Goal: Task Accomplishment & Management: Use online tool/utility

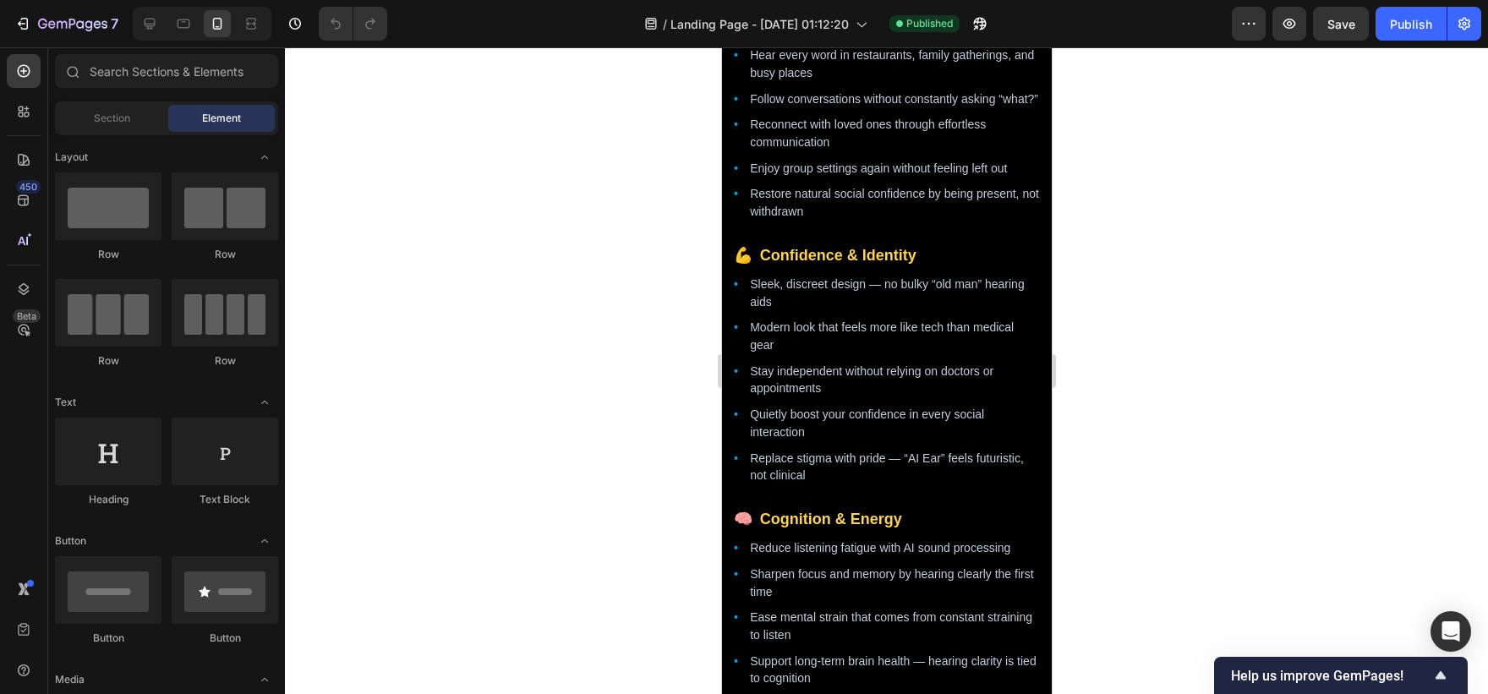
scroll to position [1867, 0]
click at [831, 221] on ul "Hear every word in restaurants, family gatherings, and busy places Follow conve…" at bounding box center [886, 134] width 306 height 174
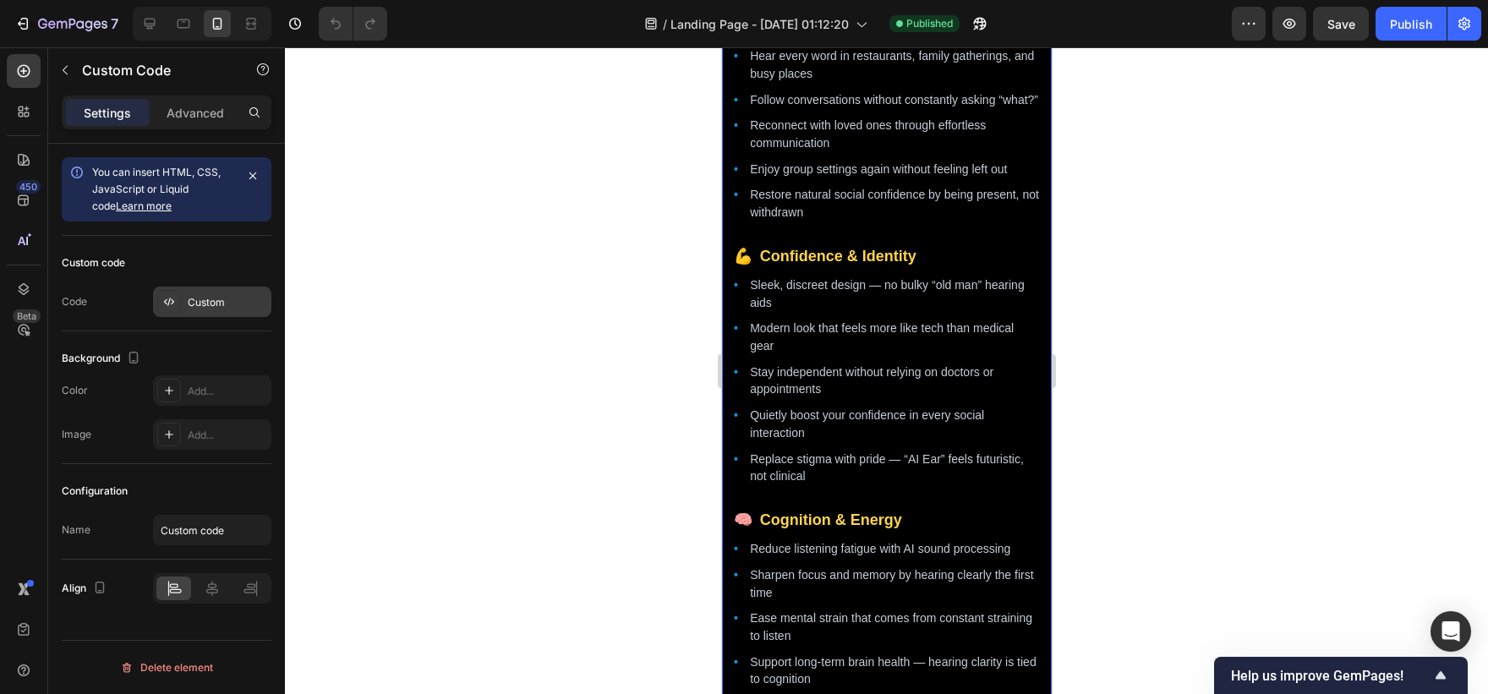
click at [211, 303] on div "Custom" at bounding box center [227, 302] width 79 height 15
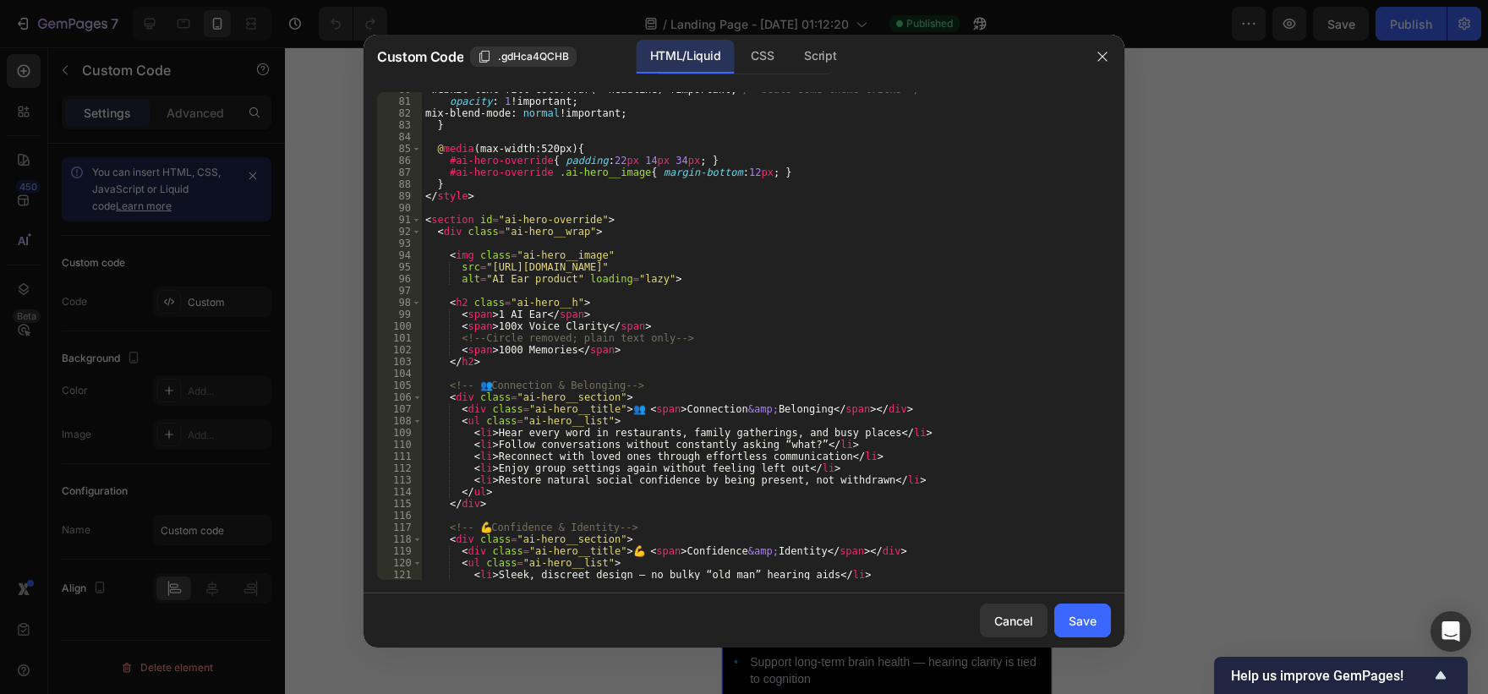
scroll to position [944, 0]
drag, startPoint x: 615, startPoint y: 386, endPoint x: 494, endPoint y: 385, distance: 121.7
click at [494, 385] on div "-webkit-text-fill-color : var(--headline) !important ; /* beats some theme tric…" at bounding box center [760, 338] width 676 height 511
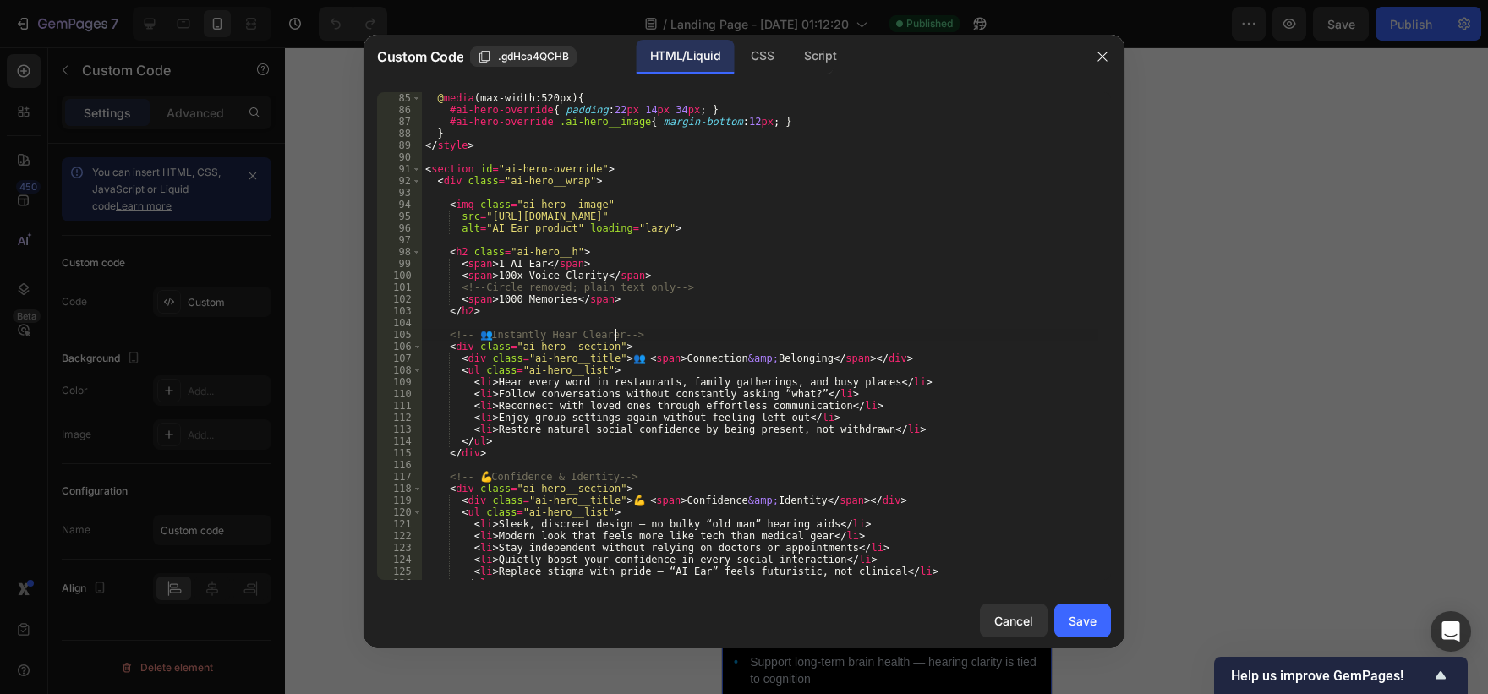
scroll to position [1009, 0]
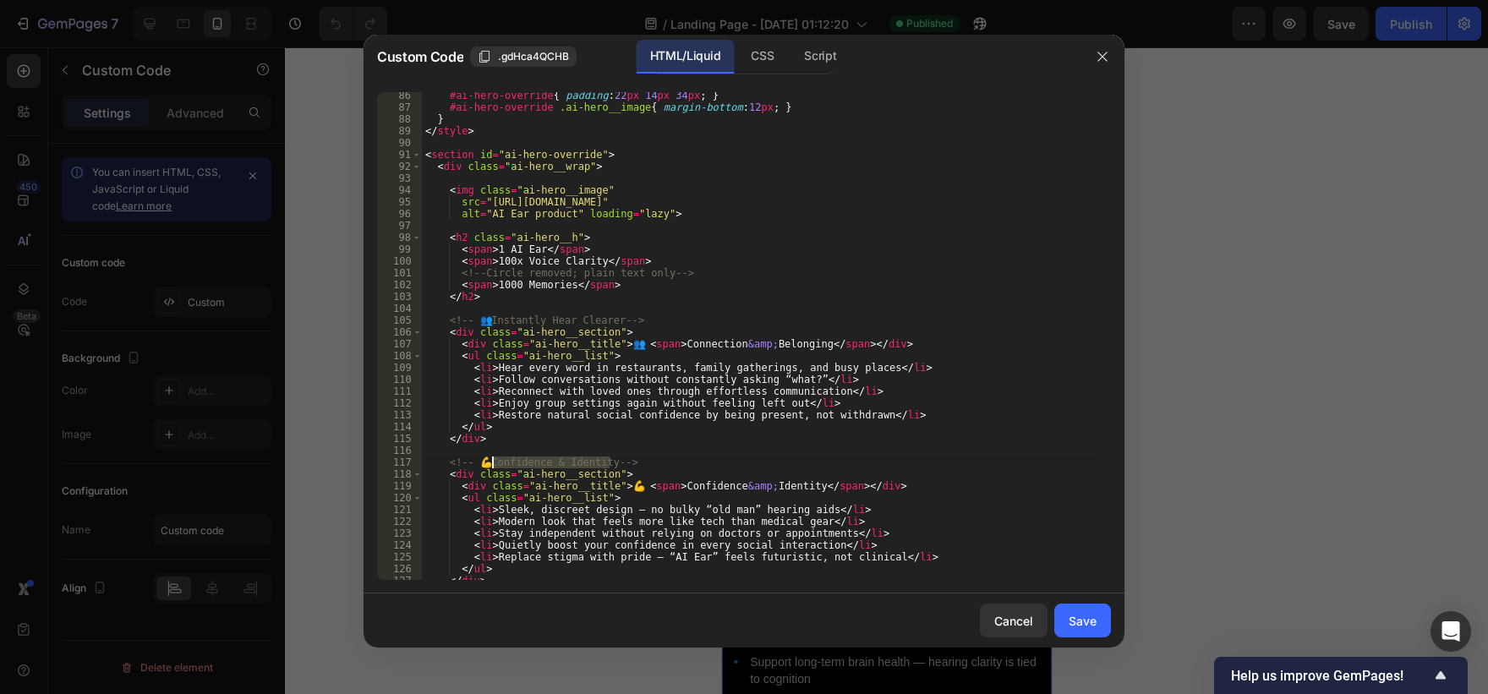
drag, startPoint x: 610, startPoint y: 463, endPoint x: 491, endPoint y: 464, distance: 119.2
click at [491, 464] on div "#ai-hero-override { padding : 22 px 14 px 34 px ; } #ai-hero-override .ai-hero_…" at bounding box center [760, 345] width 676 height 511
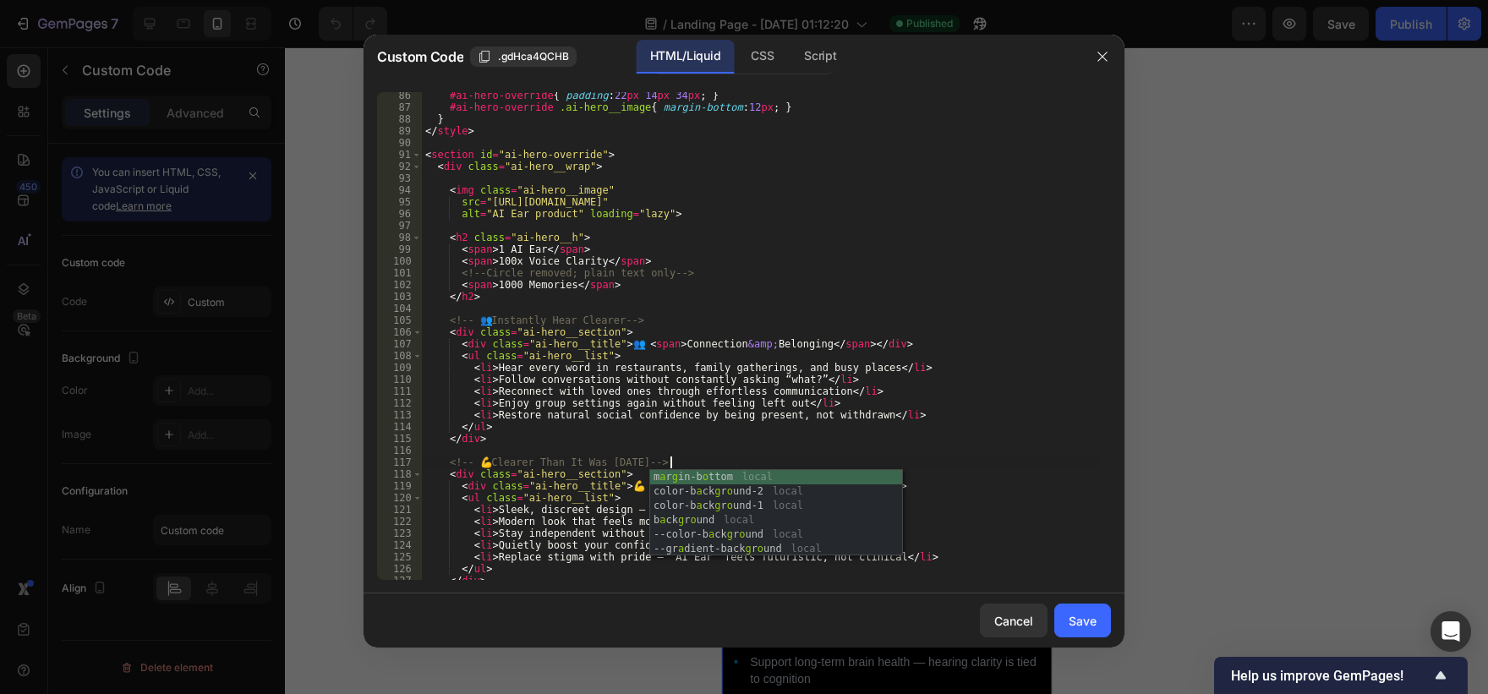
scroll to position [0, 20]
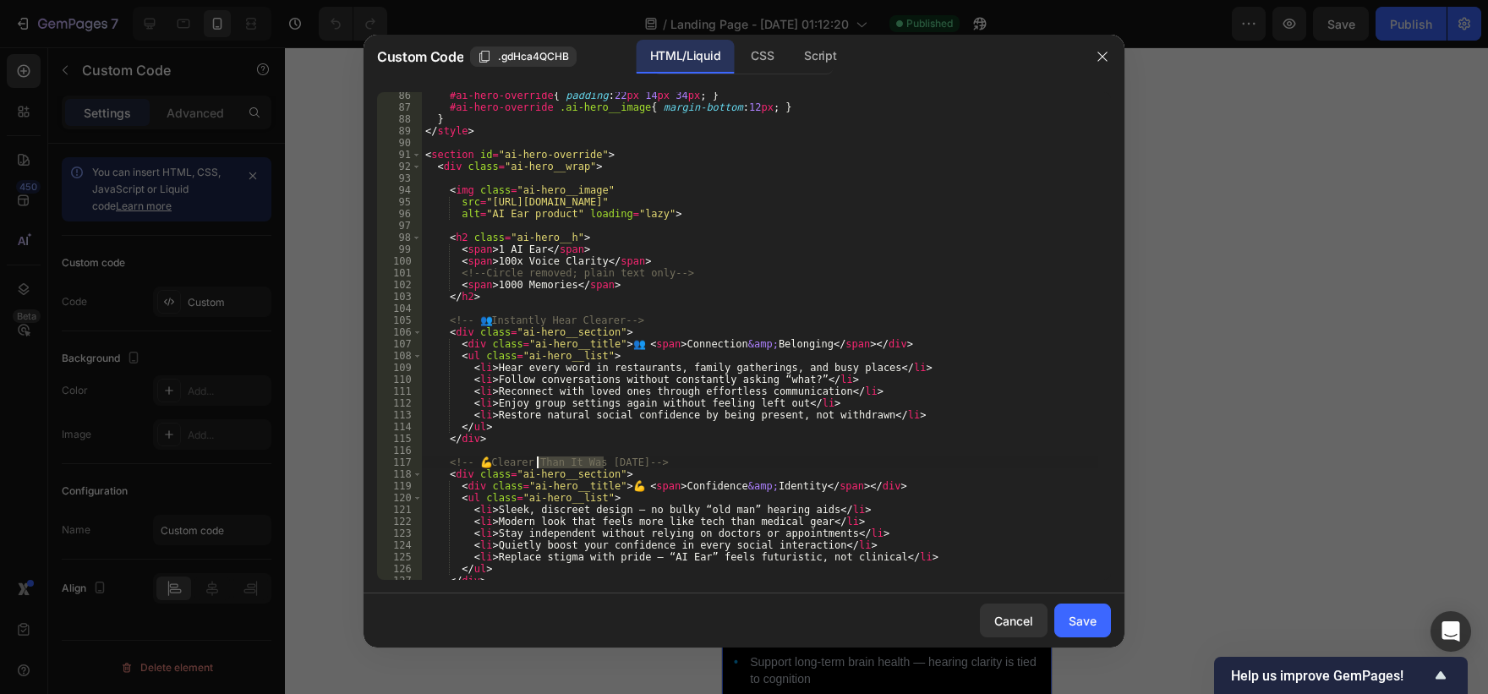
drag, startPoint x: 602, startPoint y: 462, endPoint x: 536, endPoint y: 464, distance: 66.0
click at [536, 464] on div "#ai-hero-override { padding : 22 px 14 px 34 px ; } #ai-hero-override .ai-hero_…" at bounding box center [760, 345] width 676 height 511
click at [724, 515] on div "#ai-hero-override { padding : 22 px 14 px 34 px ; } #ai-hero-override .ai-hero_…" at bounding box center [760, 345] width 676 height 511
click at [721, 510] on div "#ai-hero-override { padding : 22 px 14 px 34 px ; } #ai-hero-override .ai-hero_…" at bounding box center [760, 345] width 676 height 511
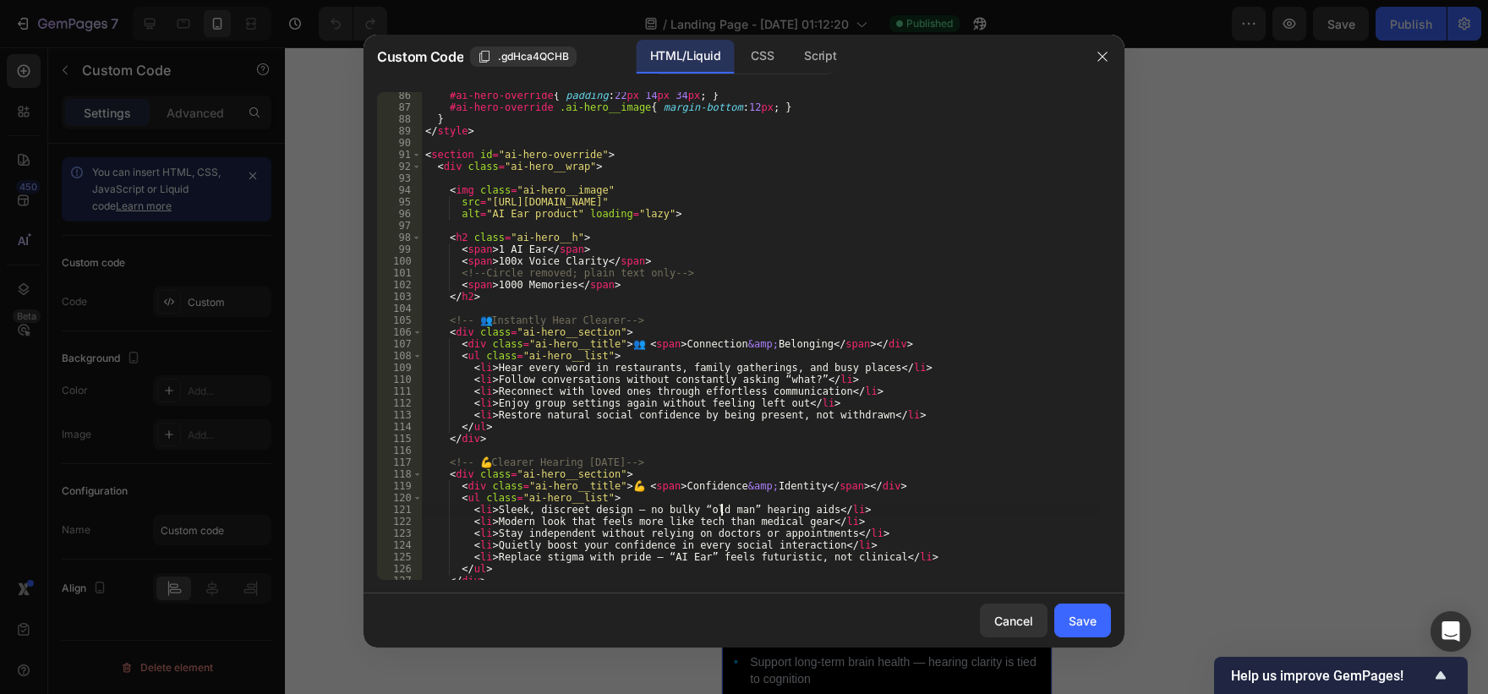
click at [721, 510] on div "#ai-hero-override { padding : 22 px 14 px 34 px ; } #ai-hero-override .ai-hero_…" at bounding box center [760, 345] width 676 height 511
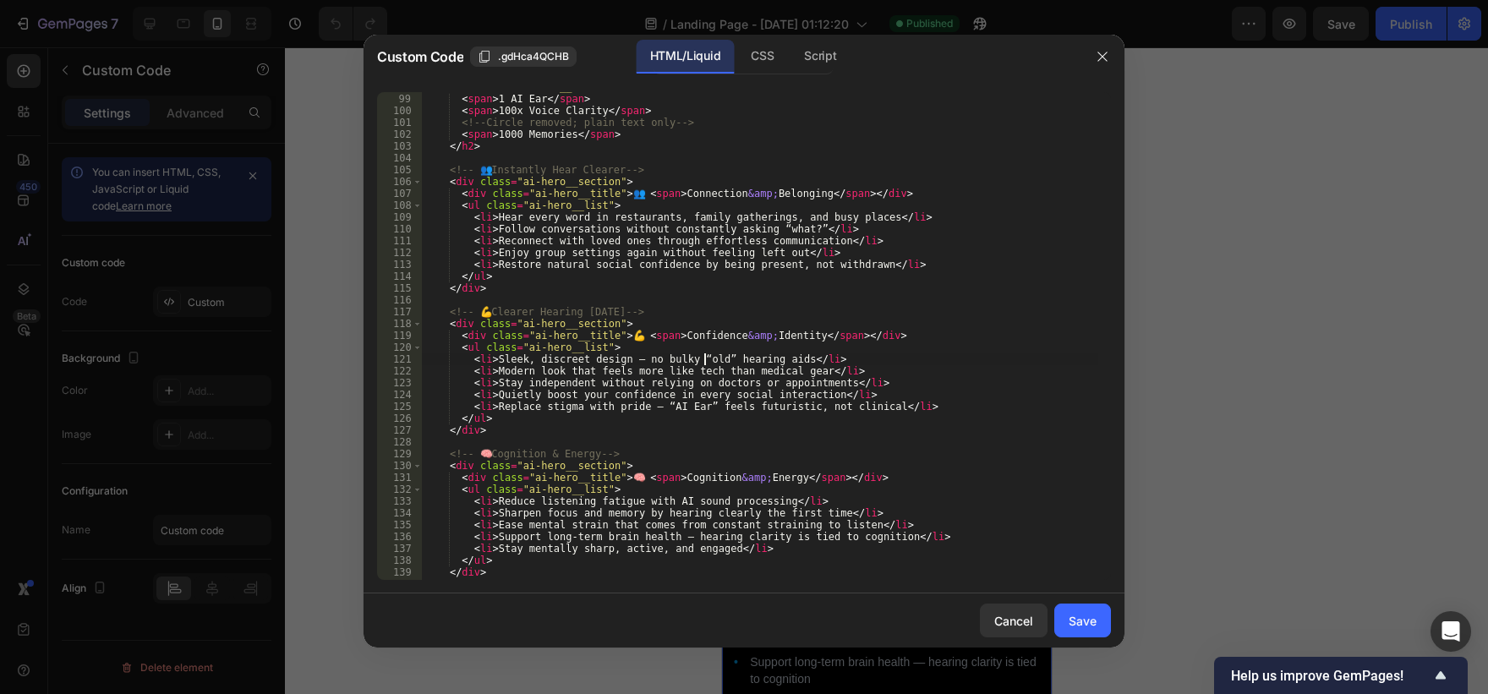
scroll to position [1160, 0]
click at [571, 450] on div "< h2 class = "ai-hero__h" > < span > 1 AI Ear </ span > < span > 100x Voice Cla…" at bounding box center [760, 335] width 676 height 511
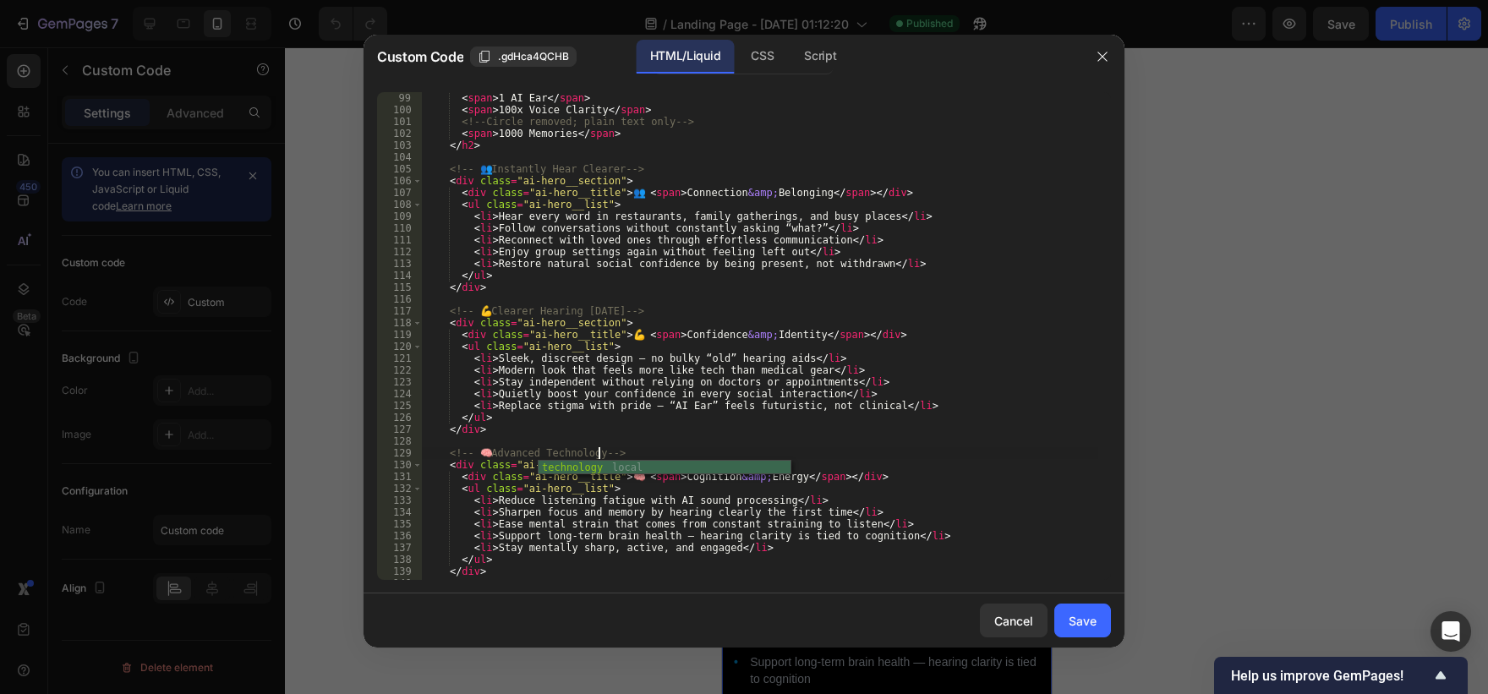
click at [653, 535] on div "< h2 class = "ai-hero__h" > < span > 1 AI Ear </ span > < span > 100x Voice Cla…" at bounding box center [760, 335] width 676 height 511
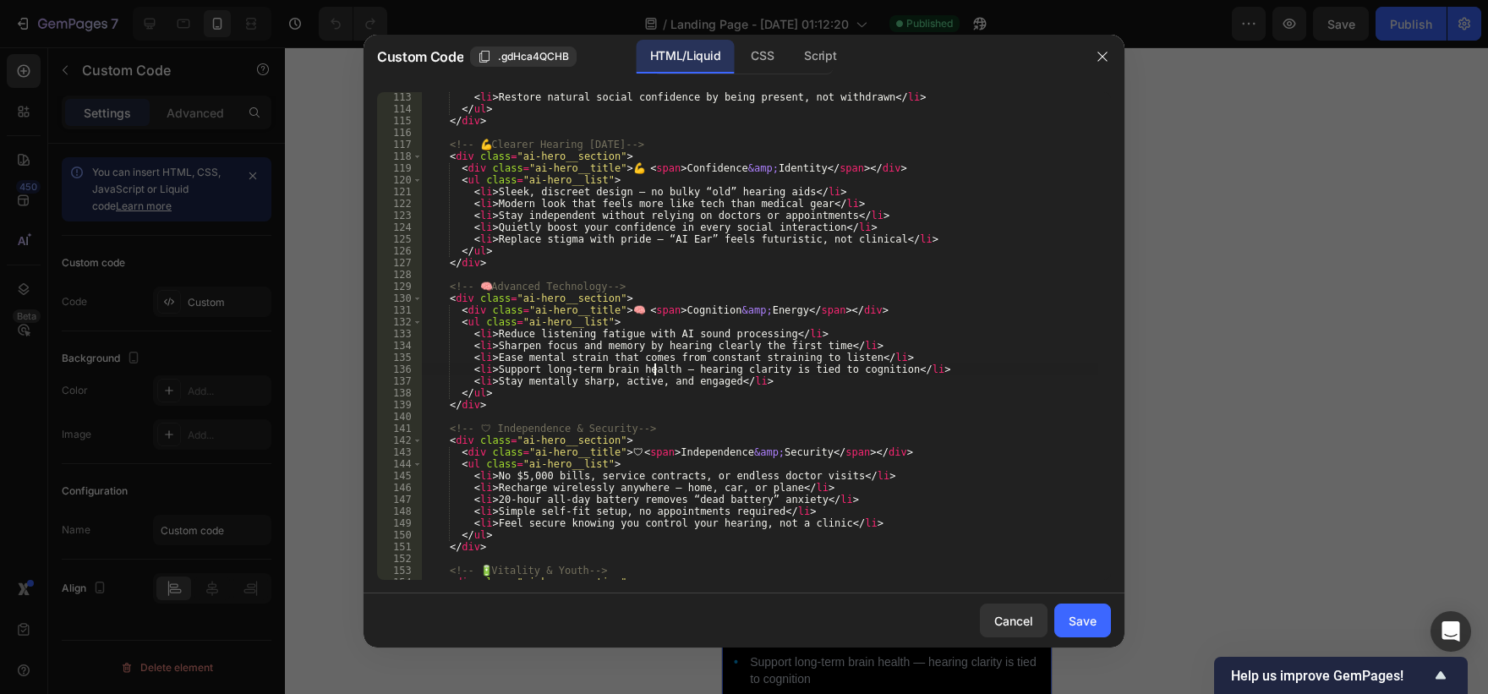
scroll to position [1326, 0]
drag, startPoint x: 622, startPoint y: 429, endPoint x: 489, endPoint y: 433, distance: 132.8
click at [489, 433] on div "< li > Restore natural social confidence by being present, not withdrawn </ li …" at bounding box center [760, 346] width 676 height 511
click at [488, 430] on div "< li > Restore natural social confidence by being present, not withdrawn </ li …" at bounding box center [760, 346] width 676 height 511
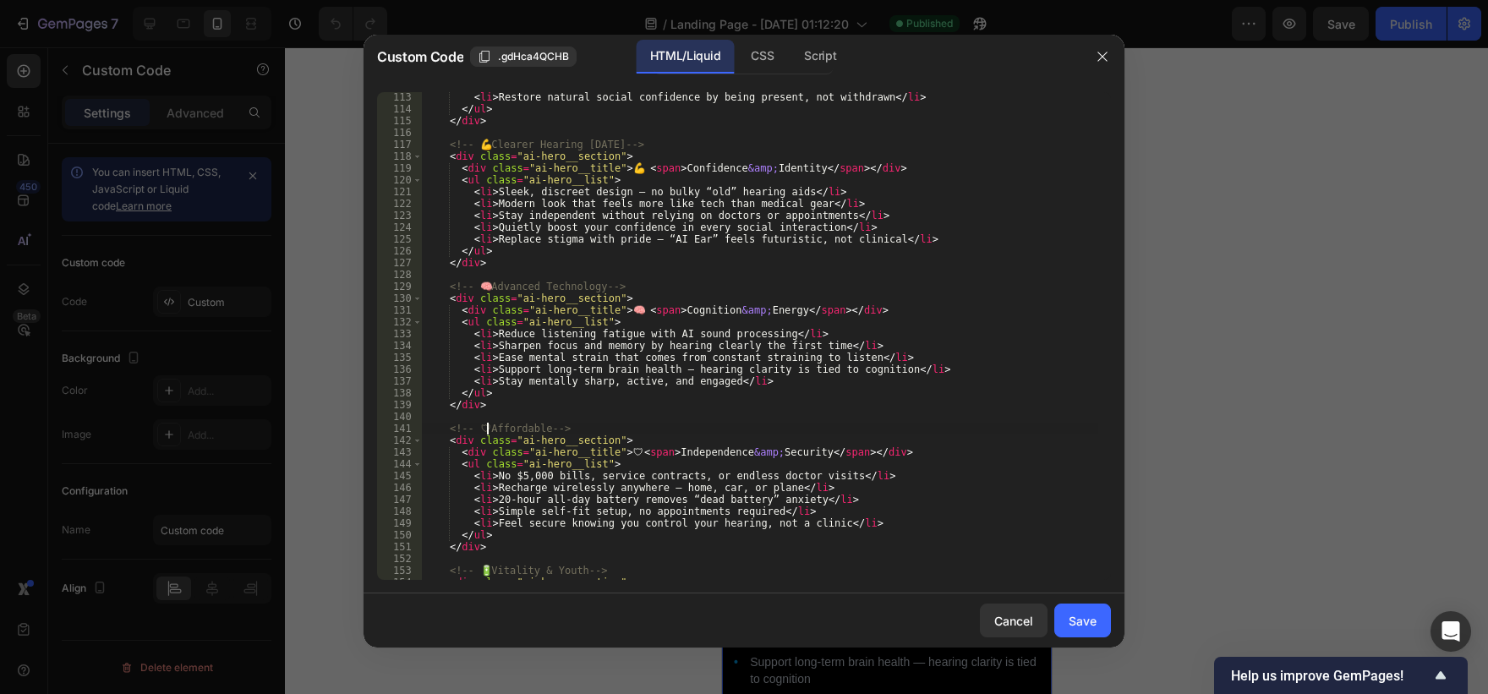
scroll to position [0, 6]
click at [552, 426] on div "< li > Restore natural social confidence by being present, not withdrawn </ li …" at bounding box center [760, 346] width 676 height 511
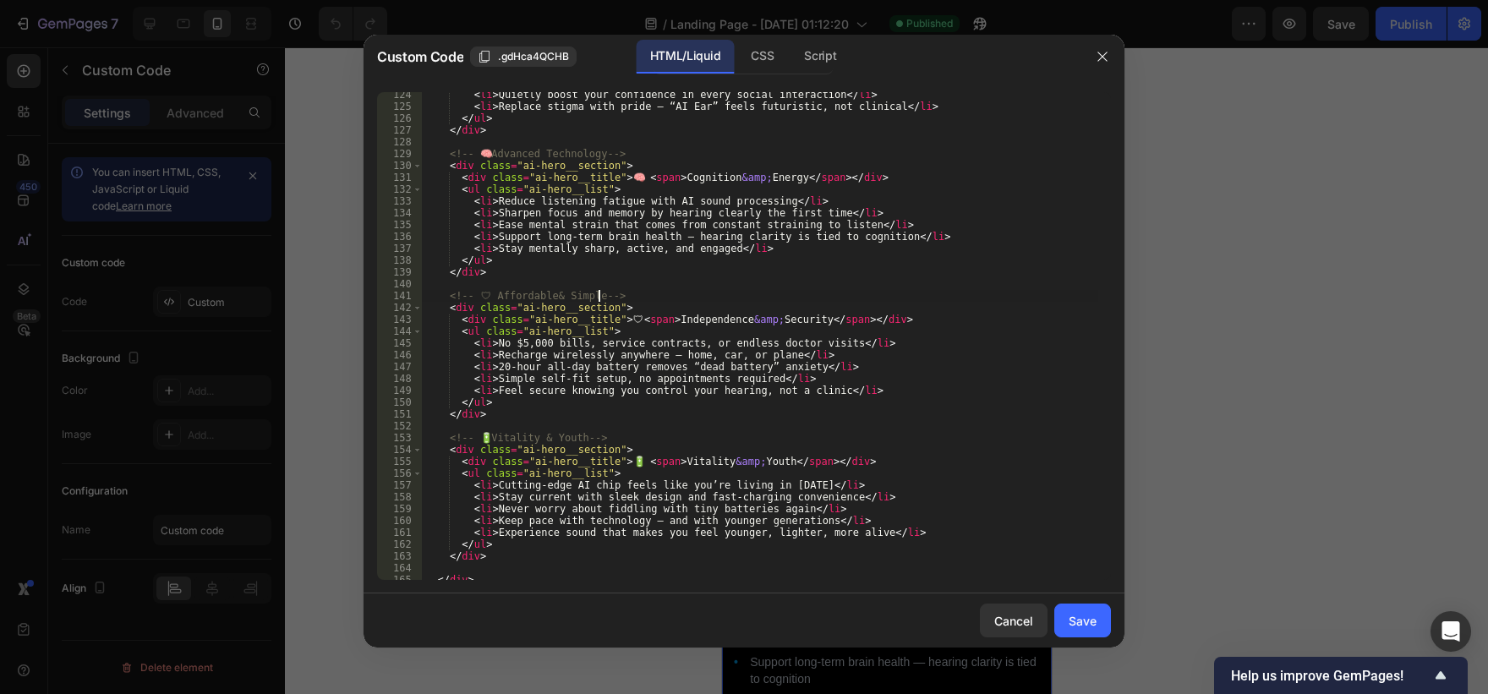
scroll to position [1462, 0]
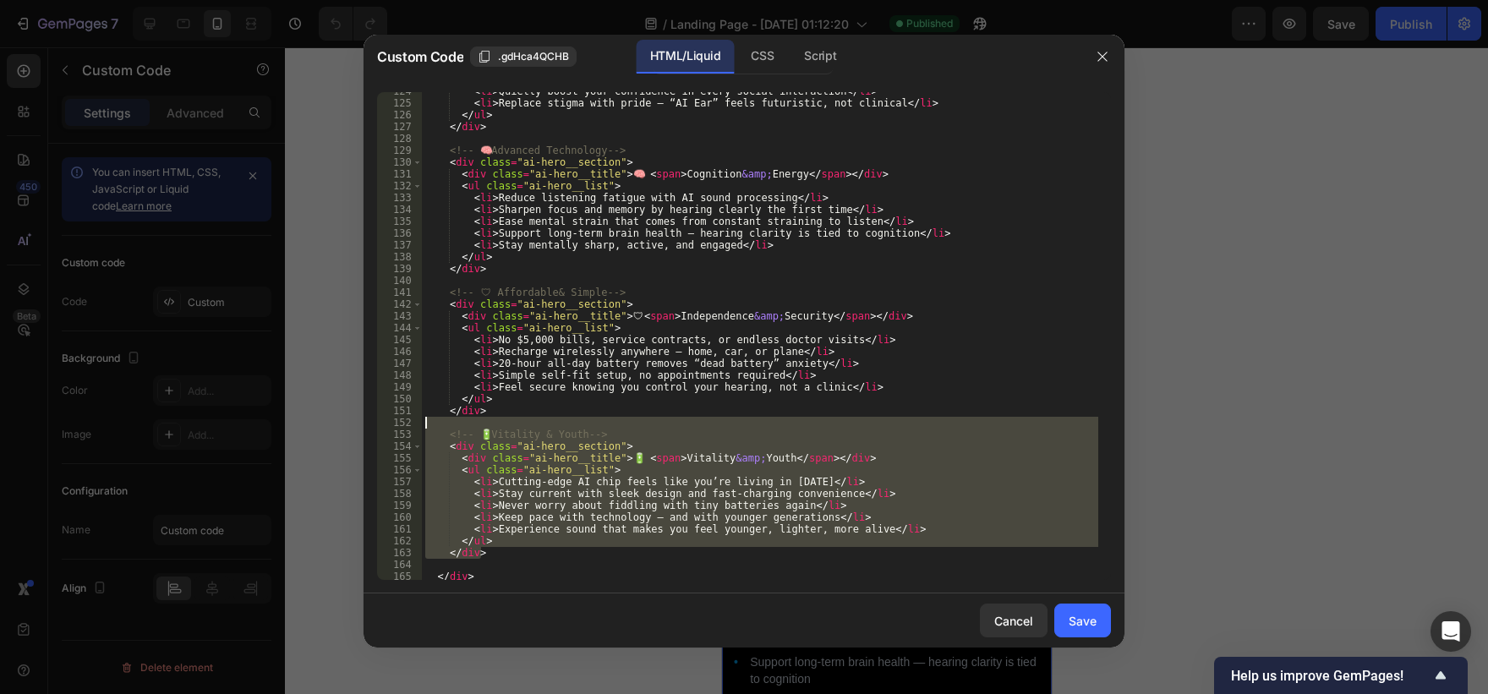
drag, startPoint x: 640, startPoint y: 555, endPoint x: 421, endPoint y: 423, distance: 256.0
click at [421, 423] on div "<!-- 🛡️ Affordable& Simple --> 124 125 126 127 128 129 130 131 132 133 134 135 …" at bounding box center [744, 336] width 734 height 488
type textarea "<!-- 🔋 Vitality & Youth -->"
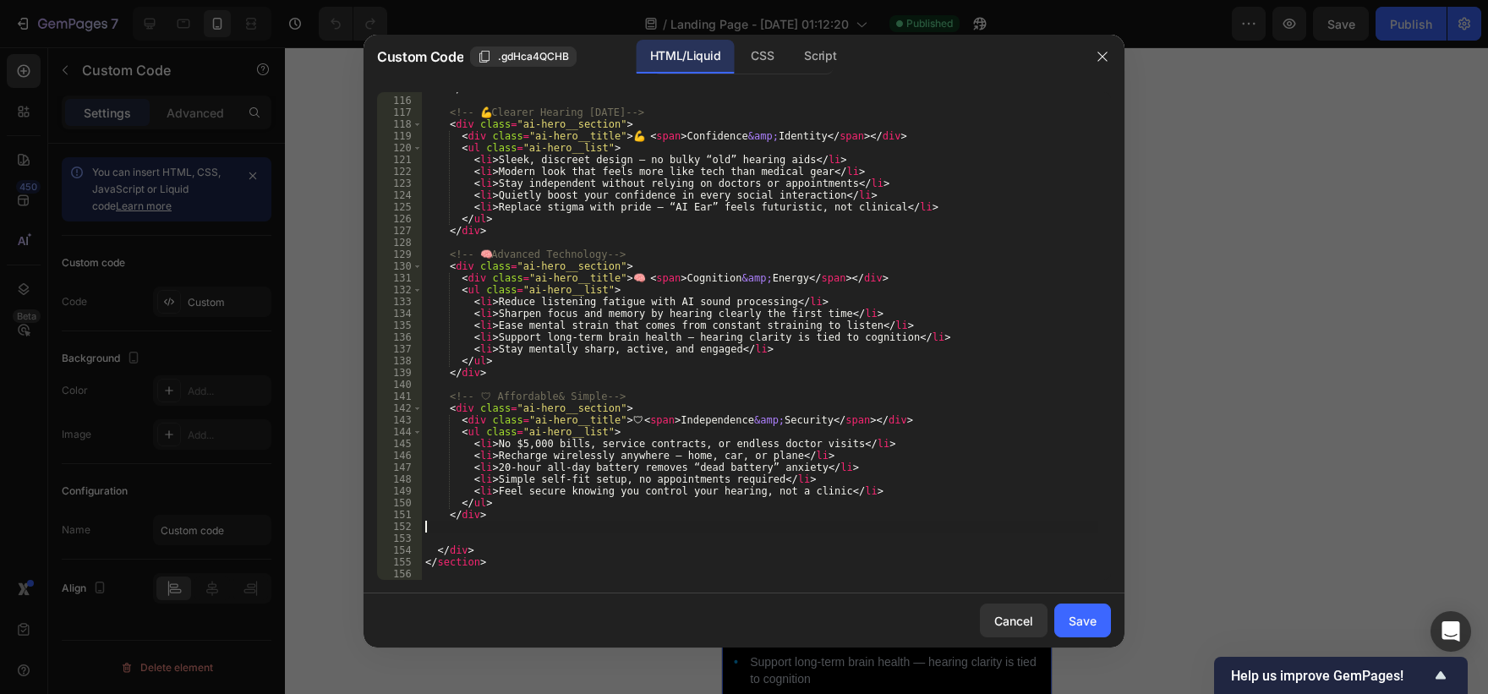
scroll to position [1359, 0]
click at [1096, 626] on button "Save" at bounding box center [1082, 621] width 57 height 34
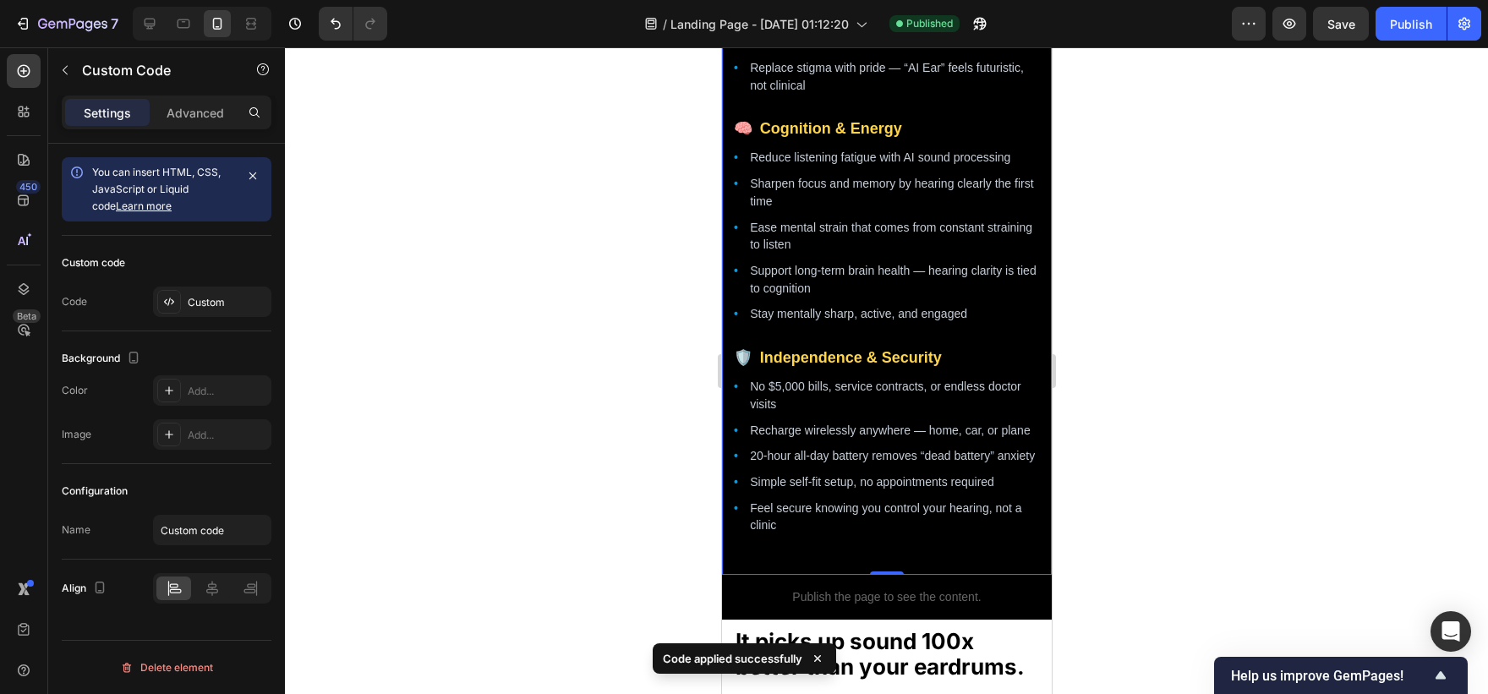
scroll to position [2547, 0]
click at [858, 369] on span "Independence & Security" at bounding box center [850, 357] width 182 height 23
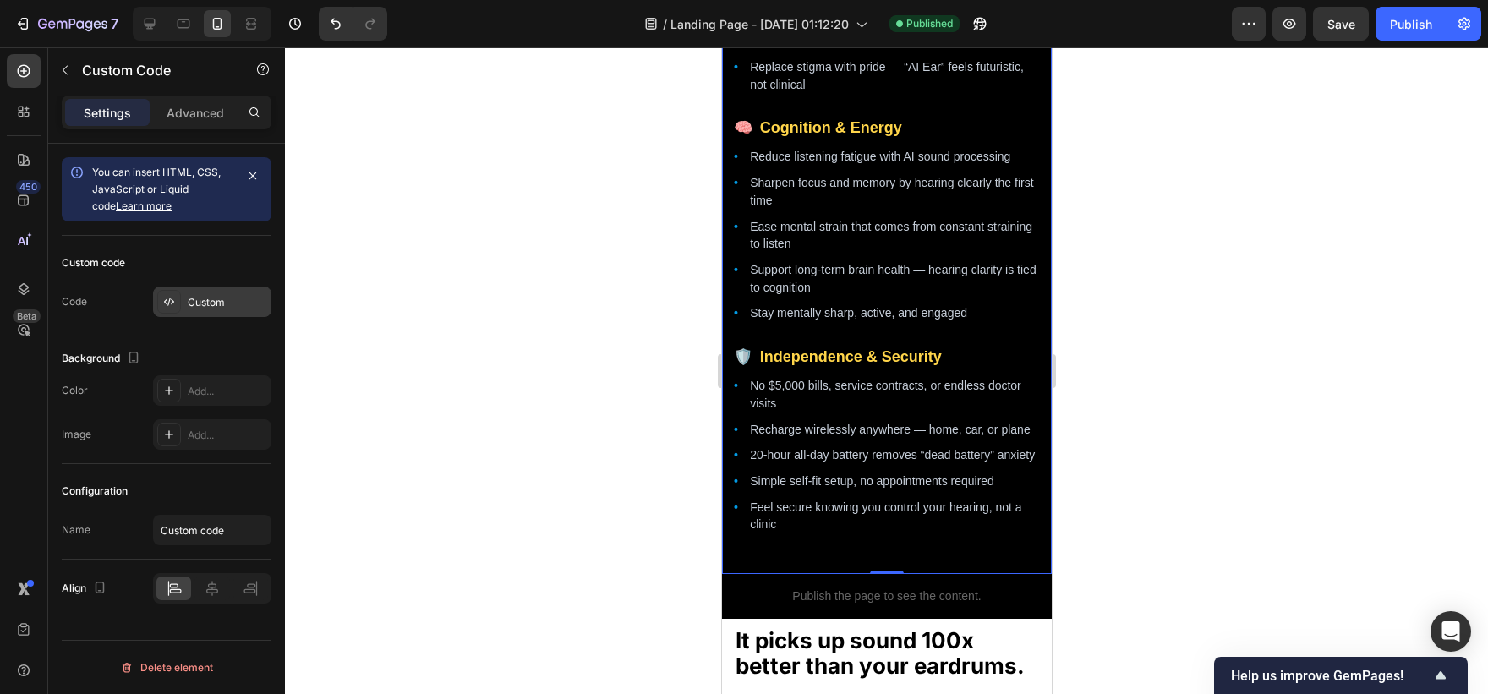
click at [219, 291] on div "Custom" at bounding box center [212, 302] width 118 height 30
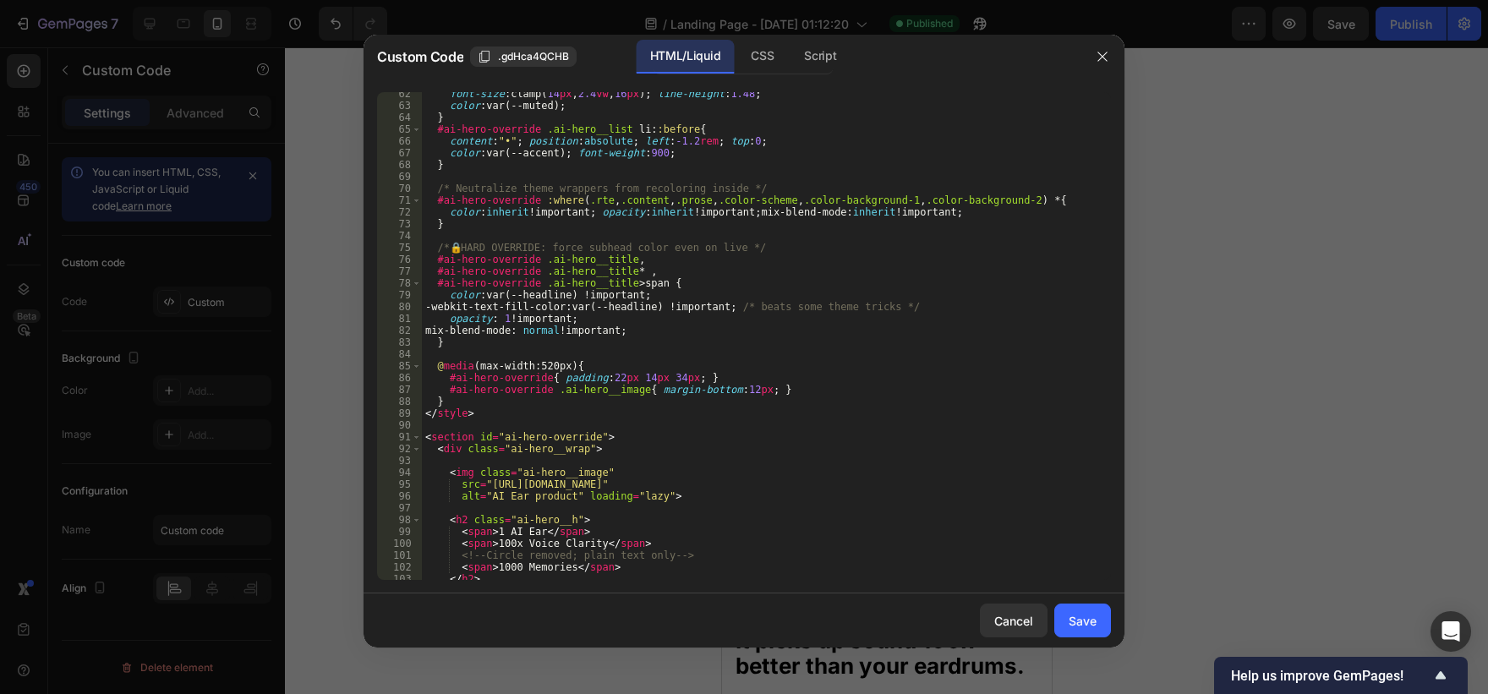
scroll to position [1359, 0]
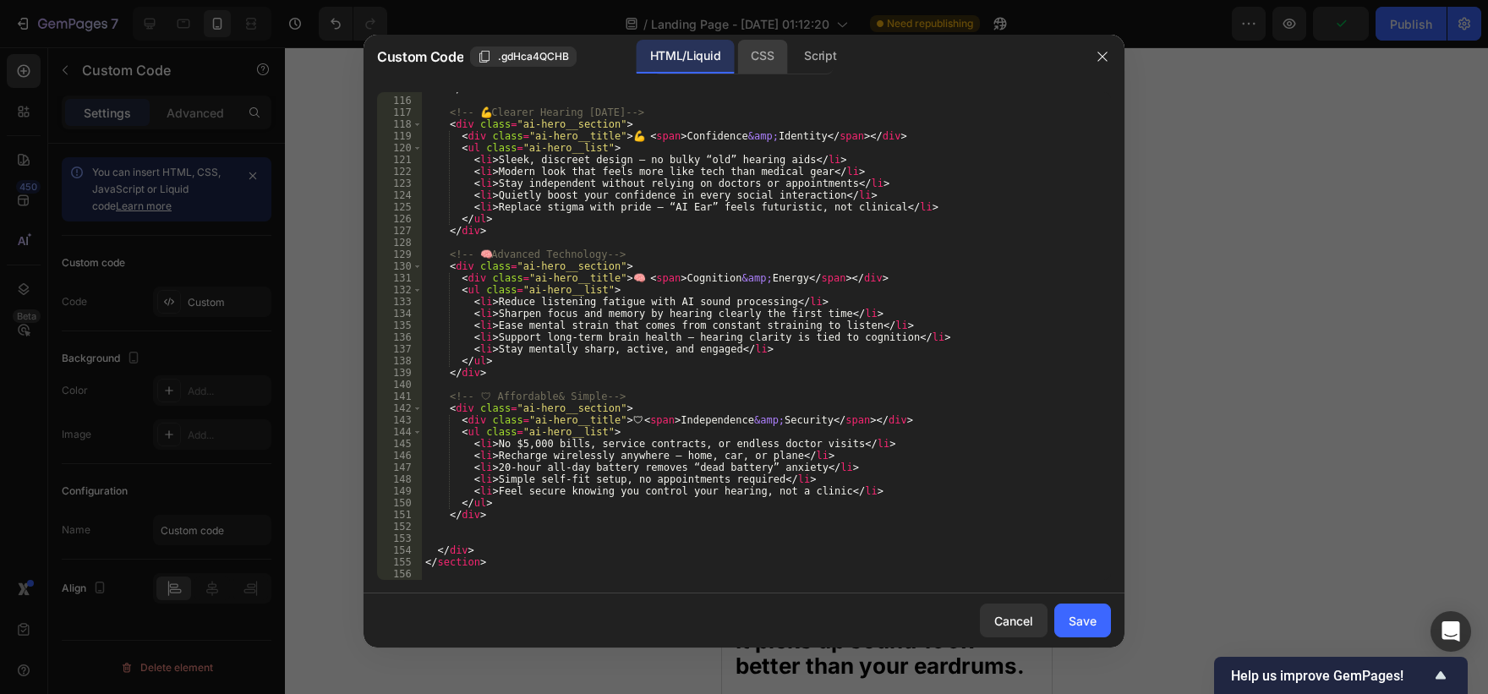
click at [779, 50] on div "CSS" at bounding box center [762, 57] width 50 height 34
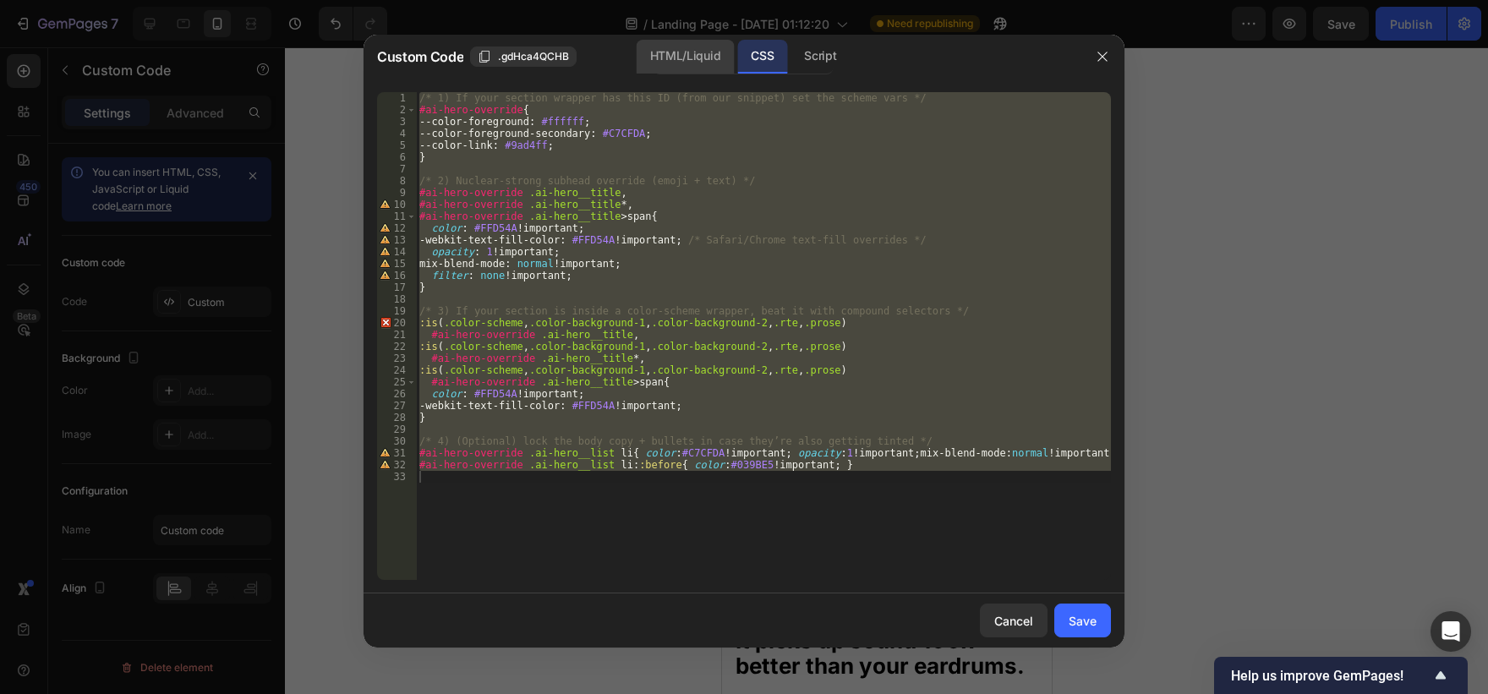
click at [688, 66] on div "HTML/Liquid" at bounding box center [685, 57] width 97 height 34
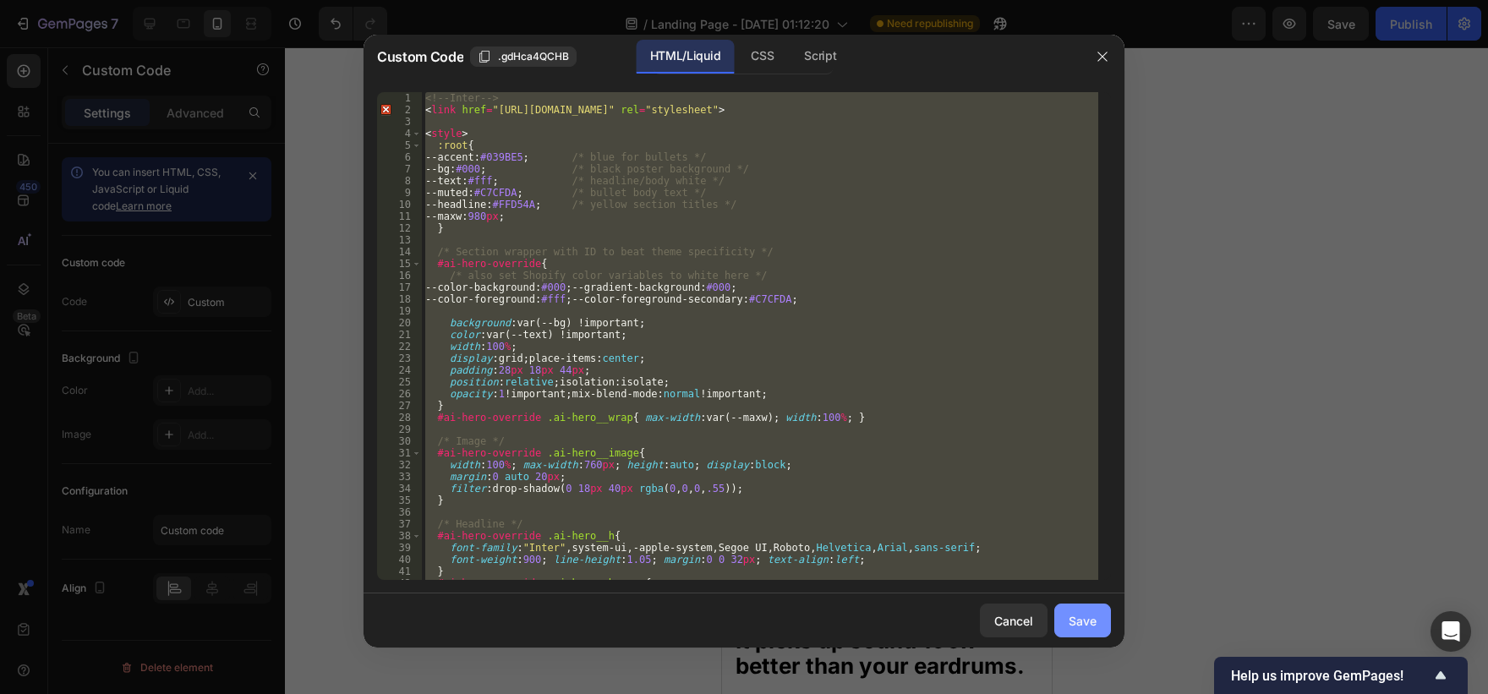
click at [1102, 625] on button "Save" at bounding box center [1082, 621] width 57 height 34
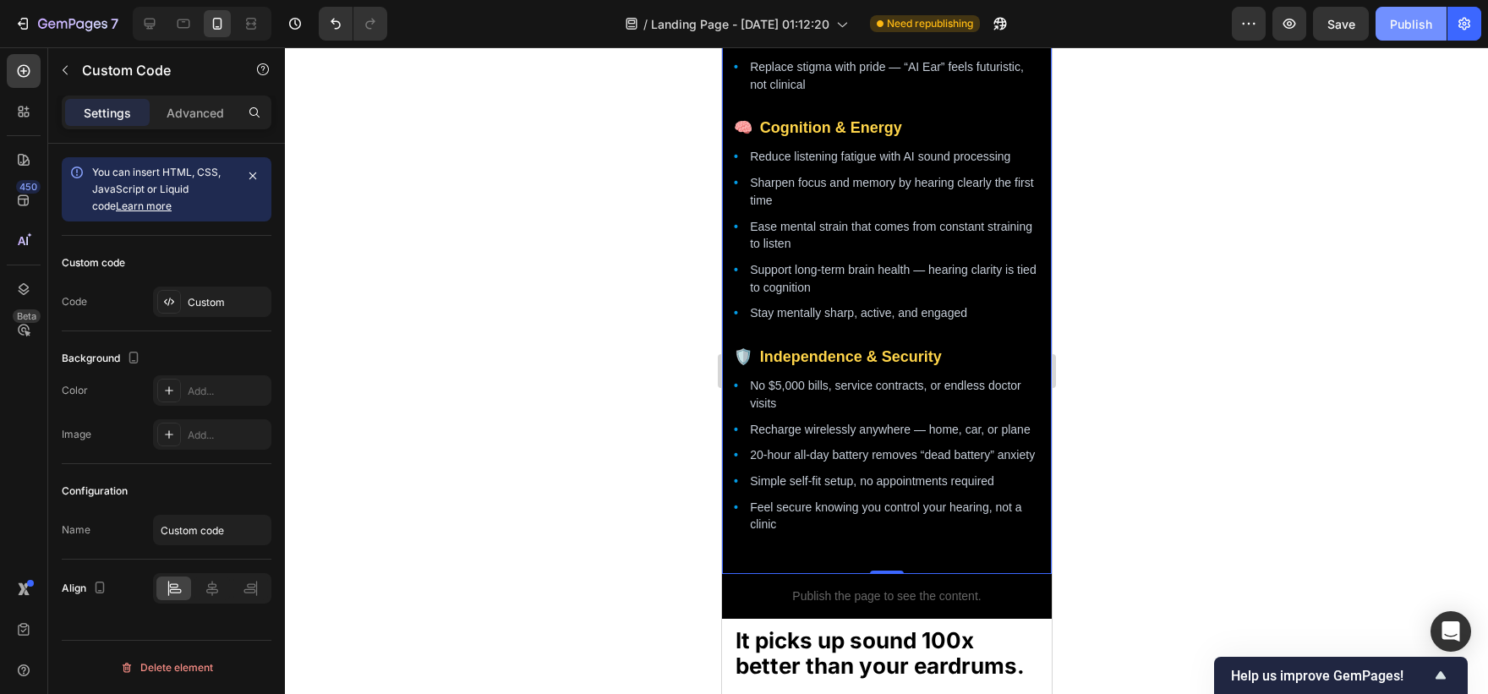
click at [1407, 12] on button "Publish" at bounding box center [1410, 24] width 71 height 34
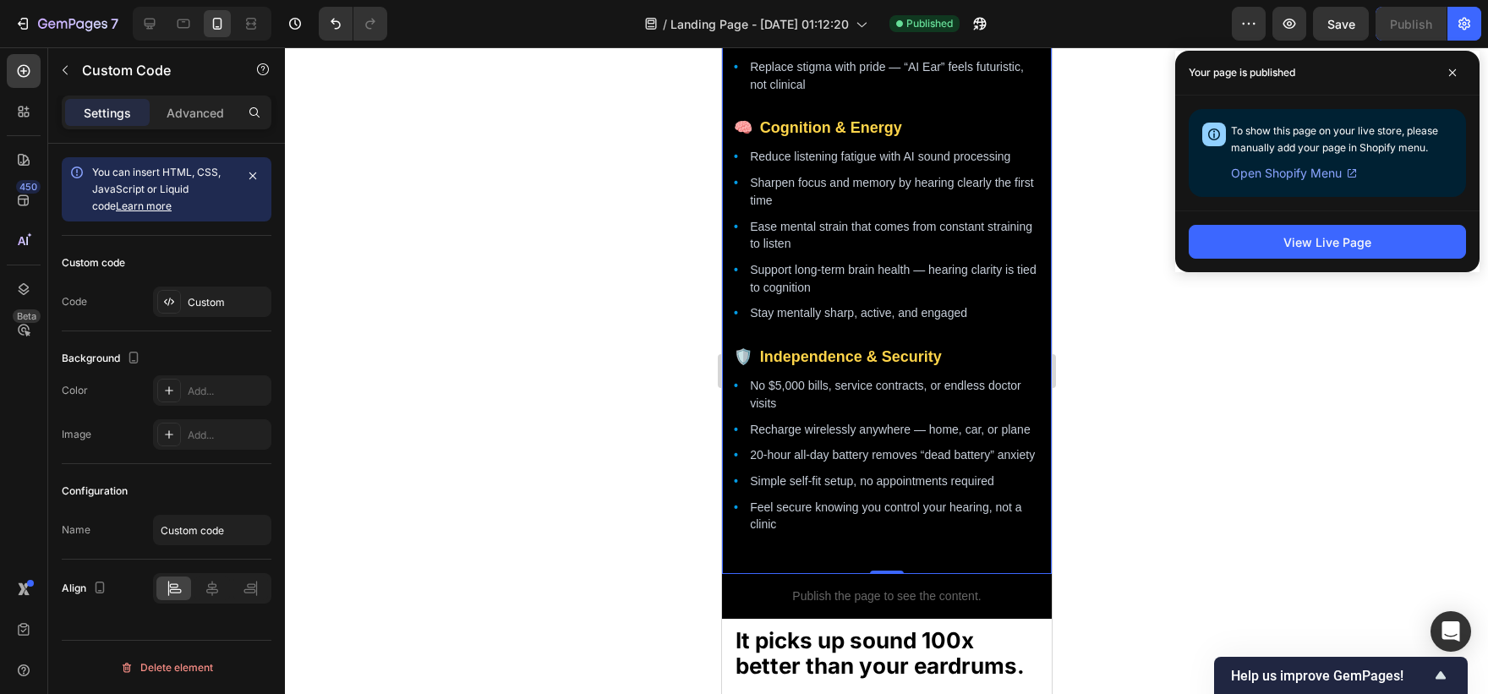
click at [225, 327] on div "Custom code Code Custom" at bounding box center [167, 284] width 210 height 96
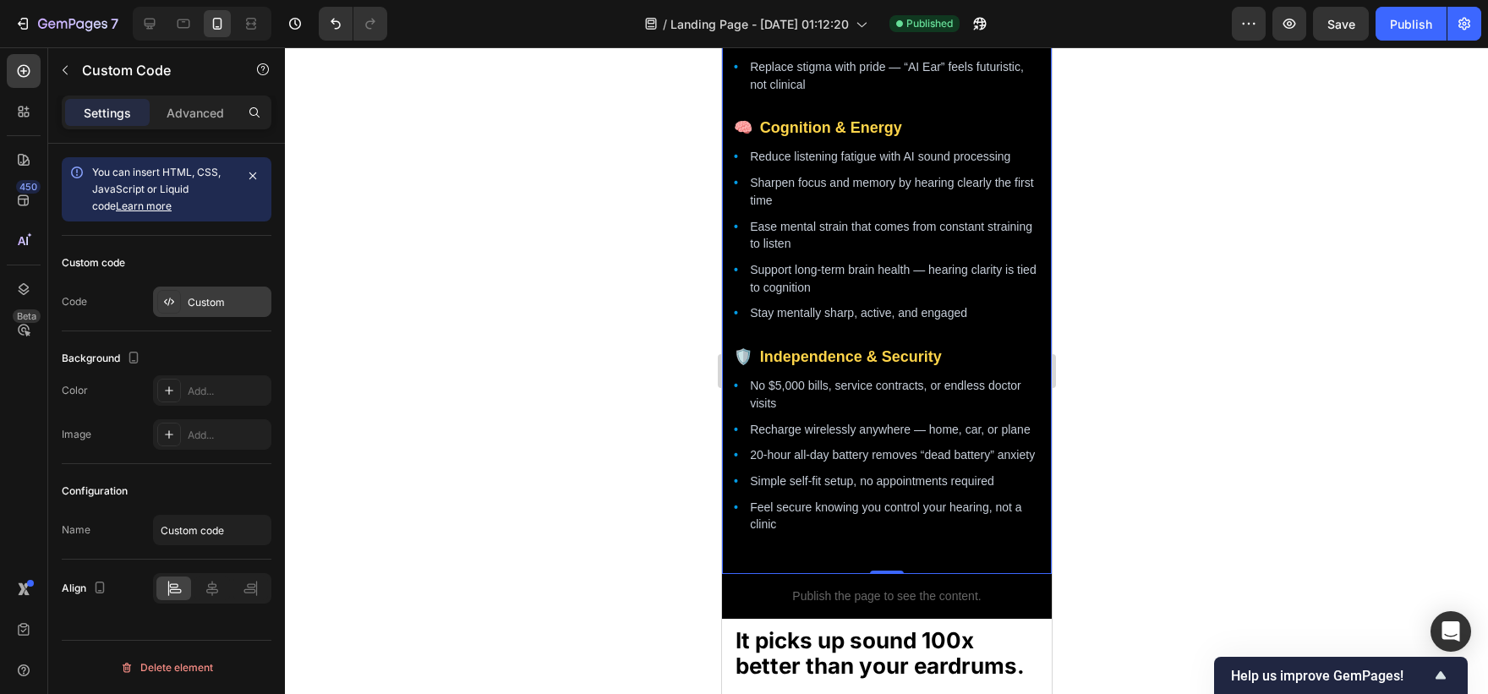
click at [227, 293] on div "Custom" at bounding box center [212, 302] width 118 height 30
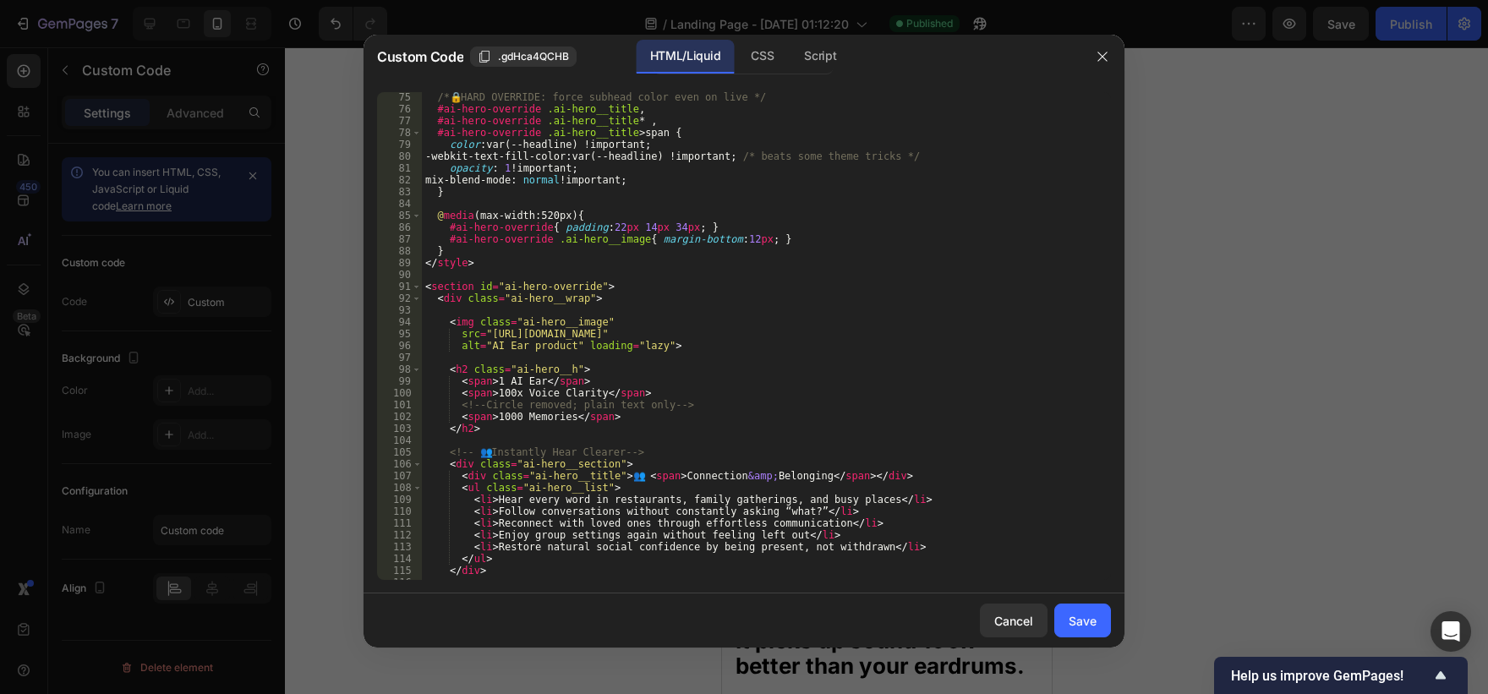
scroll to position [889, 0]
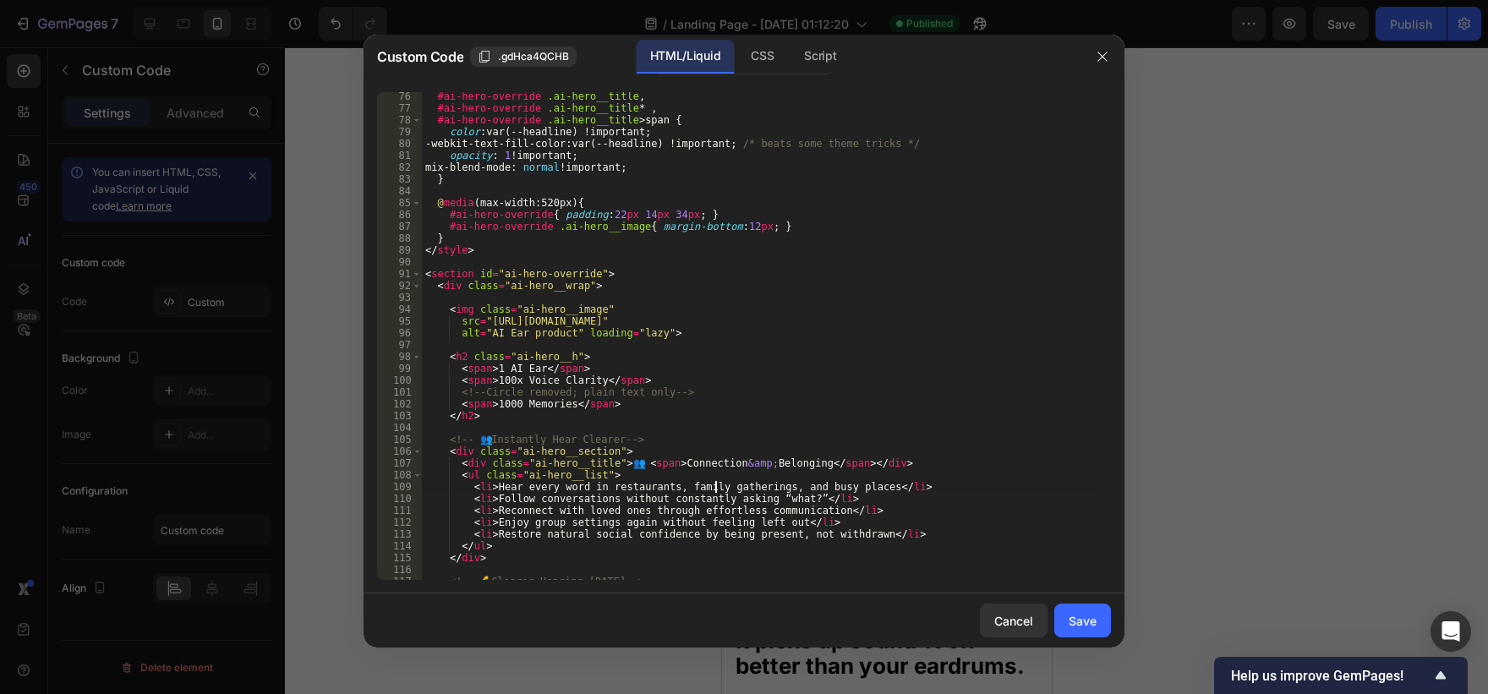
click at [713, 483] on div "#ai-hero-override .ai-hero__title , #ai-hero-override .ai-hero__title * , #ai-h…" at bounding box center [760, 345] width 676 height 511
click at [681, 462] on div "#ai-hero-override .ai-hero__title , #ai-hero-override .ai-hero__title * , #ai-h…" at bounding box center [760, 345] width 676 height 511
click at [786, 464] on div "#ai-hero-override .ai-hero__title , #ai-hero-override .ai-hero__title * , #ai-h…" at bounding box center [760, 345] width 676 height 511
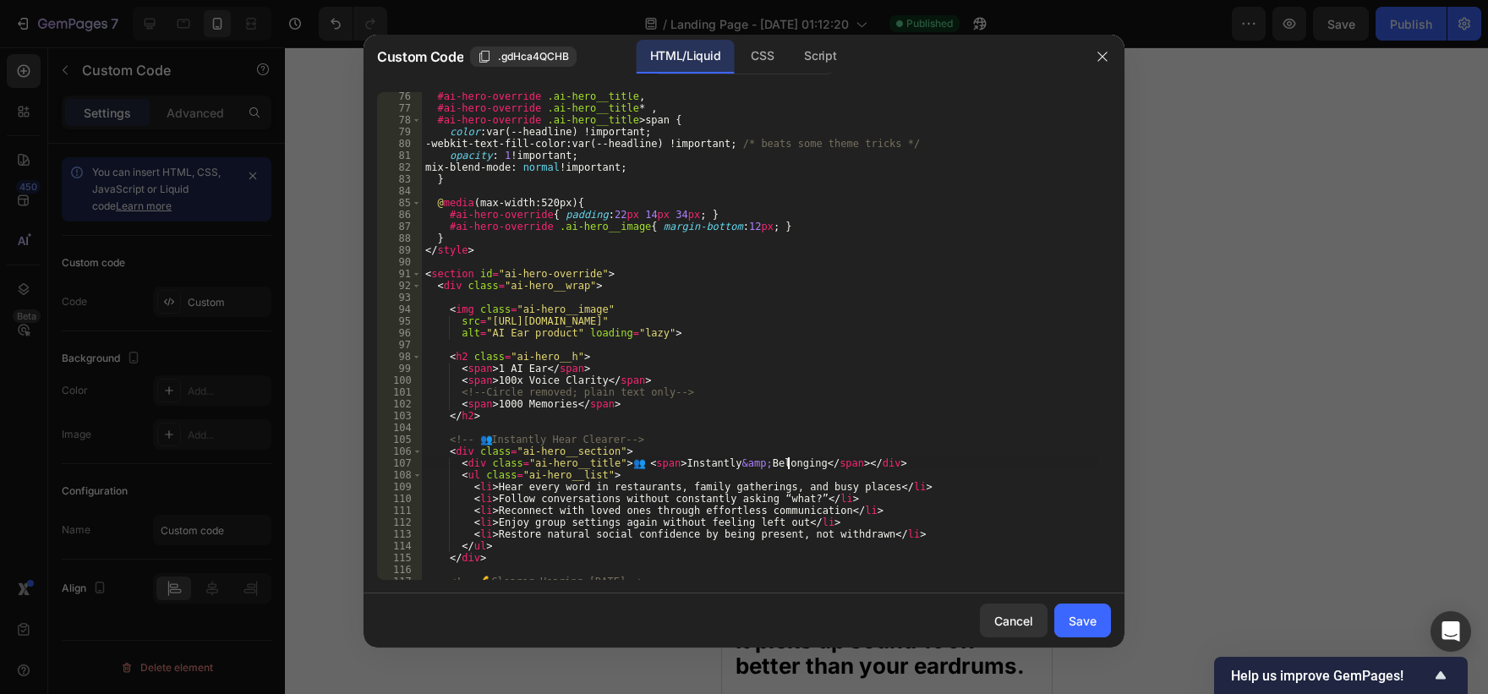
click at [786, 464] on div "#ai-hero-override .ai-hero__title , #ai-hero-override .ai-hero__title * , #ai-h…" at bounding box center [760, 345] width 676 height 511
drag, startPoint x: 817, startPoint y: 513, endPoint x: 462, endPoint y: 510, distance: 354.2
click at [462, 510] on div "#ai-hero-override .ai-hero__title , #ai-hero-override .ai-hero__title * , #ai-h…" at bounding box center [760, 345] width 676 height 511
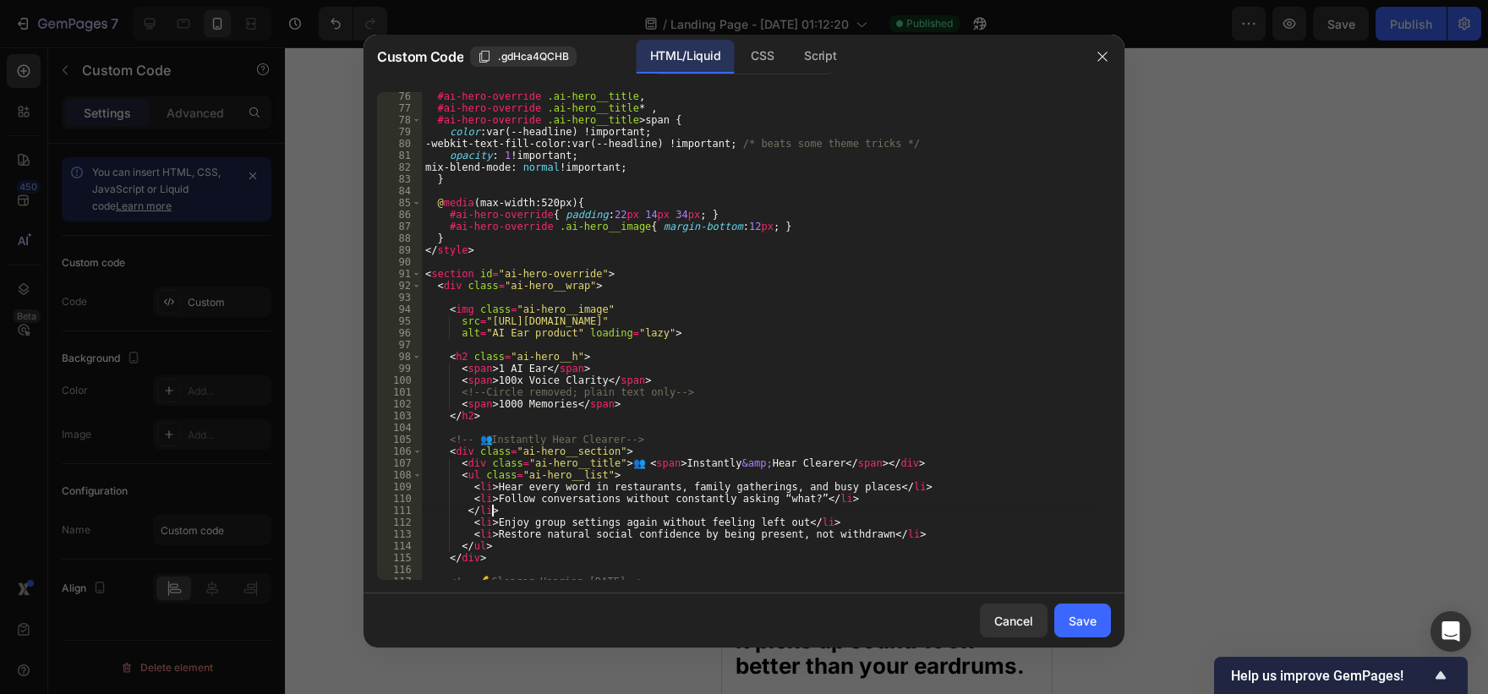
click at [510, 511] on div "#ai-hero-override .ai-hero__title , #ai-hero-override .ai-hero__title * , #ai-h…" at bounding box center [760, 345] width 676 height 511
type textarea "<"
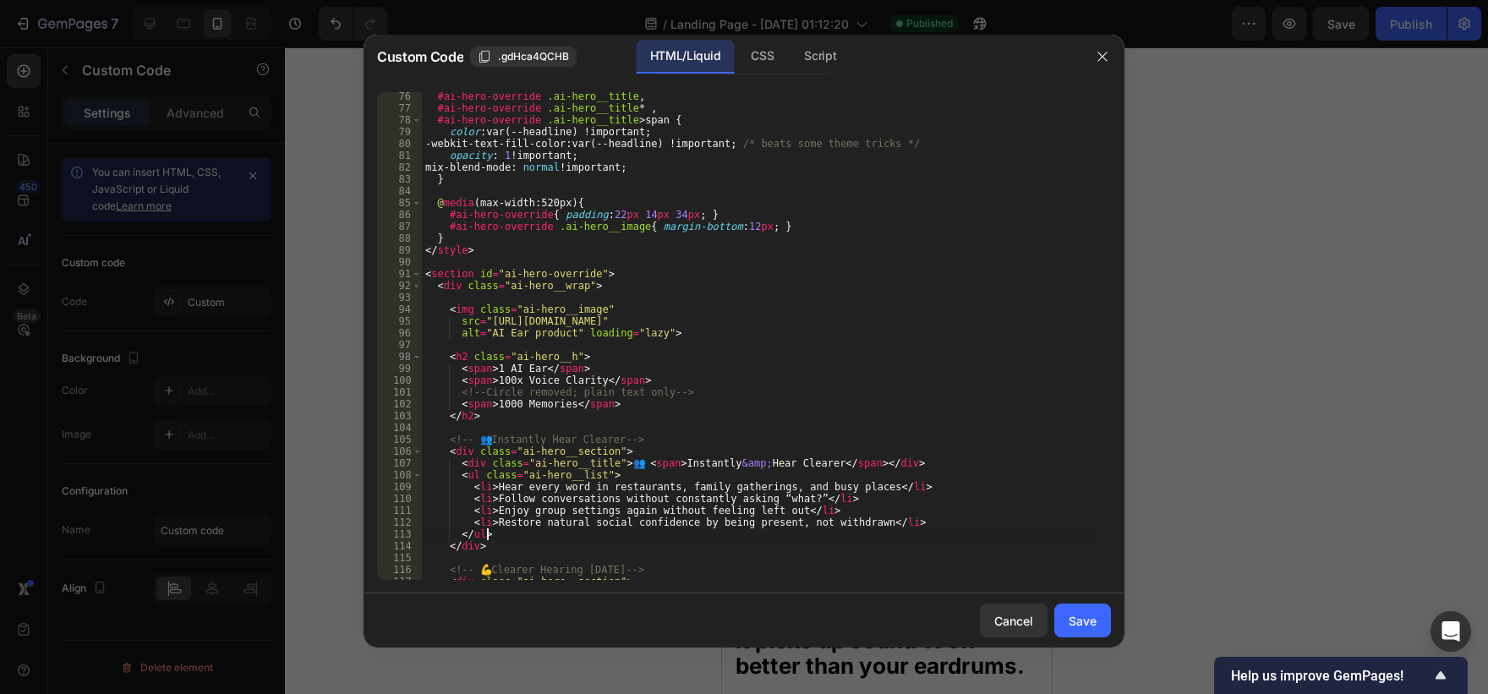
click at [520, 531] on div "#ai-hero-override .ai-hero__title , #ai-hero-override .ai-hero__title * , #ai-h…" at bounding box center [760, 345] width 676 height 511
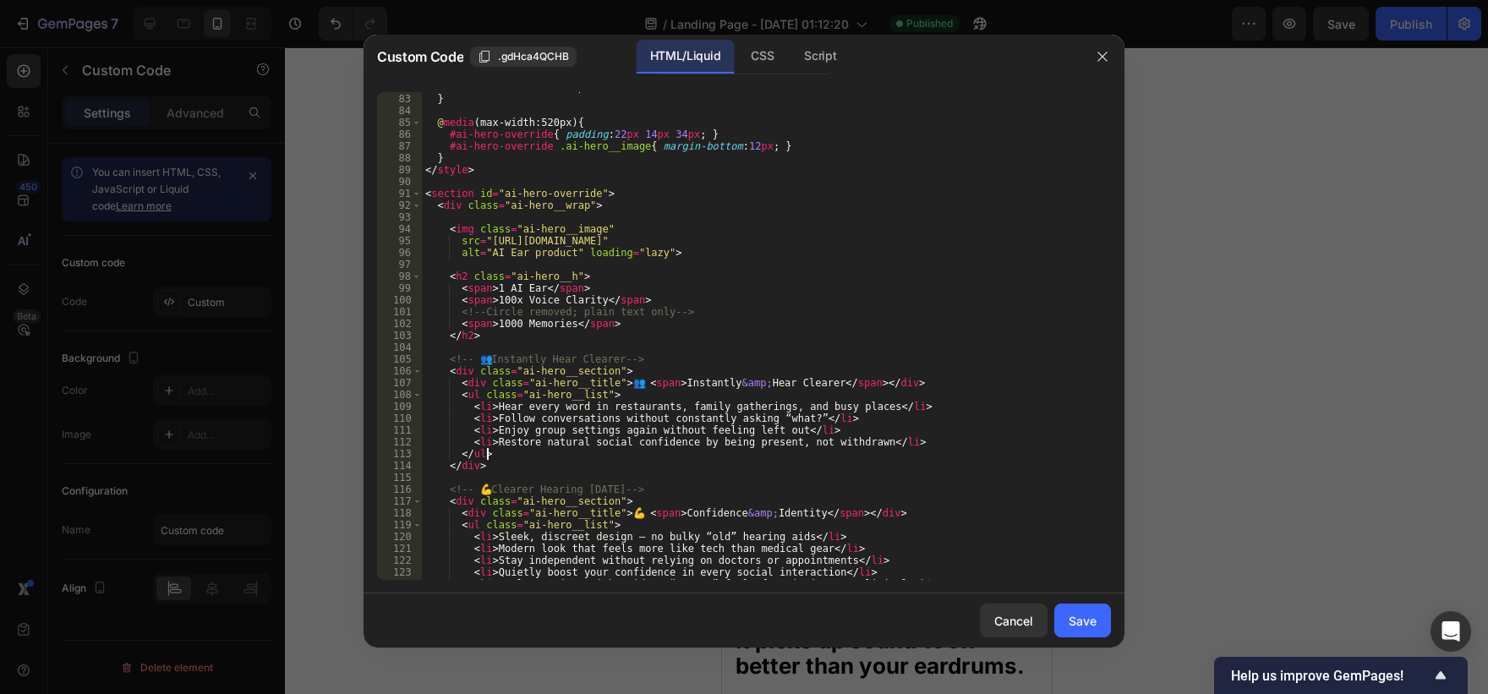
scroll to position [970, 0]
click at [698, 515] on div "mix-blend-mode : normal !important ; } @ media (max-width:520px) { #ai-hero-ove…" at bounding box center [760, 336] width 676 height 511
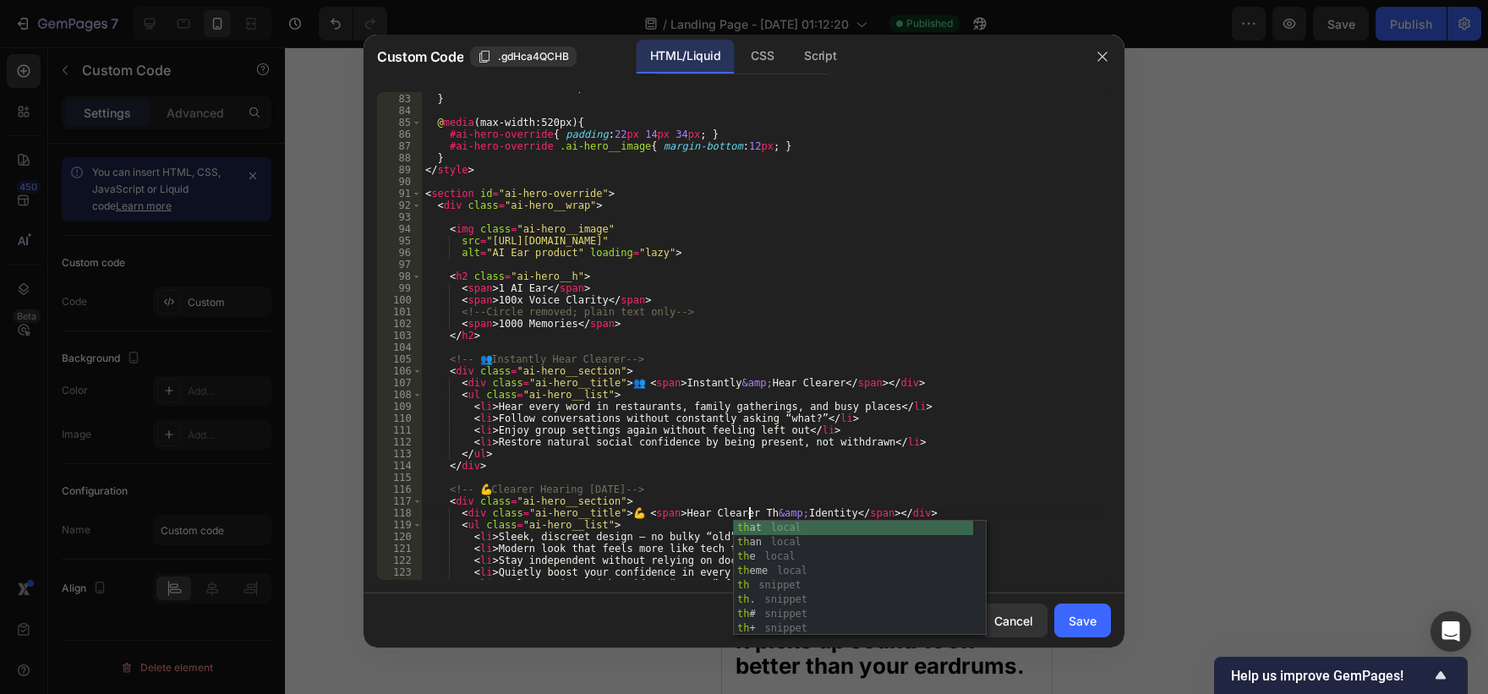
scroll to position [0, 28]
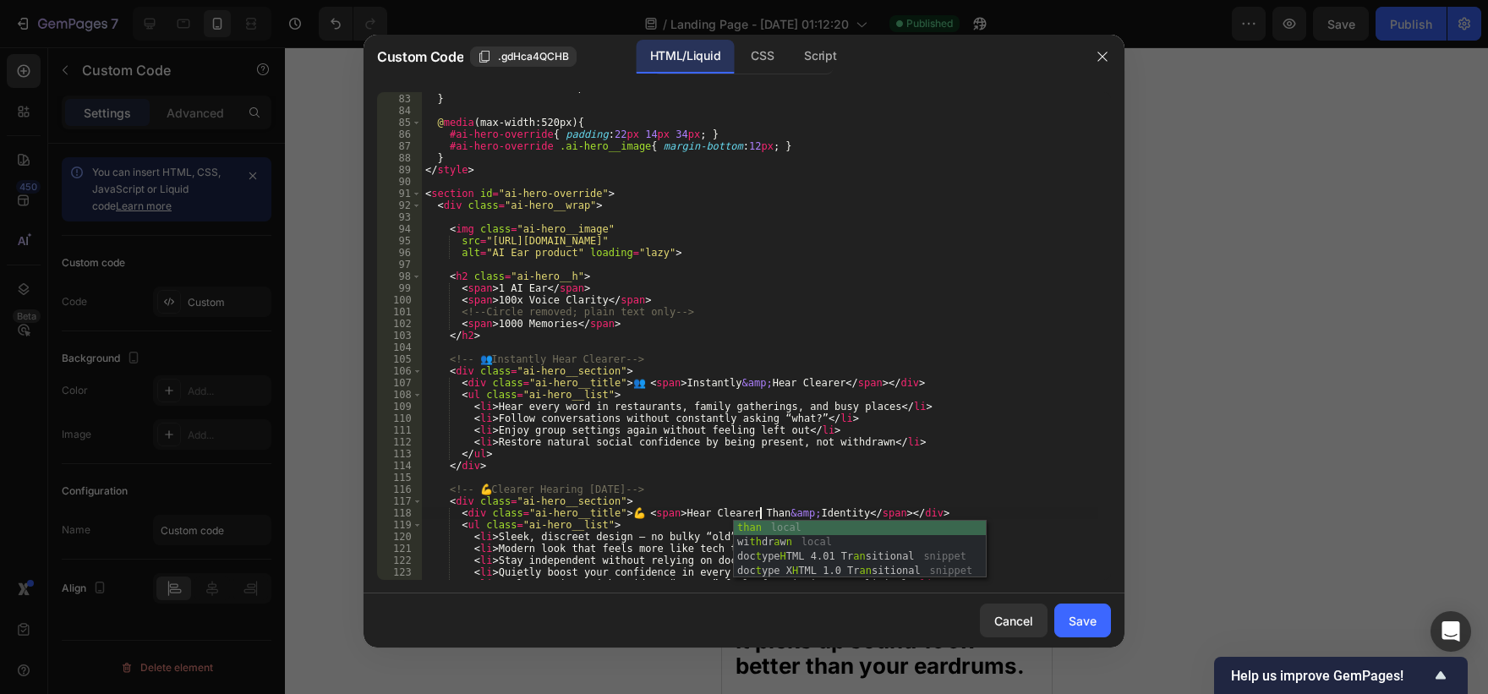
click at [821, 510] on div "mix-blend-mode : normal !important ; } @ media (max-width:520px) { #ai-hero-ove…" at bounding box center [760, 336] width 676 height 511
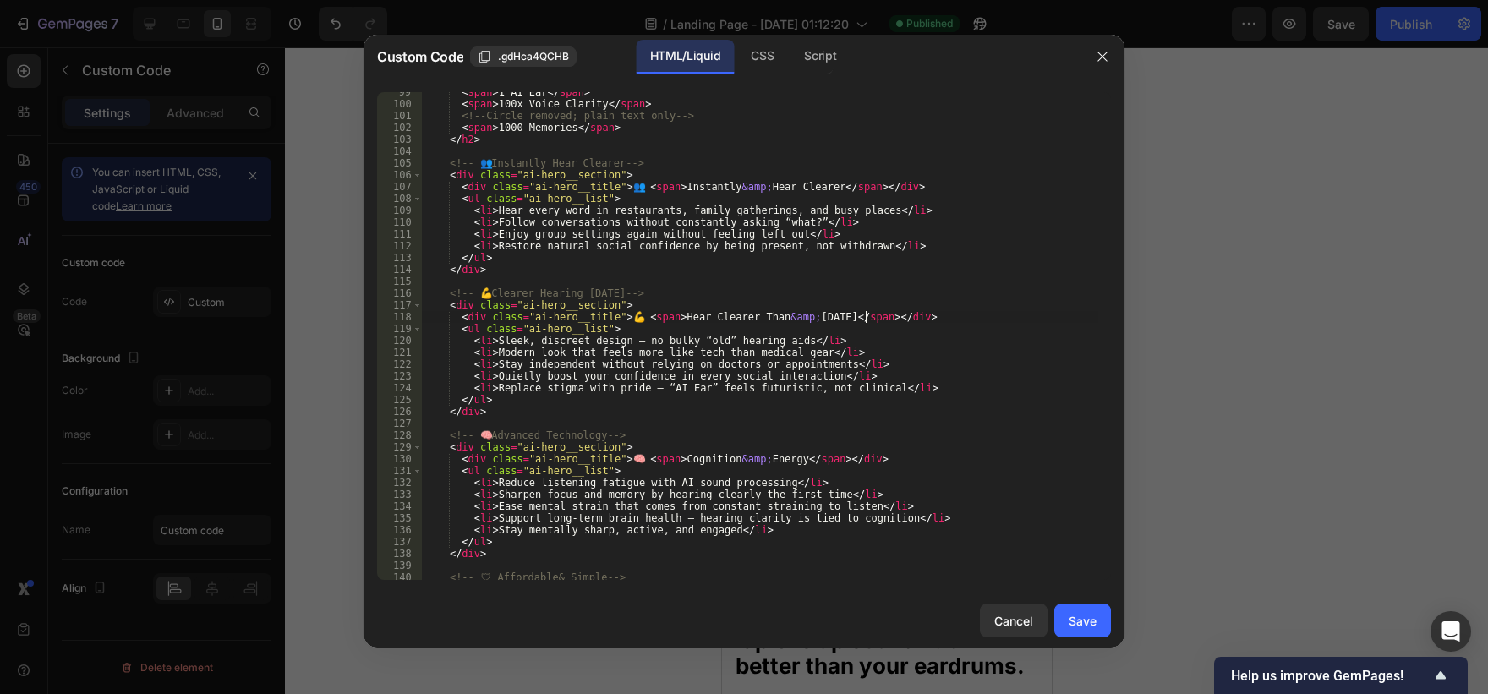
scroll to position [1173, 0]
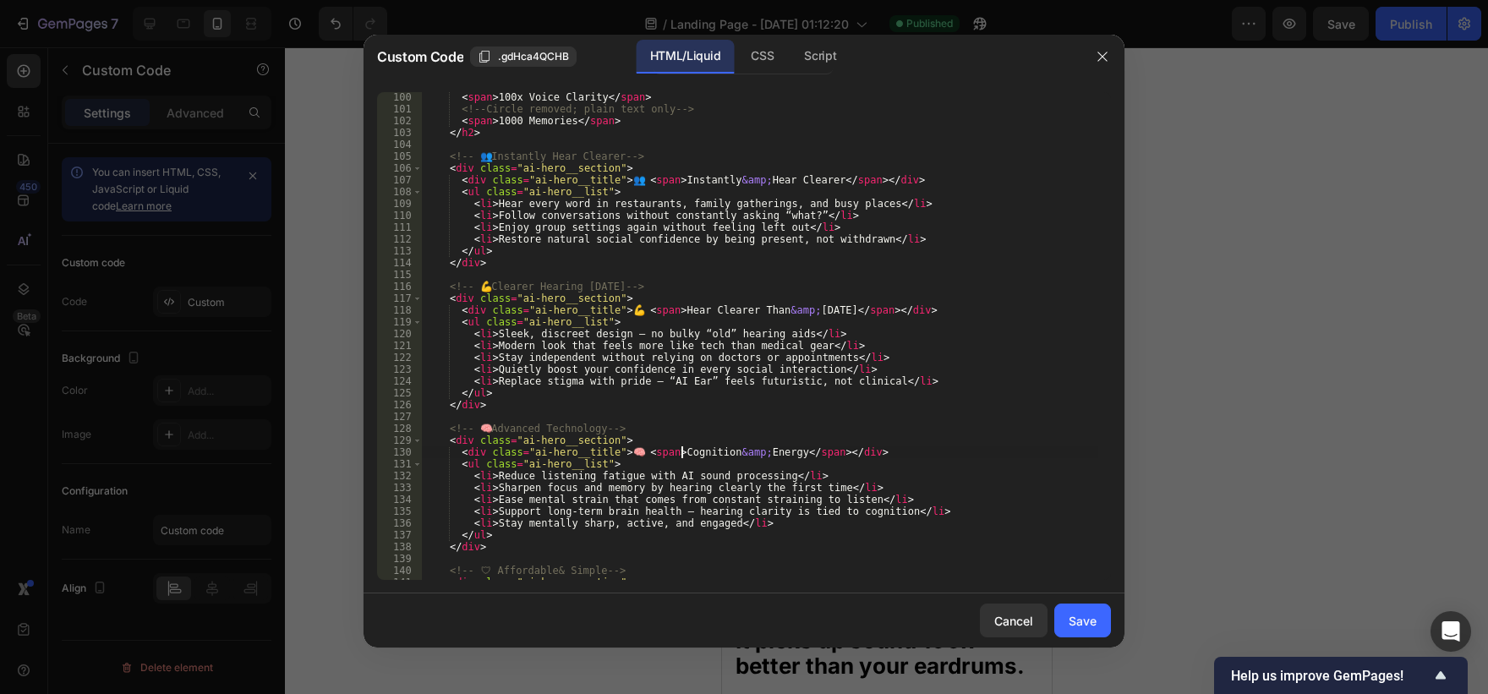
click at [681, 454] on div "< span > 100x Voice Clarity </ span > <!-- Circle removed; plain text only --> …" at bounding box center [760, 346] width 676 height 511
click at [774, 442] on div "< span > 100x Voice Clarity </ span > <!-- Circle removed; plain text only --> …" at bounding box center [760, 346] width 676 height 511
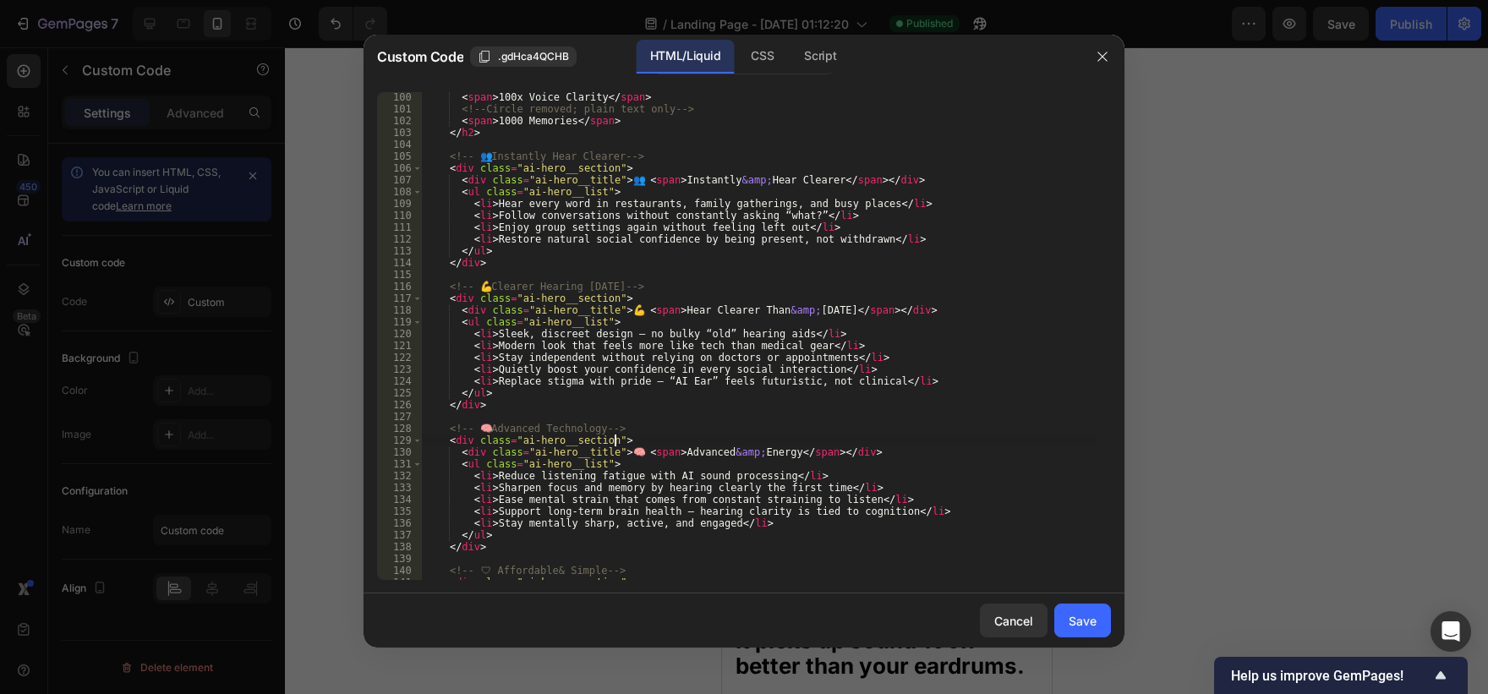
click at [770, 450] on div "< span > 100x Voice Clarity </ span > <!-- Circle removed; plain text only --> …" at bounding box center [760, 346] width 676 height 511
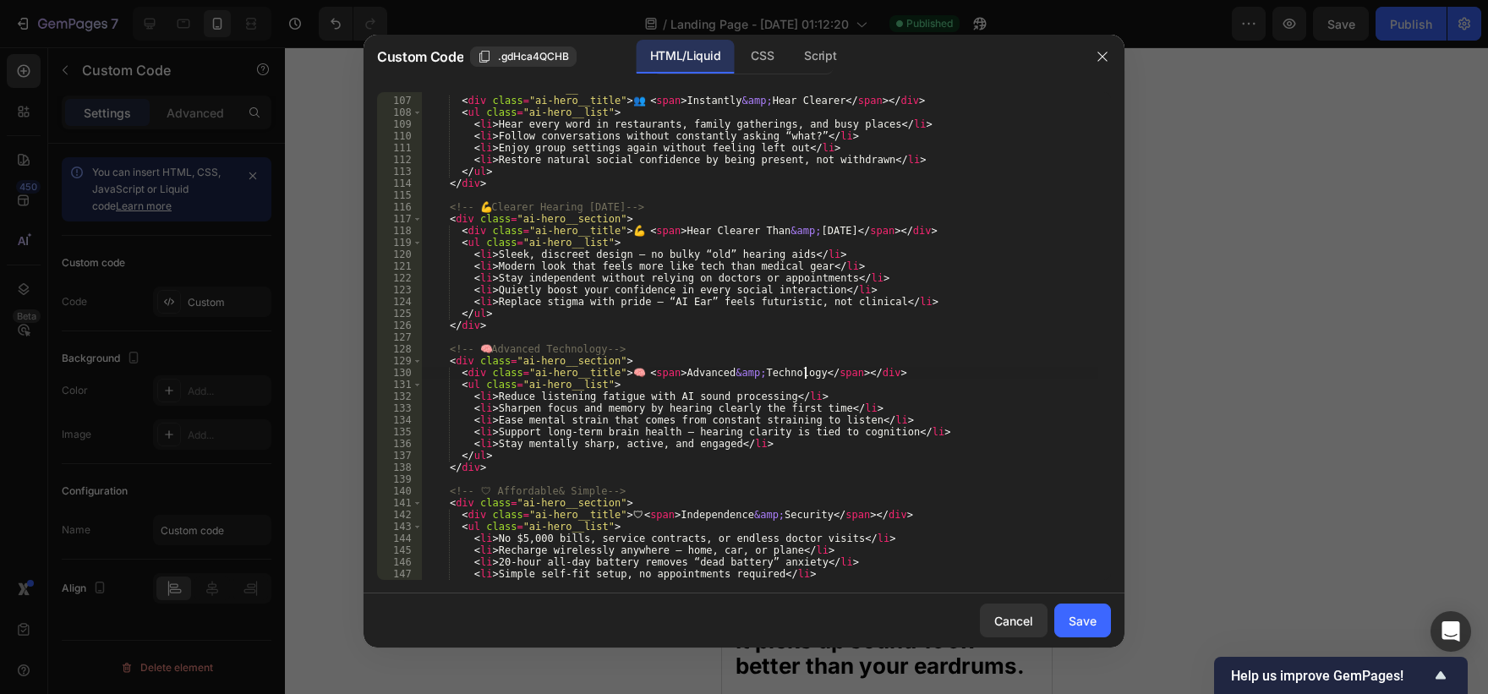
scroll to position [1289, 0]
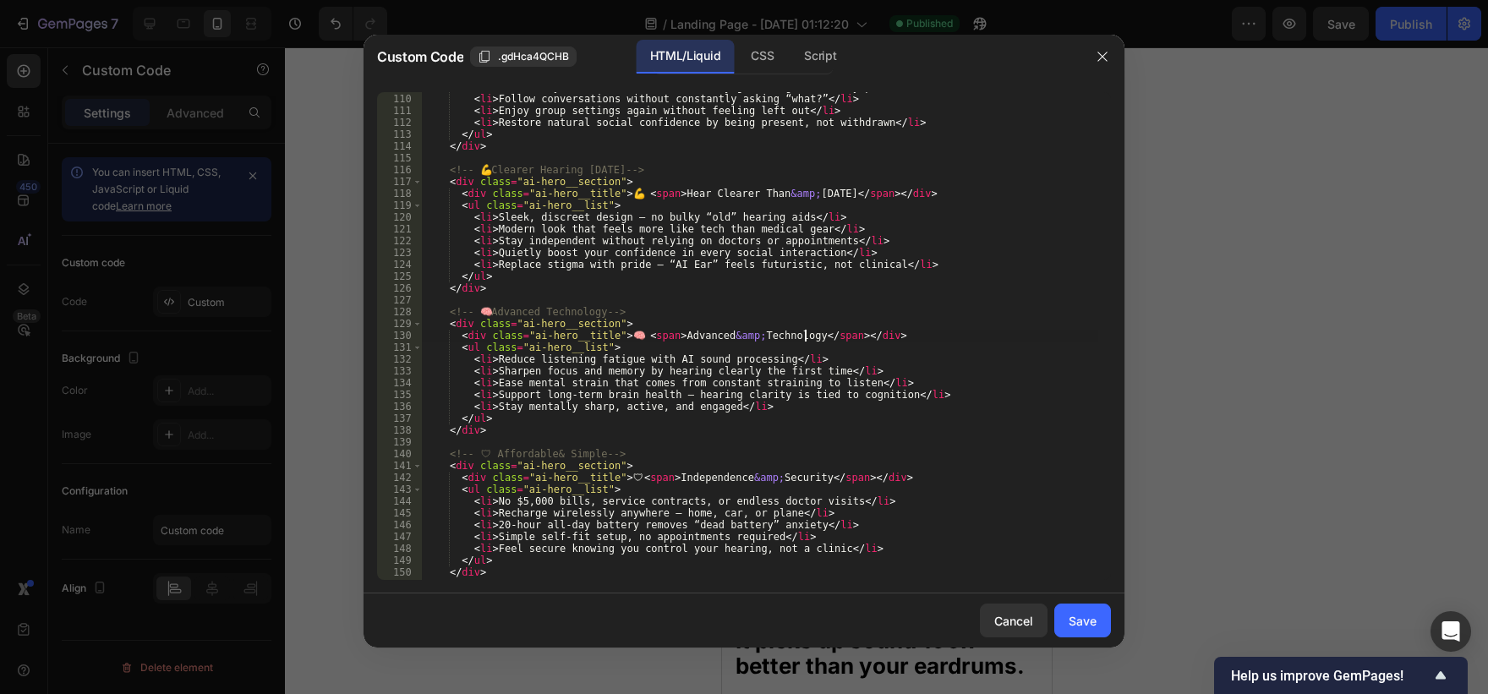
click at [685, 478] on div "< li > Hear every word in restaurants, family gatherings, and busy places </ li…" at bounding box center [760, 336] width 676 height 511
click at [779, 479] on div "< li > Hear every word in restaurants, family gatherings, and busy places </ li…" at bounding box center [760, 336] width 676 height 511
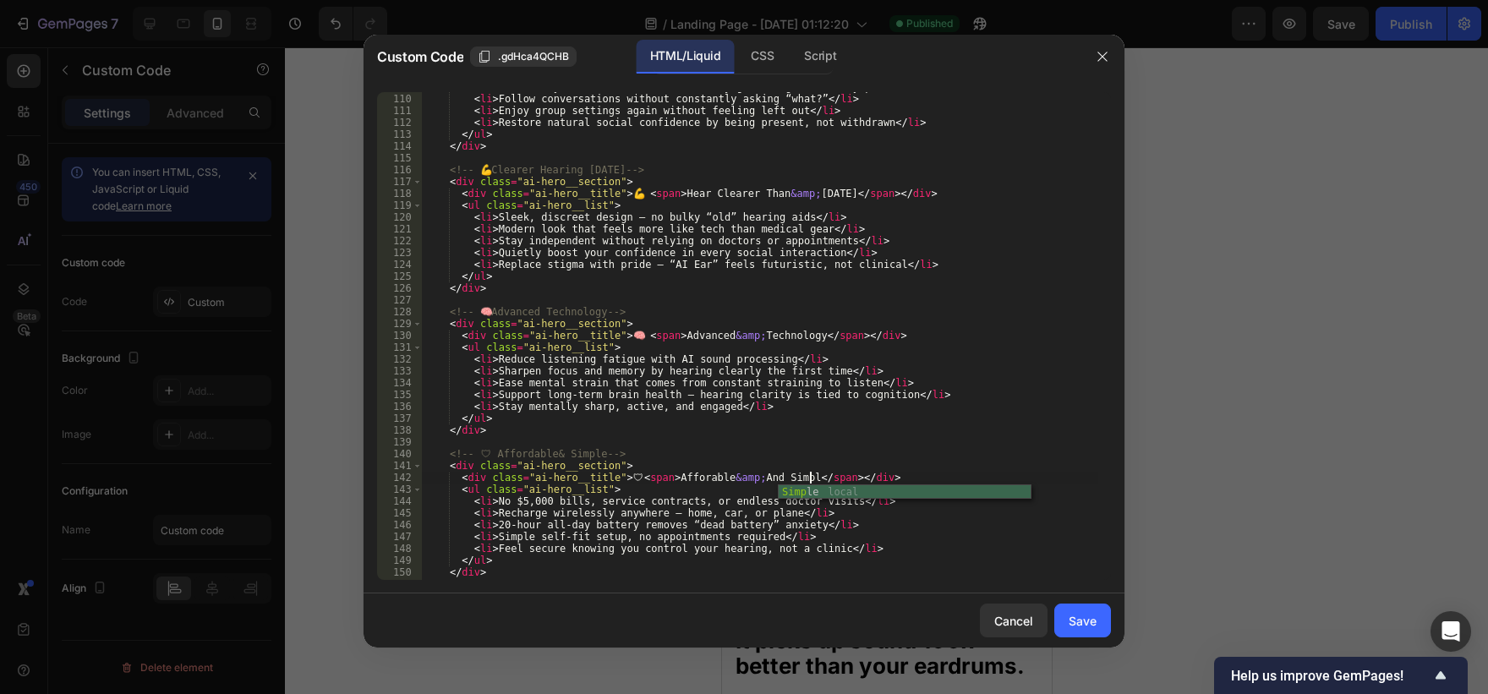
scroll to position [0, 32]
type textarea "<div class="ai-hero__title">🛡️ <span>Afforable &amp; And Simple</span></div>"
click at [1080, 635] on button "Save" at bounding box center [1082, 621] width 57 height 34
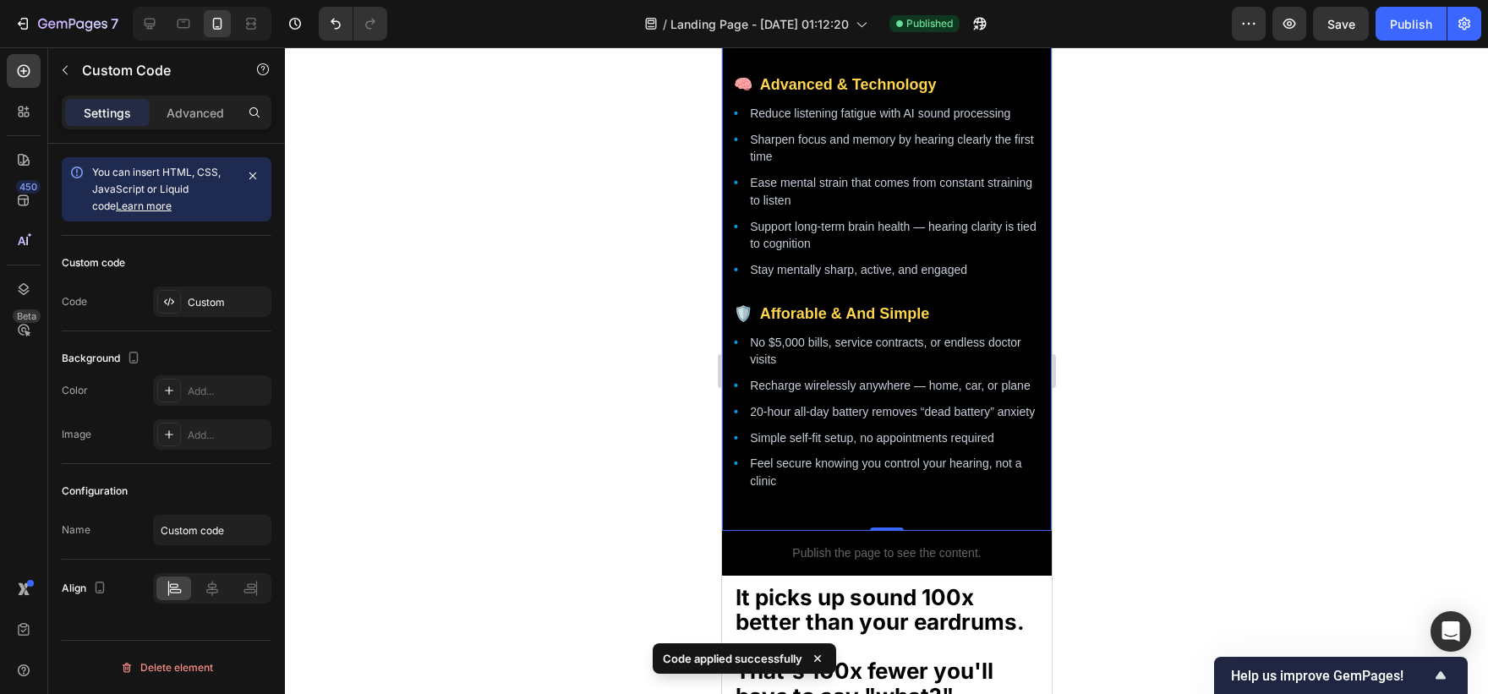
scroll to position [2408, 0]
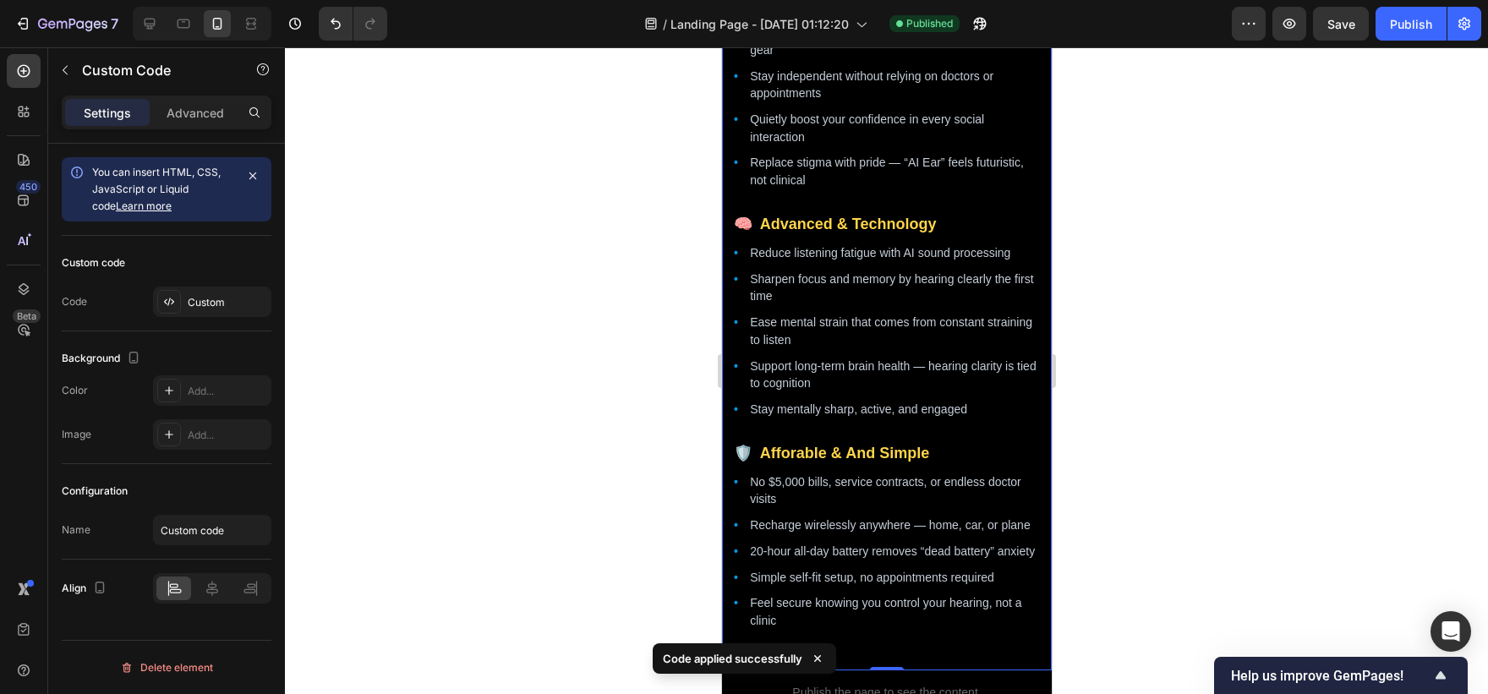
click at [889, 496] on div "🛡️ Afforable & And Simple No $5,000 bills, service contracts, or endless doctor…" at bounding box center [886, 536] width 306 height 188
click at [202, 303] on div "Custom" at bounding box center [227, 302] width 79 height 15
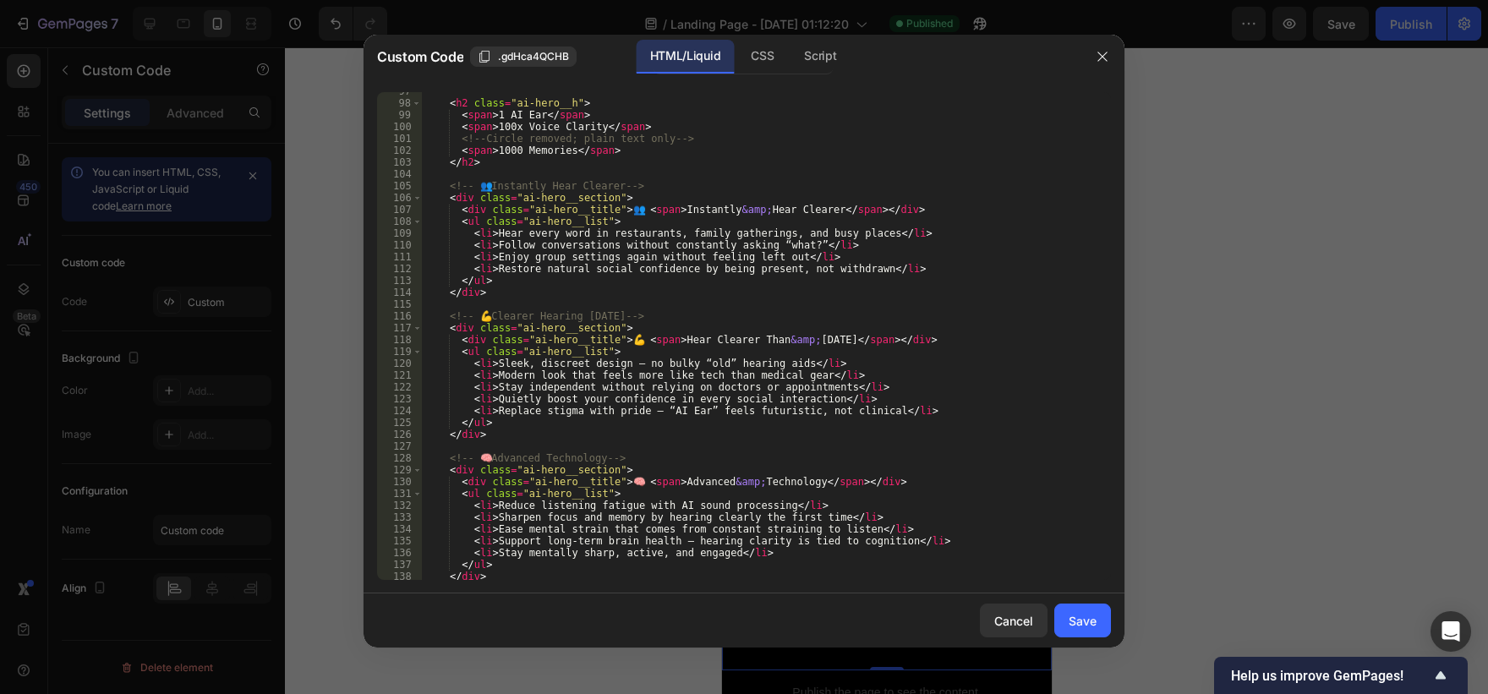
scroll to position [1272, 0]
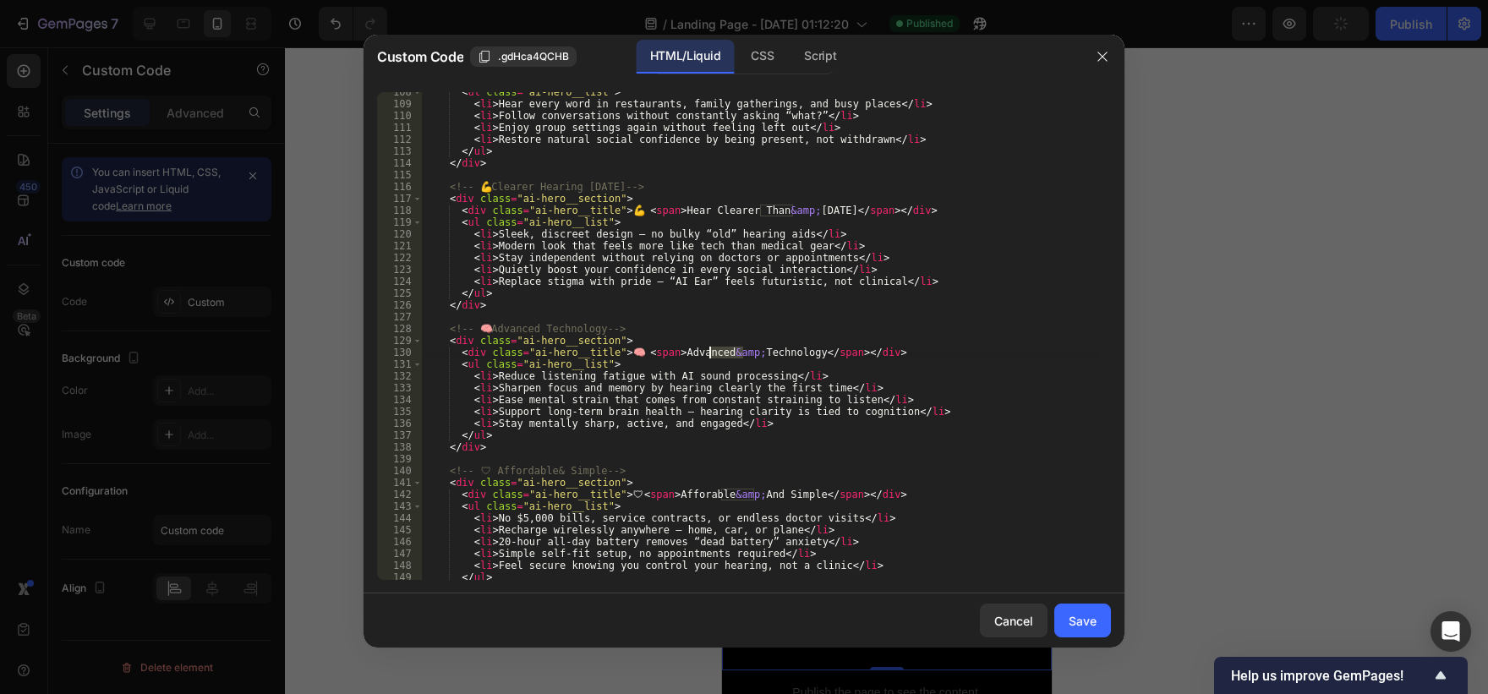
drag, startPoint x: 743, startPoint y: 353, endPoint x: 711, endPoint y: 353, distance: 32.1
click at [711, 353] on div "< ul class = "ai-hero__list" > < li > Hear every word in restaurants, family ga…" at bounding box center [760, 341] width 676 height 511
drag, startPoint x: 752, startPoint y: 495, endPoint x: 720, endPoint y: 499, distance: 32.3
click at [720, 499] on div "< ul class = "ai-hero__list" > < li > Hear every word in restaurants, family ga…" at bounding box center [760, 341] width 676 height 511
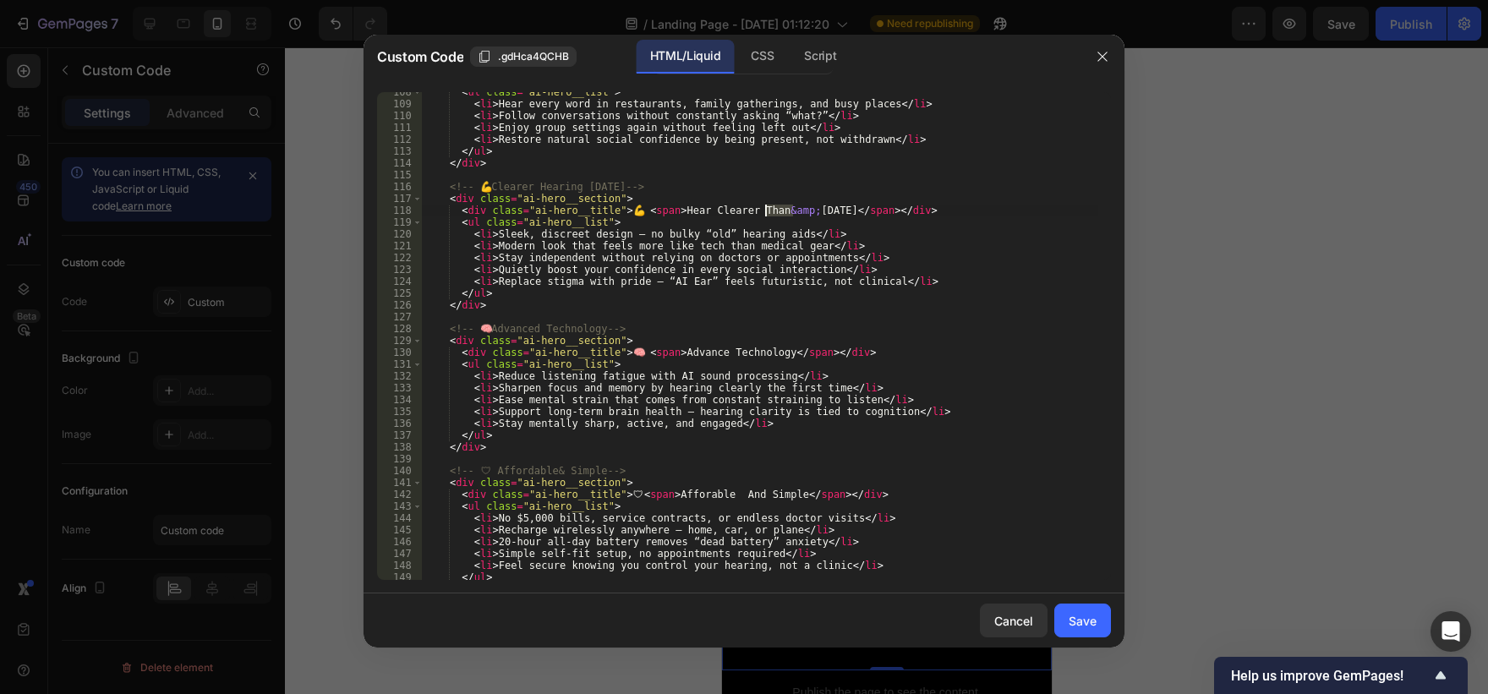
drag, startPoint x: 793, startPoint y: 210, endPoint x: 764, endPoint y: 214, distance: 28.9
click at [764, 214] on div "< ul class = "ai-hero__list" > < li > Hear every word in restaurants, family ga…" at bounding box center [760, 341] width 676 height 511
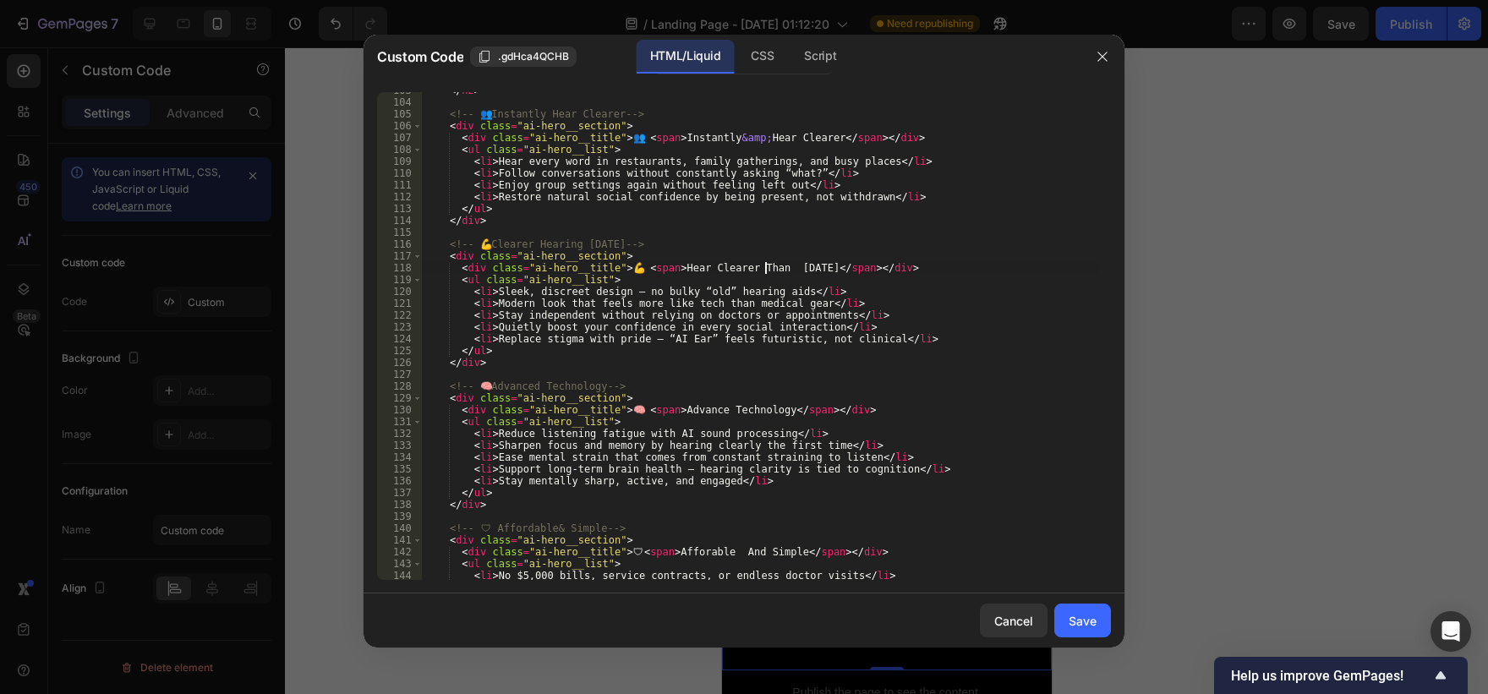
scroll to position [1215, 0]
type textarea "<div class="ai-hero__title">💪 <span>Hear Clearer Than [DATE]</span></div>"
click at [1090, 629] on div "Save" at bounding box center [1083, 621] width 28 height 18
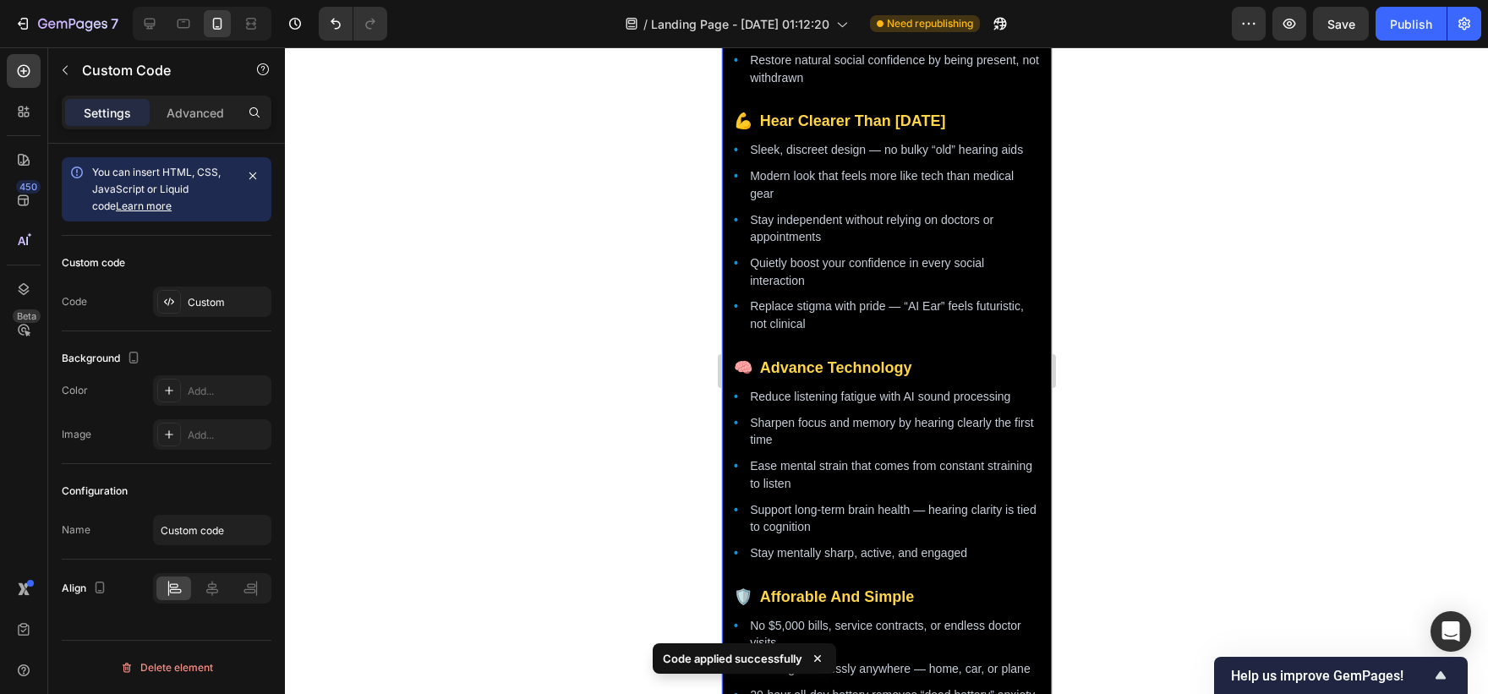
scroll to position [2263, 0]
click at [208, 296] on div "Custom" at bounding box center [227, 302] width 79 height 15
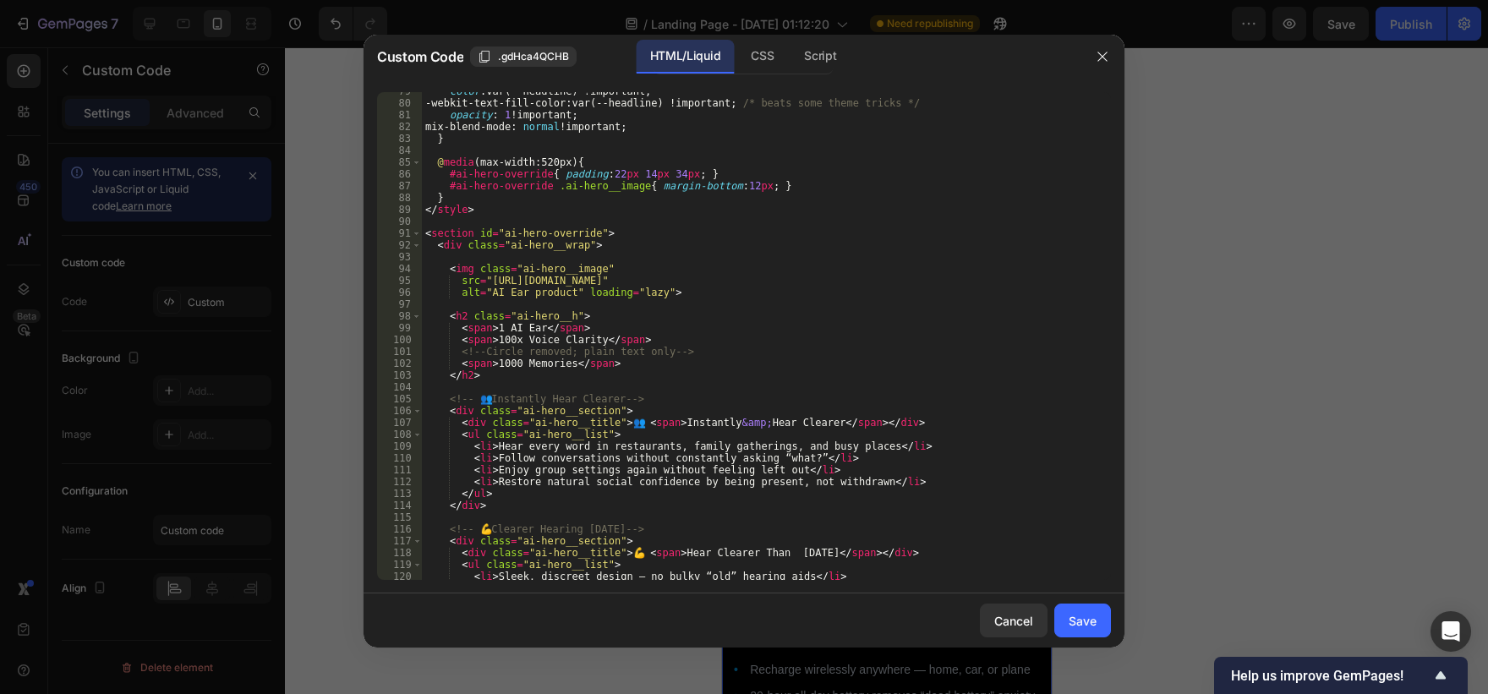
scroll to position [931, 0]
drag, startPoint x: 747, startPoint y: 426, endPoint x: 719, endPoint y: 427, distance: 27.9
click at [719, 427] on div "color : var(--headline) !important ; -webkit-text-fill-color : var(--headline) …" at bounding box center [760, 340] width 676 height 511
click at [729, 421] on div "color : var(--headline) !important ; -webkit-text-fill-color : var(--headline) …" at bounding box center [760, 340] width 676 height 511
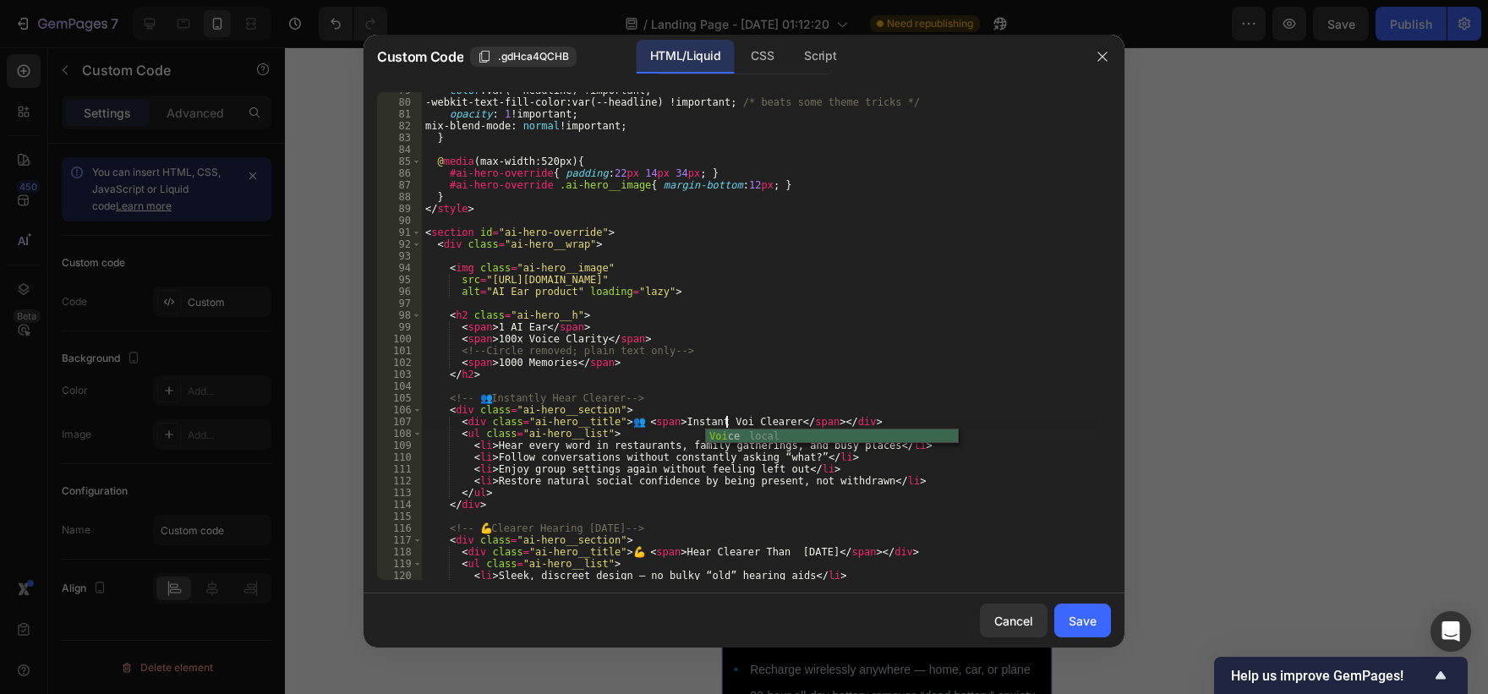
scroll to position [0, 26]
click at [761, 419] on div "color : var(--headline) !important ; -webkit-text-fill-color : var(--headline) …" at bounding box center [760, 340] width 676 height 511
click at [726, 424] on div "color : var(--headline) !important ; -webkit-text-fill-color : var(--headline) …" at bounding box center [760, 340] width 676 height 511
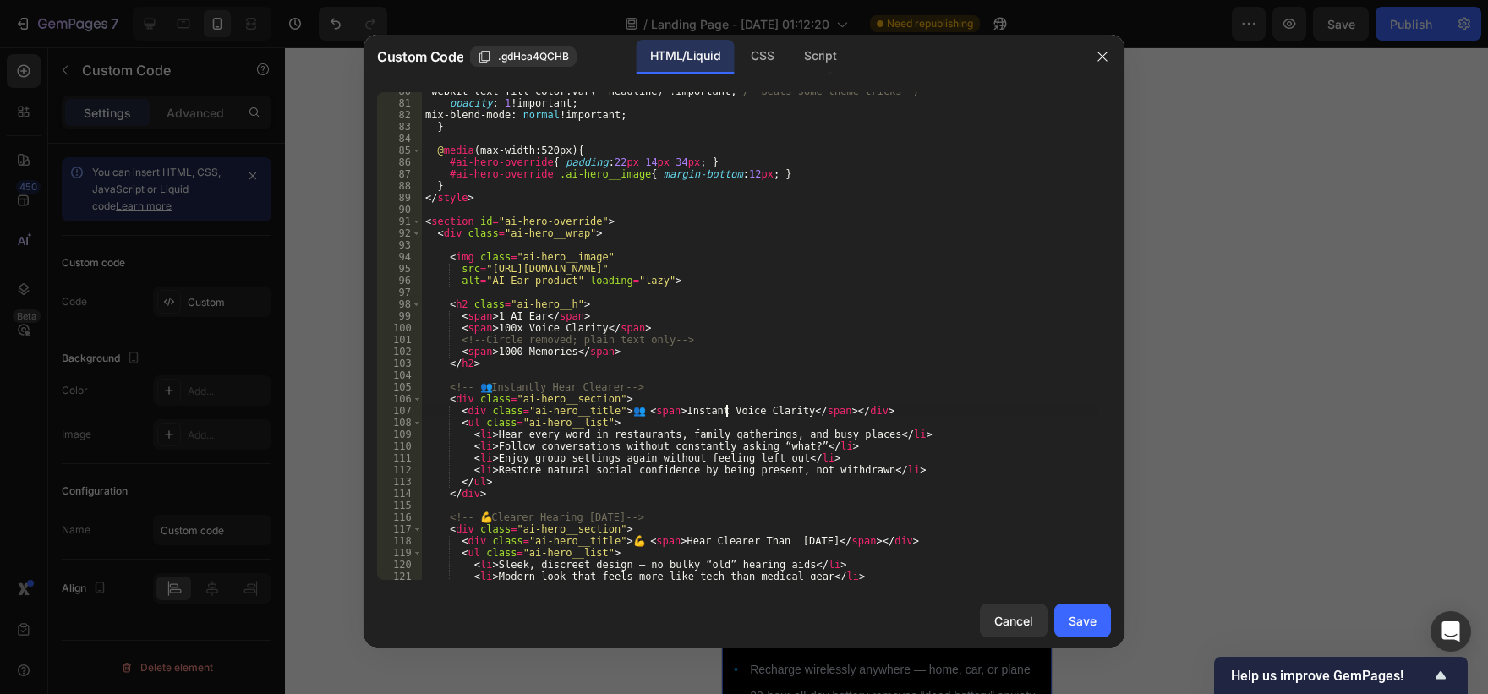
scroll to position [1002, 0]
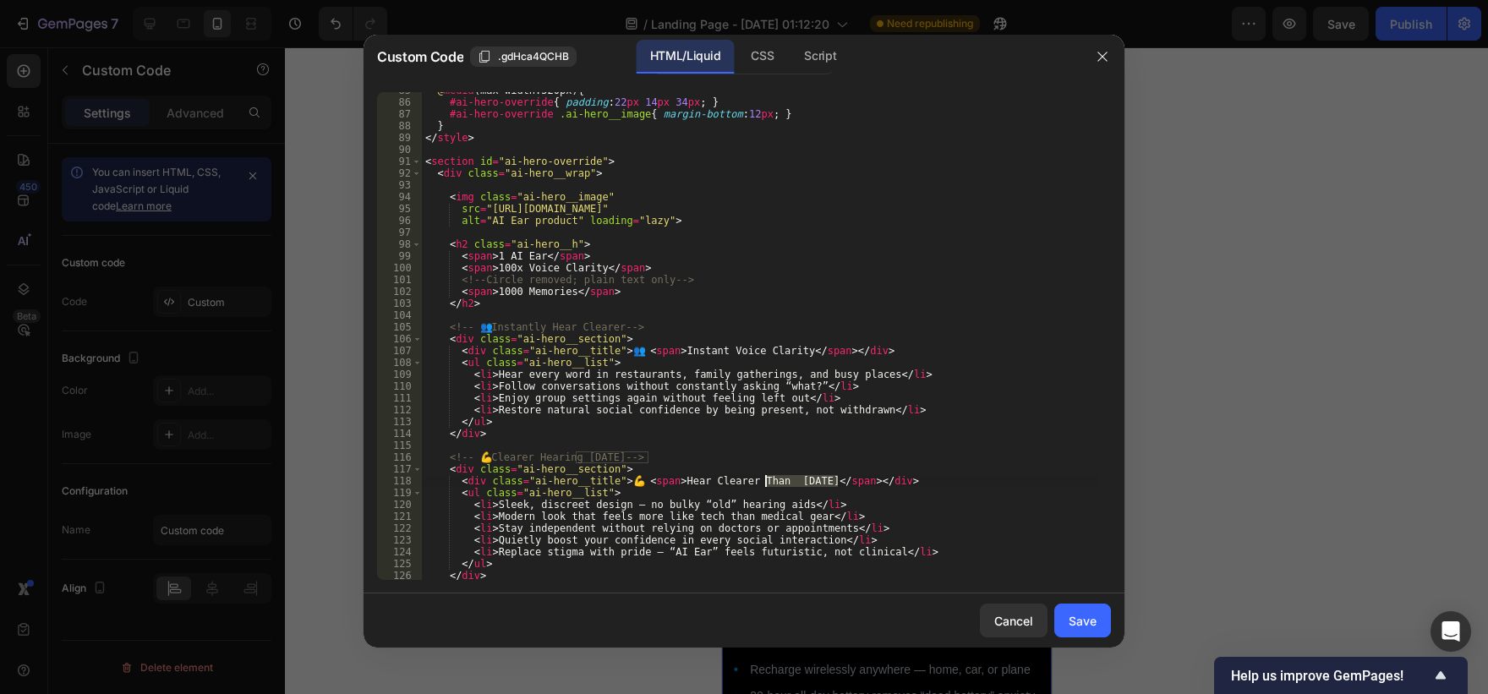
drag, startPoint x: 838, startPoint y: 480, endPoint x: 766, endPoint y: 478, distance: 71.9
click at [766, 478] on div "@ media (max-width:520px) { #ai-hero-override { padding : 22 px 14 px 34 px ; }…" at bounding box center [760, 340] width 676 height 511
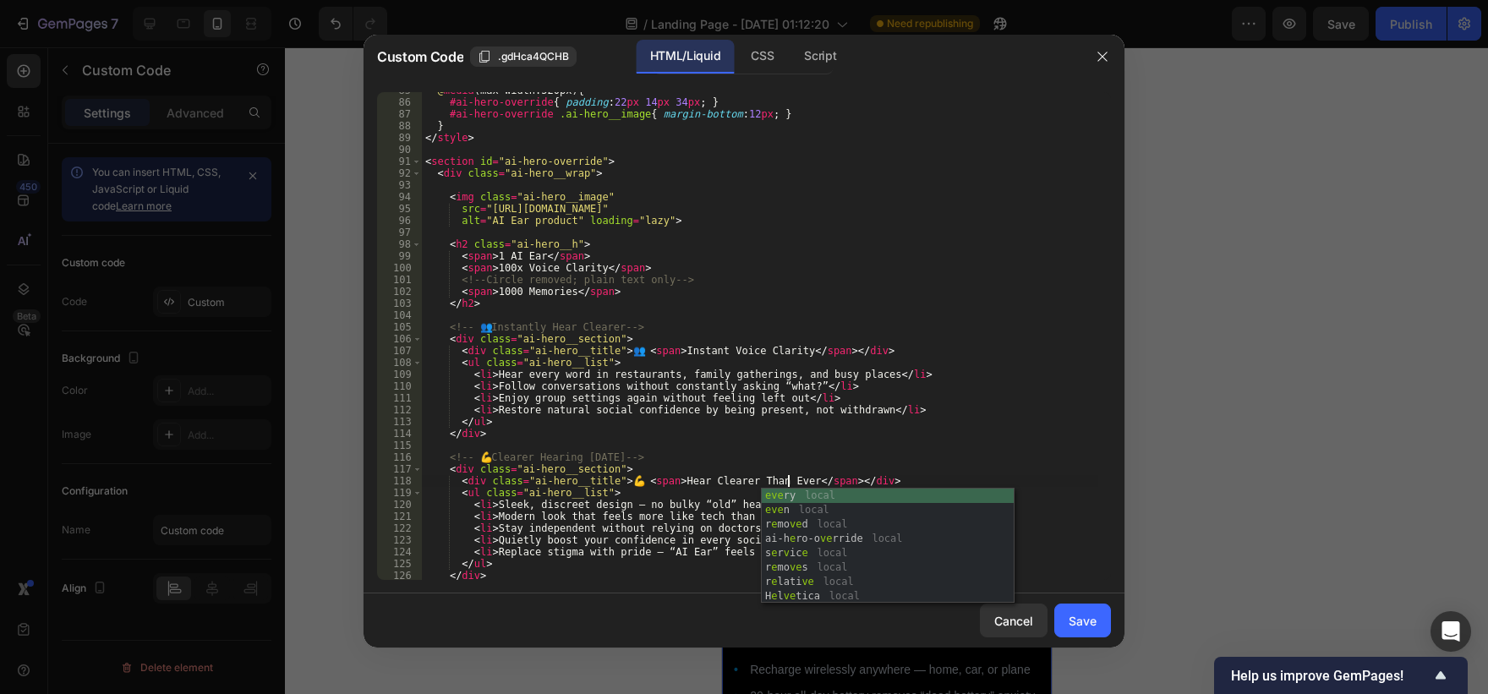
scroll to position [0, 30]
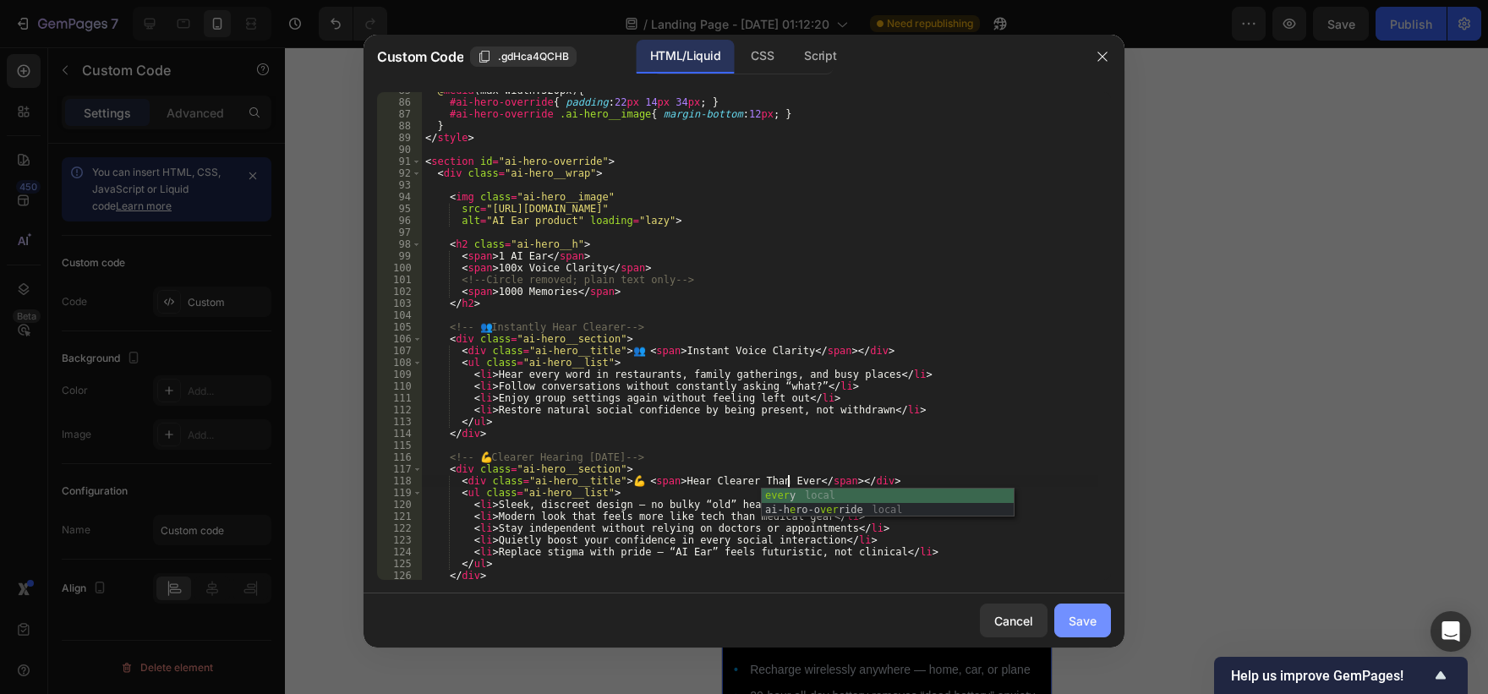
type textarea "<div class="ai-hero__title">💪 <span>Hear Clearer Than Ever</span></div>"
click at [1062, 615] on button "Save" at bounding box center [1082, 621] width 57 height 34
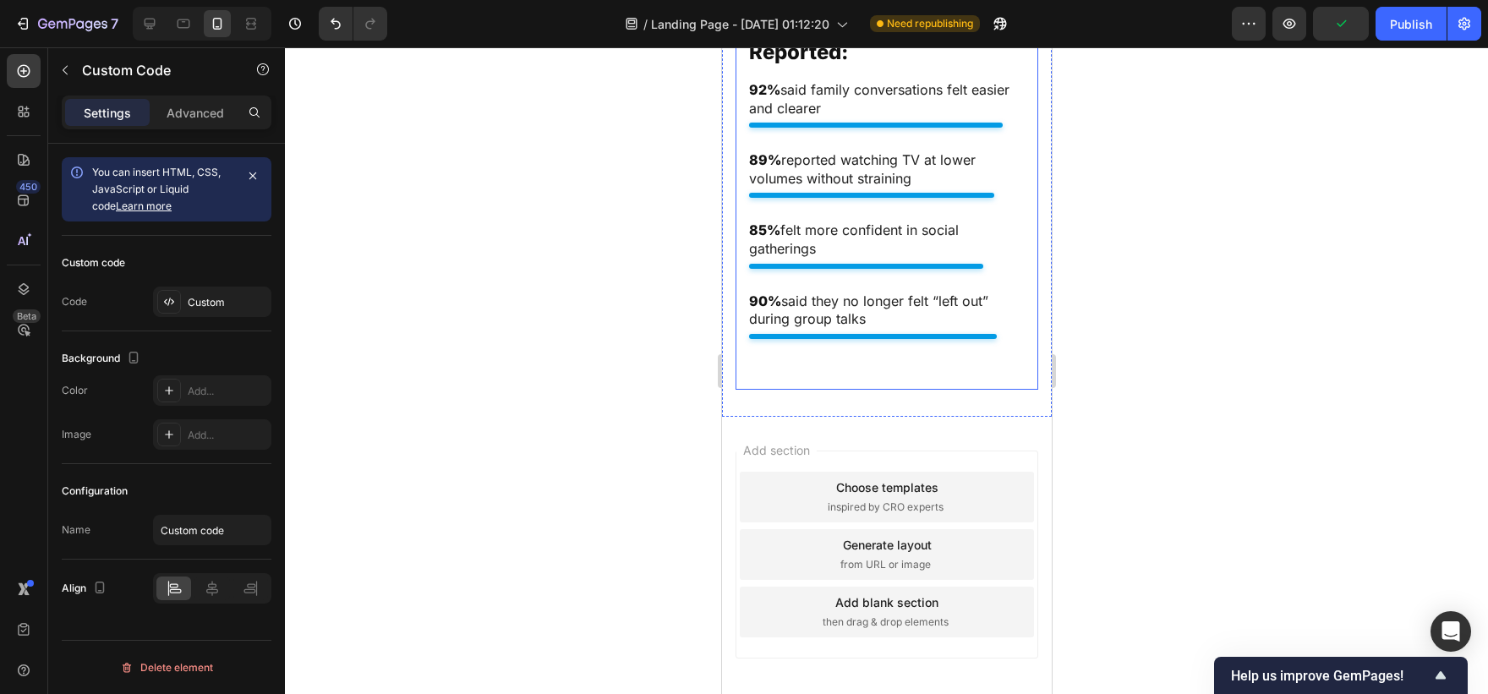
scroll to position [7274, 0]
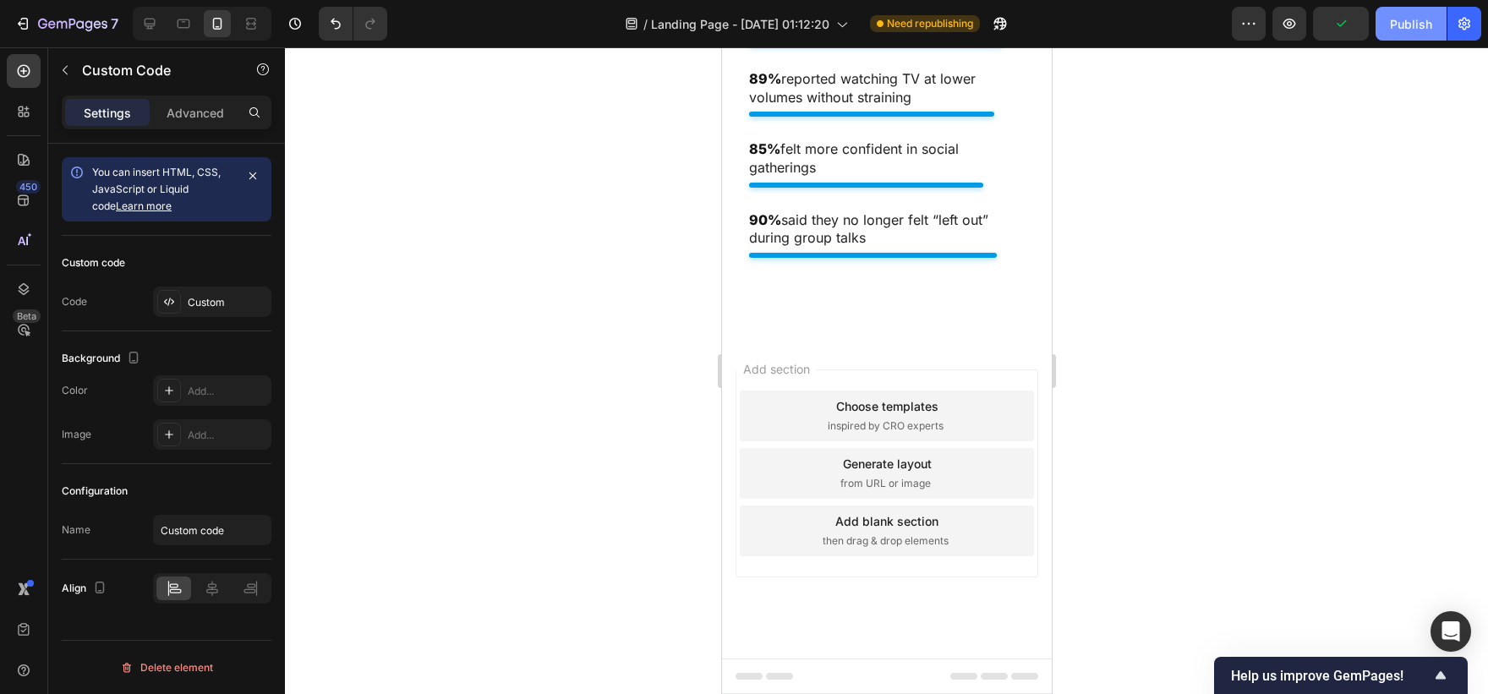
click at [1413, 19] on div "Publish" at bounding box center [1411, 24] width 42 height 18
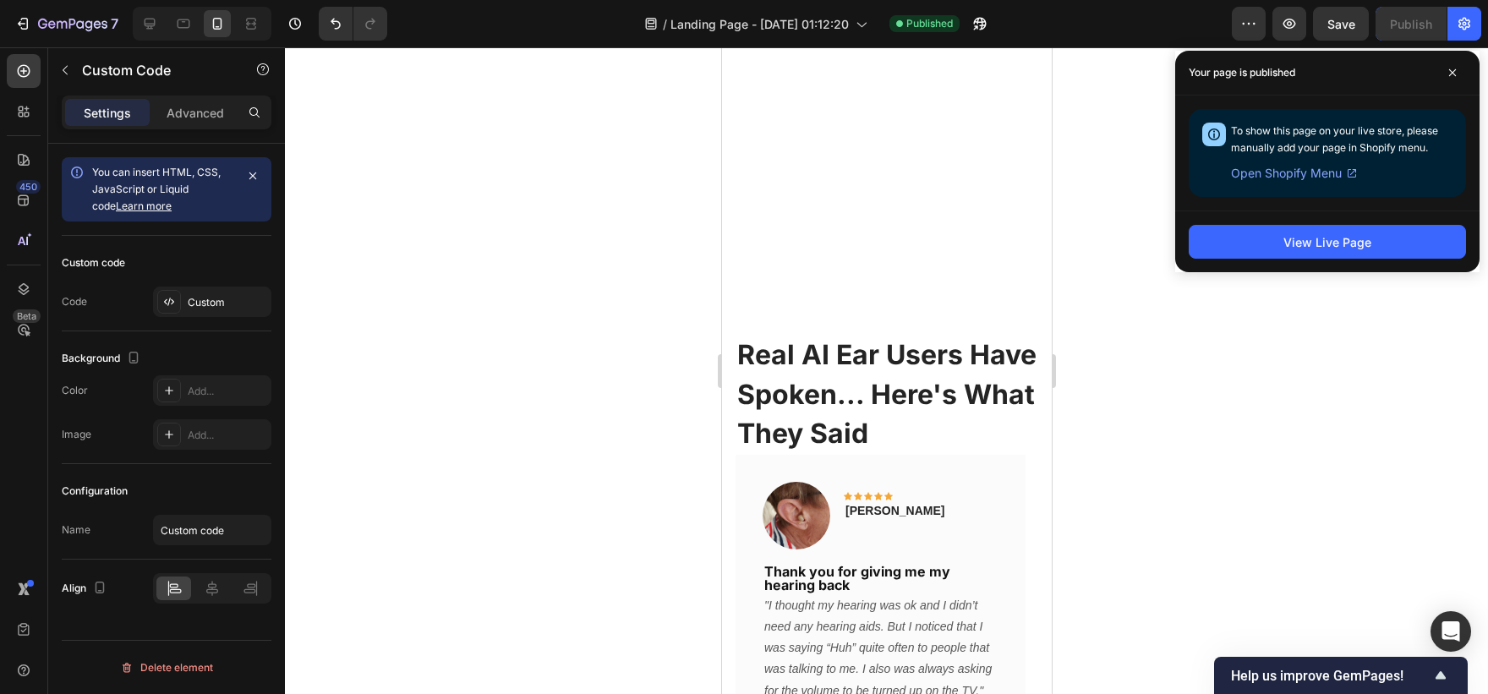
scroll to position [6113, 0]
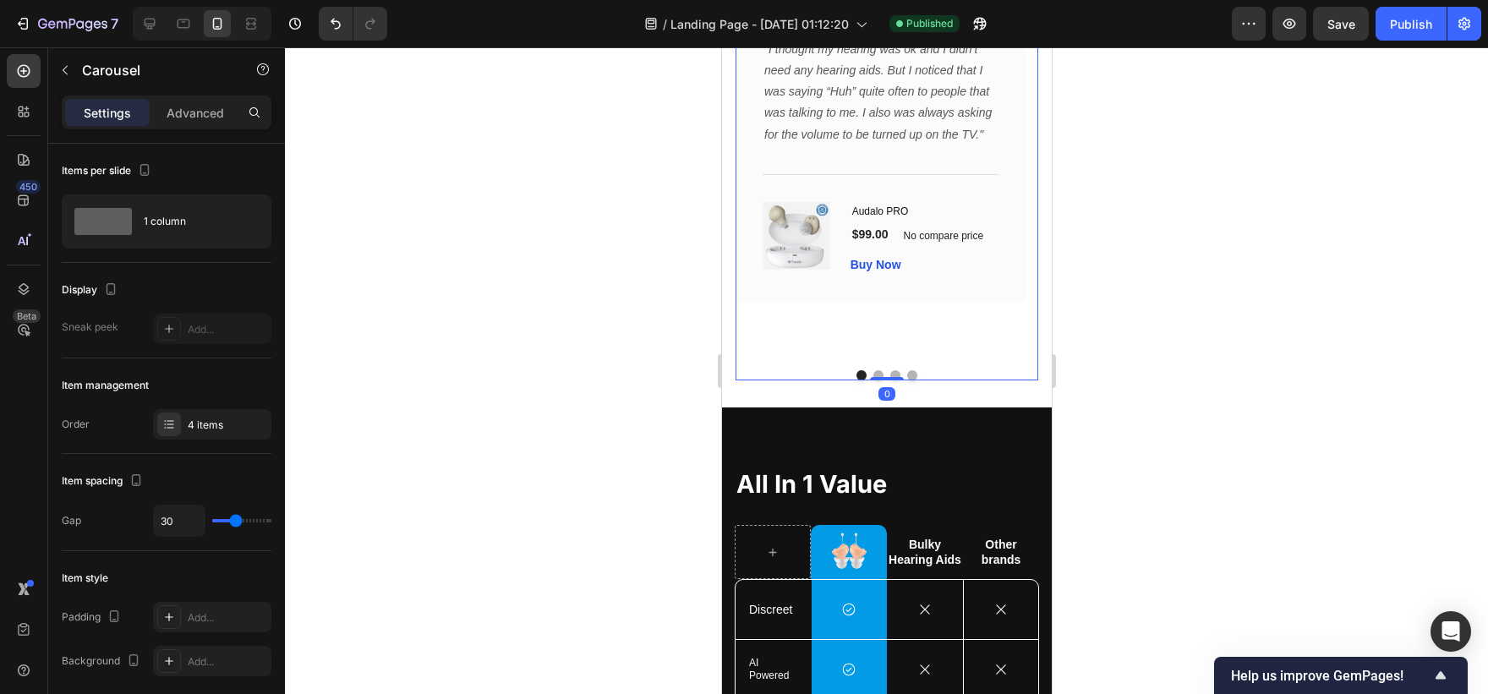
click at [893, 350] on div "Image Icon Icon Icon Icon Icon Row [PERSON_NAME] Text block Row Thank you for g…" at bounding box center [880, 128] width 290 height 458
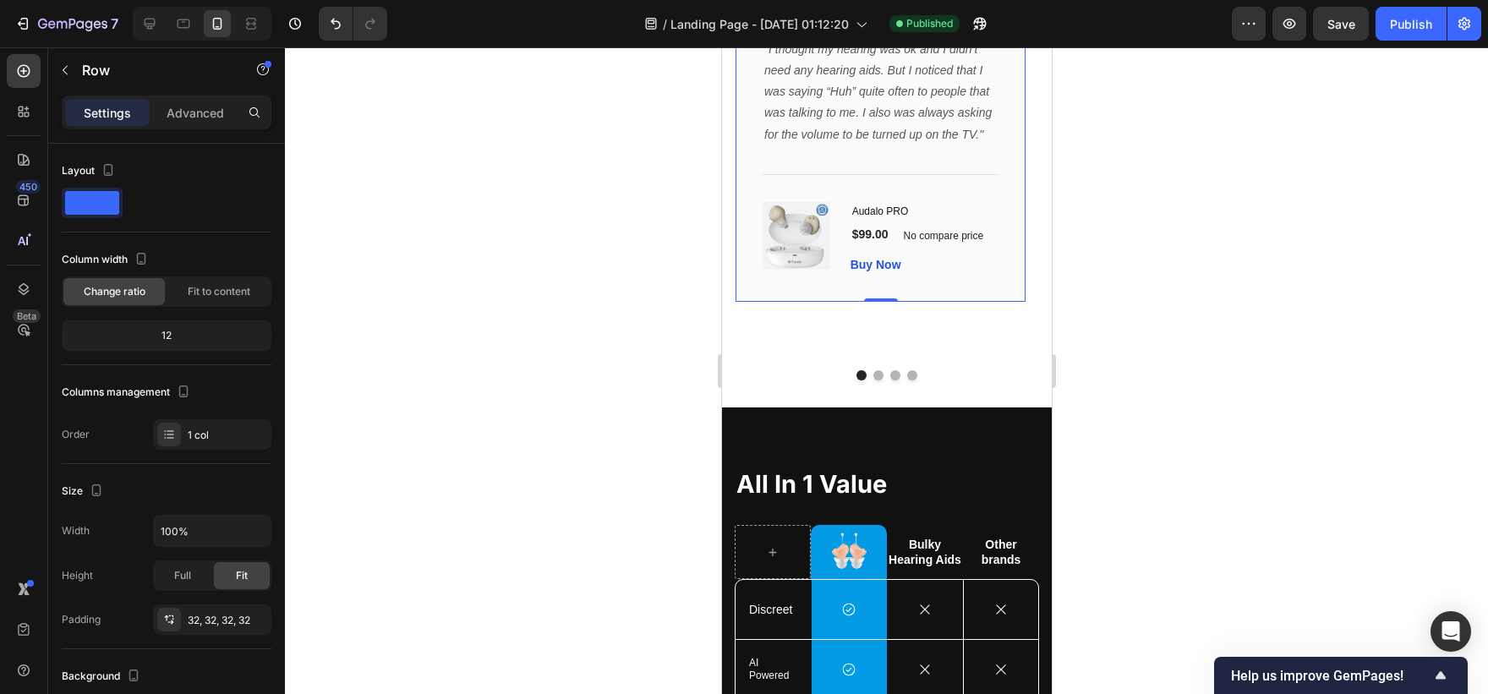
click at [890, 302] on div "Image Icon Icon Icon Icon Icon Row [PERSON_NAME] Text block Row Thank you for g…" at bounding box center [880, 100] width 290 height 403
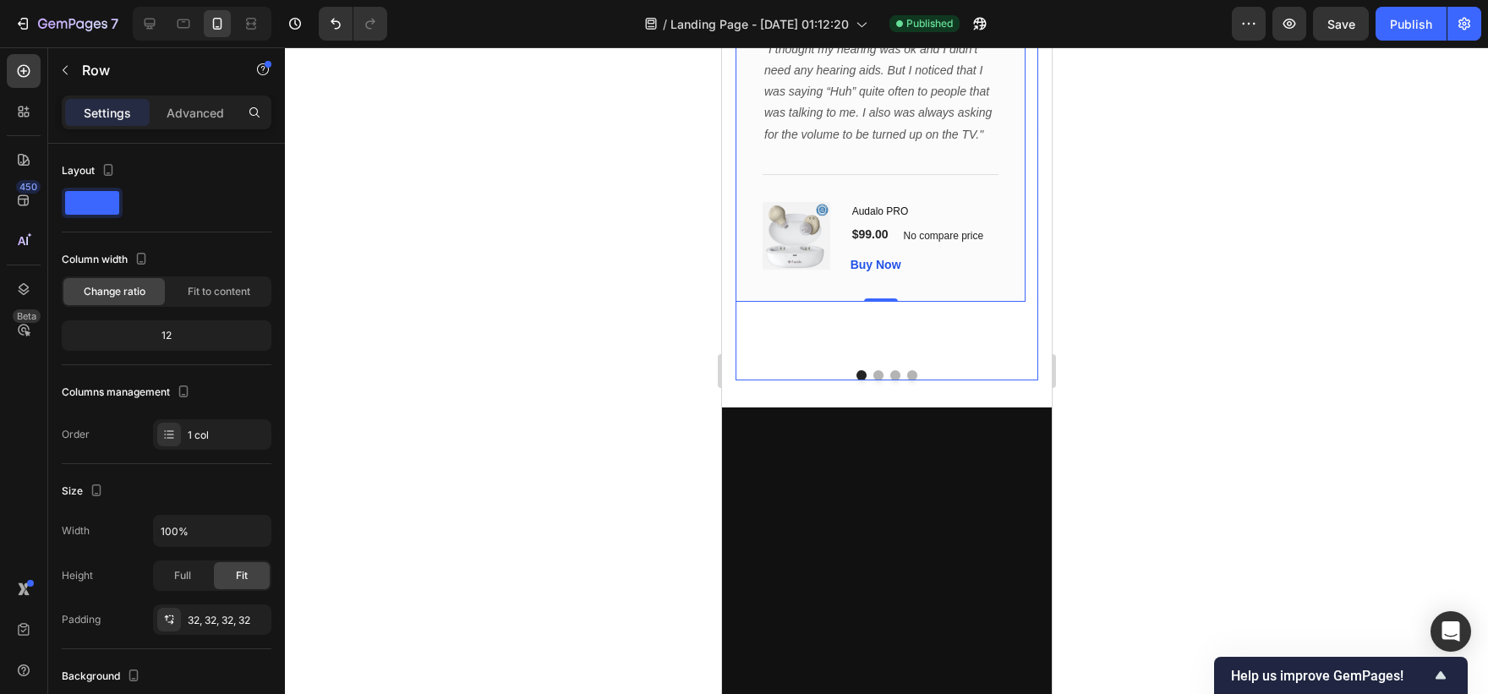
scroll to position [5565, 0]
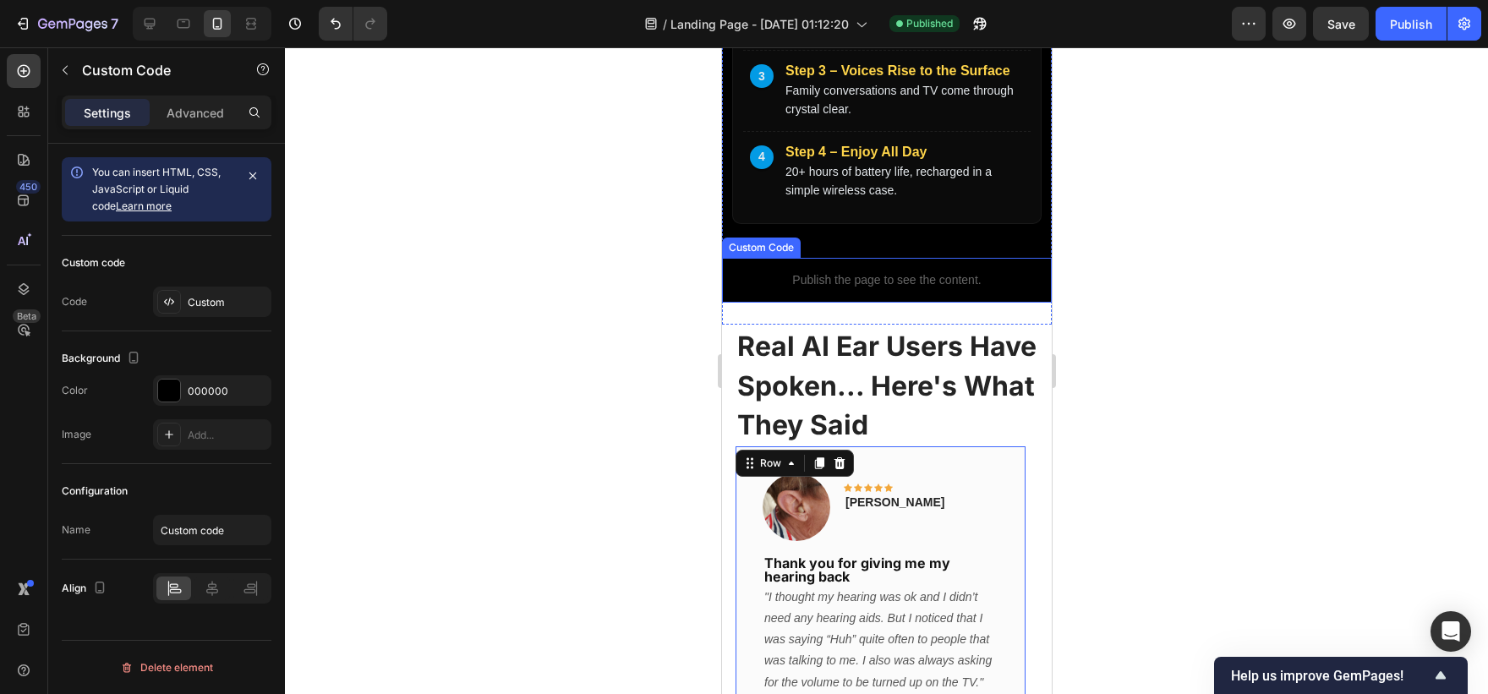
click at [896, 289] on p "Publish the page to see the content." at bounding box center [886, 280] width 330 height 18
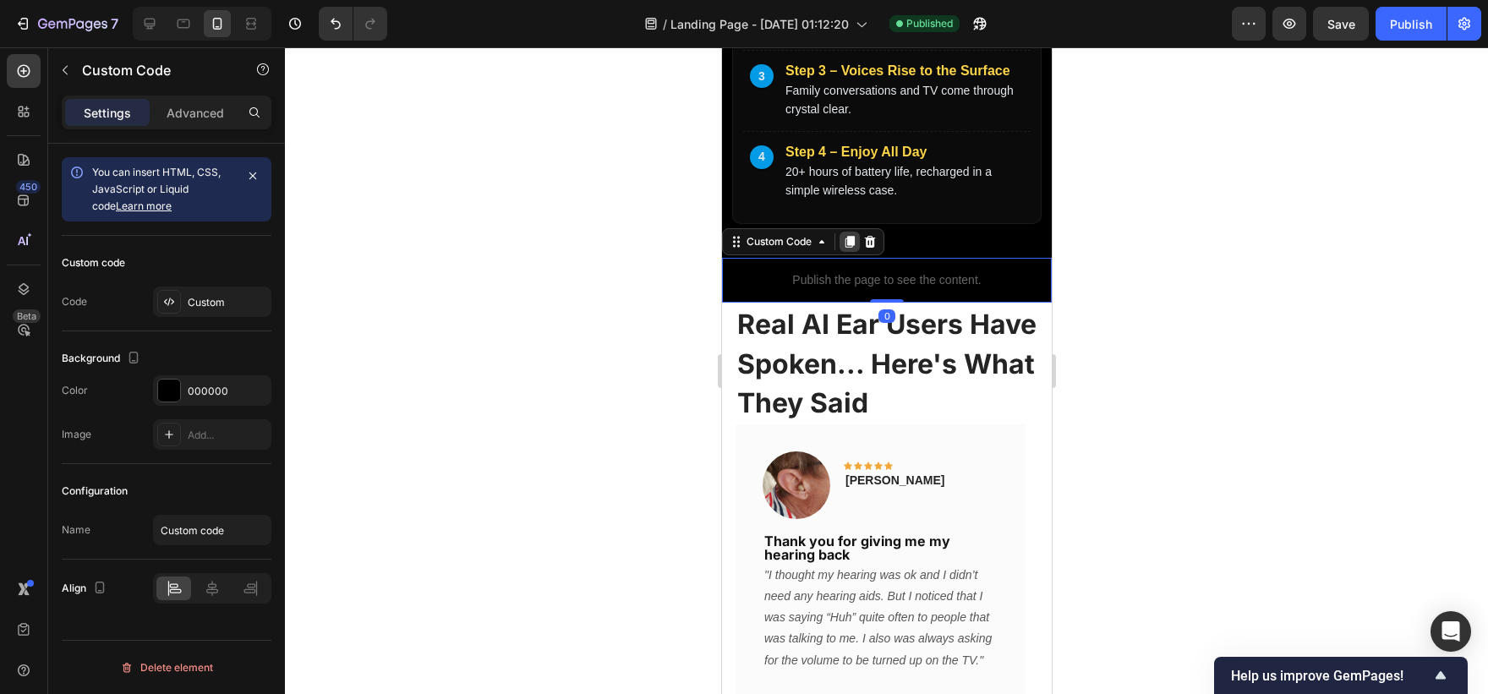
click at [847, 249] on icon at bounding box center [849, 243] width 9 height 12
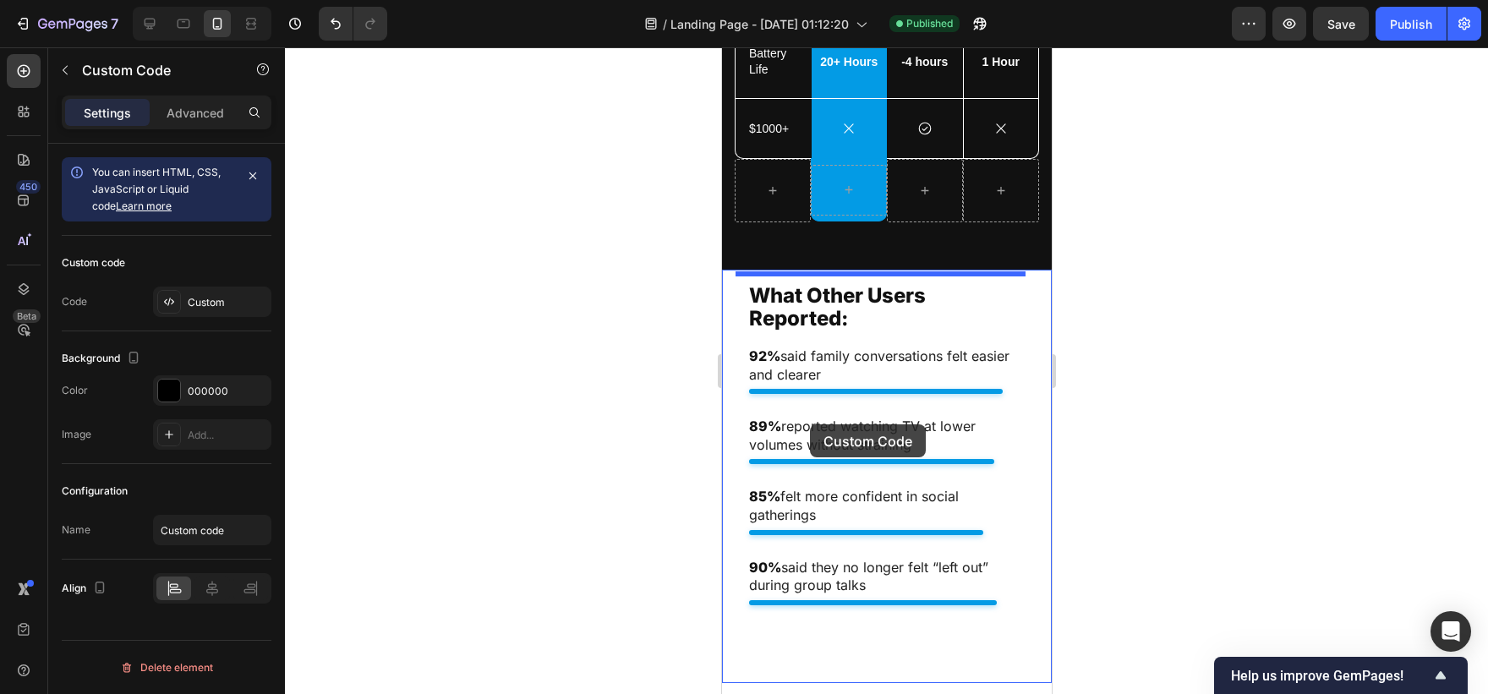
scroll to position [6979, 0]
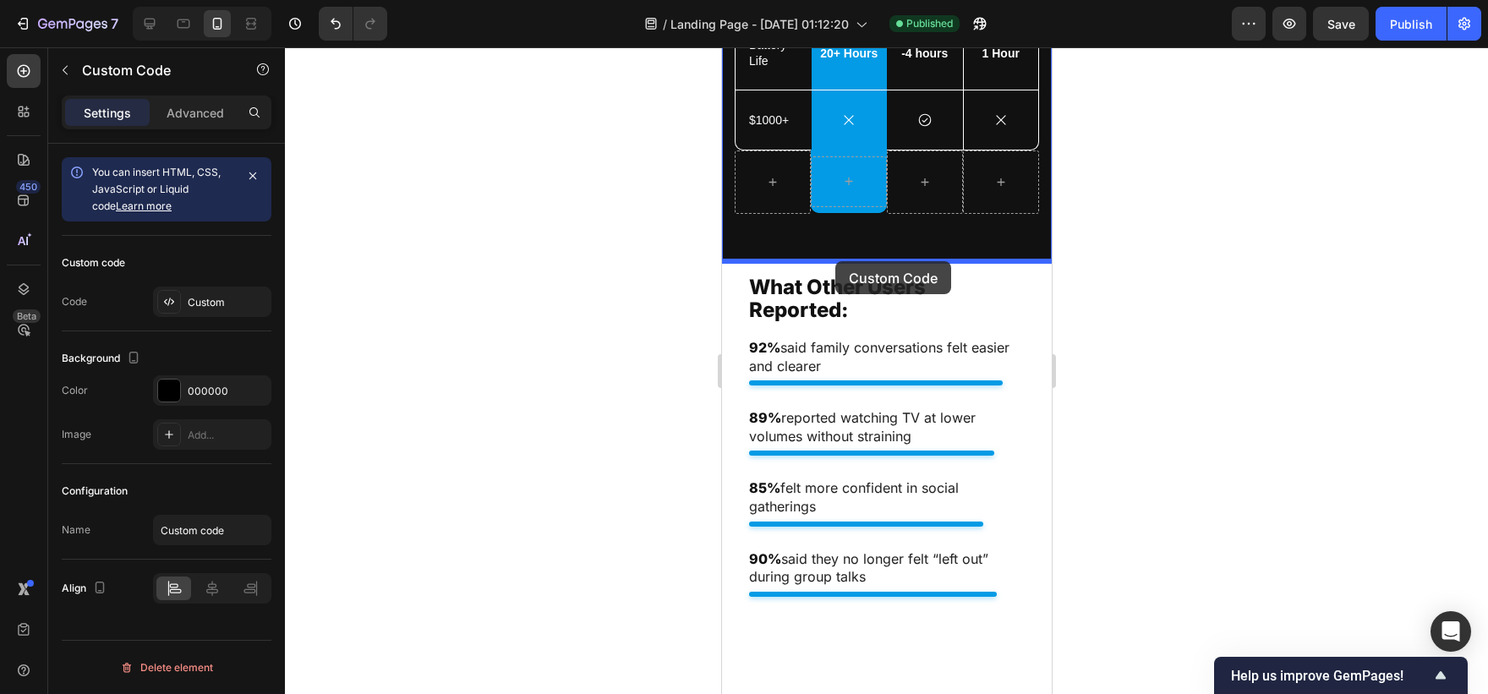
drag, startPoint x: 744, startPoint y: 310, endPoint x: 834, endPoint y: 261, distance: 102.9
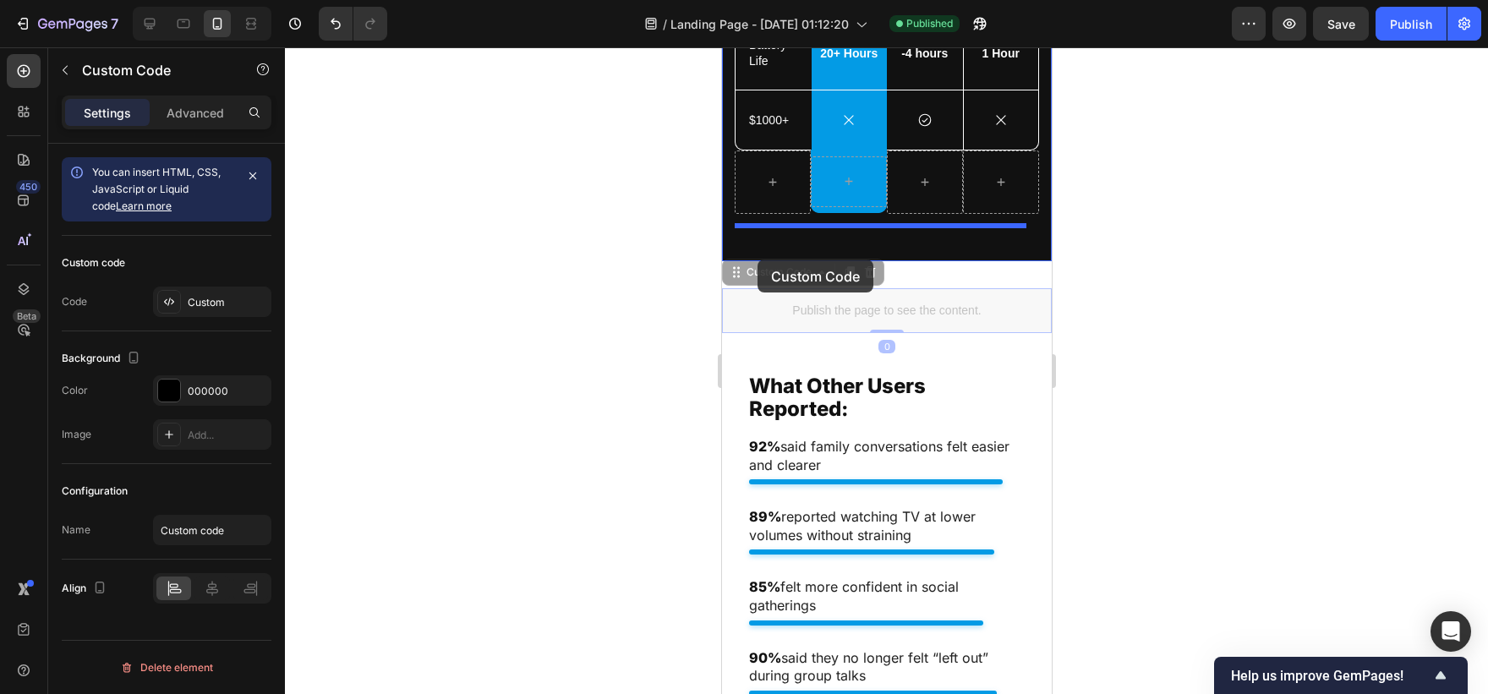
drag, startPoint x: 740, startPoint y: 271, endPoint x: 757, endPoint y: 260, distance: 20.2
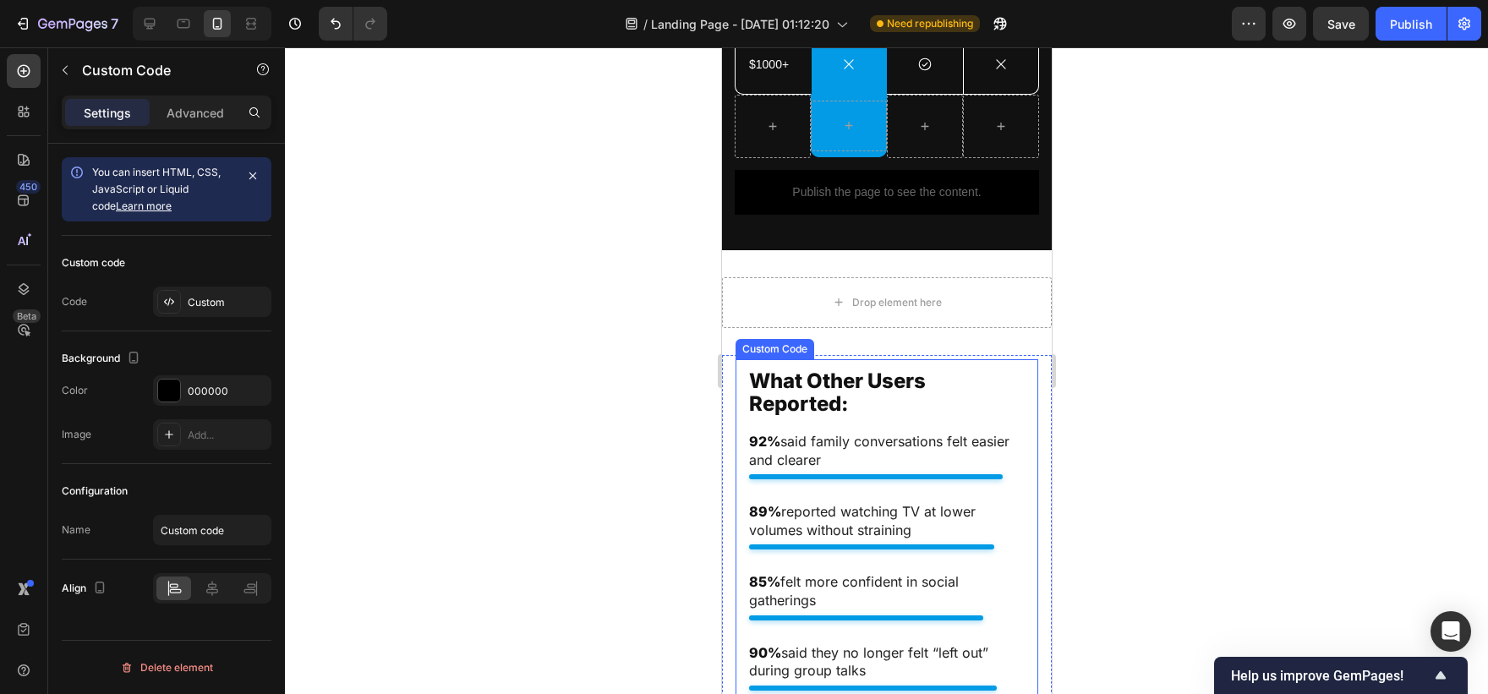
scroll to position [7034, 0]
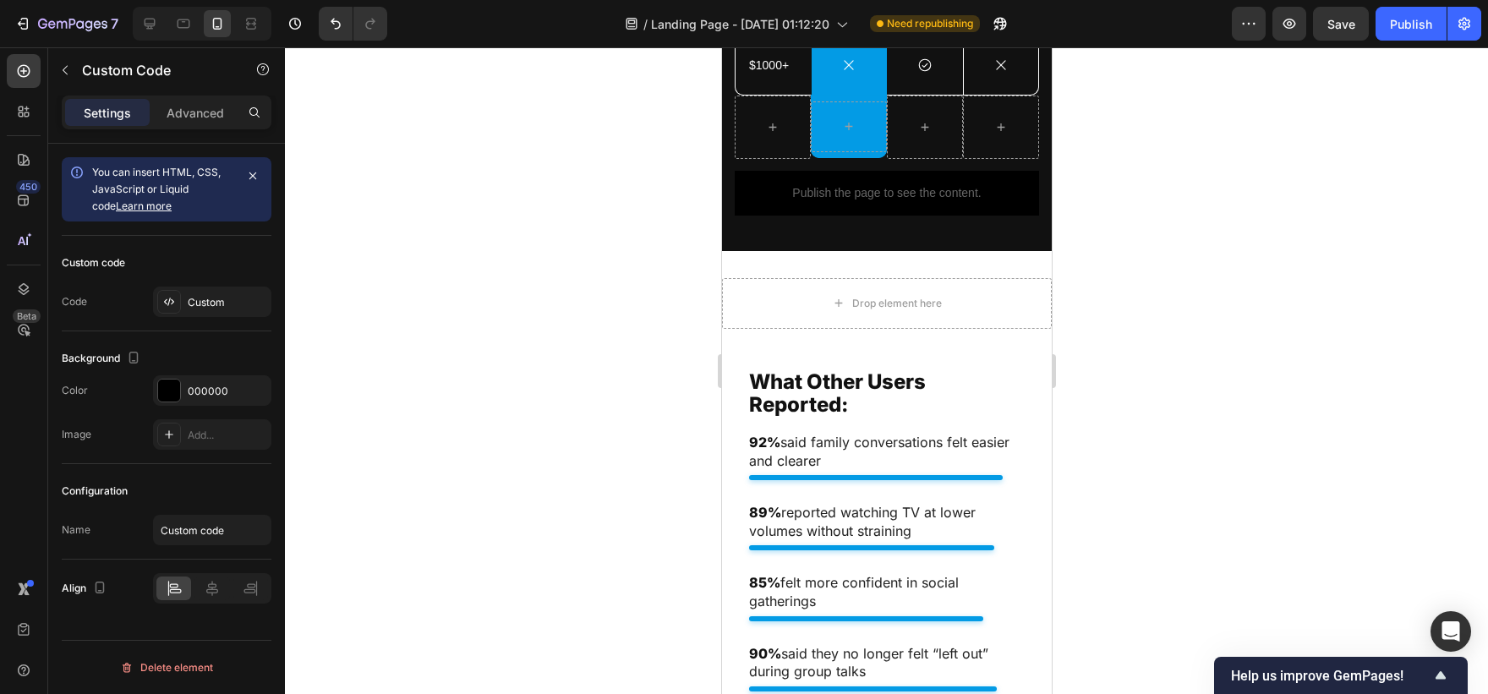
click at [980, 213] on div "Publish the page to see the content." at bounding box center [886, 193] width 304 height 45
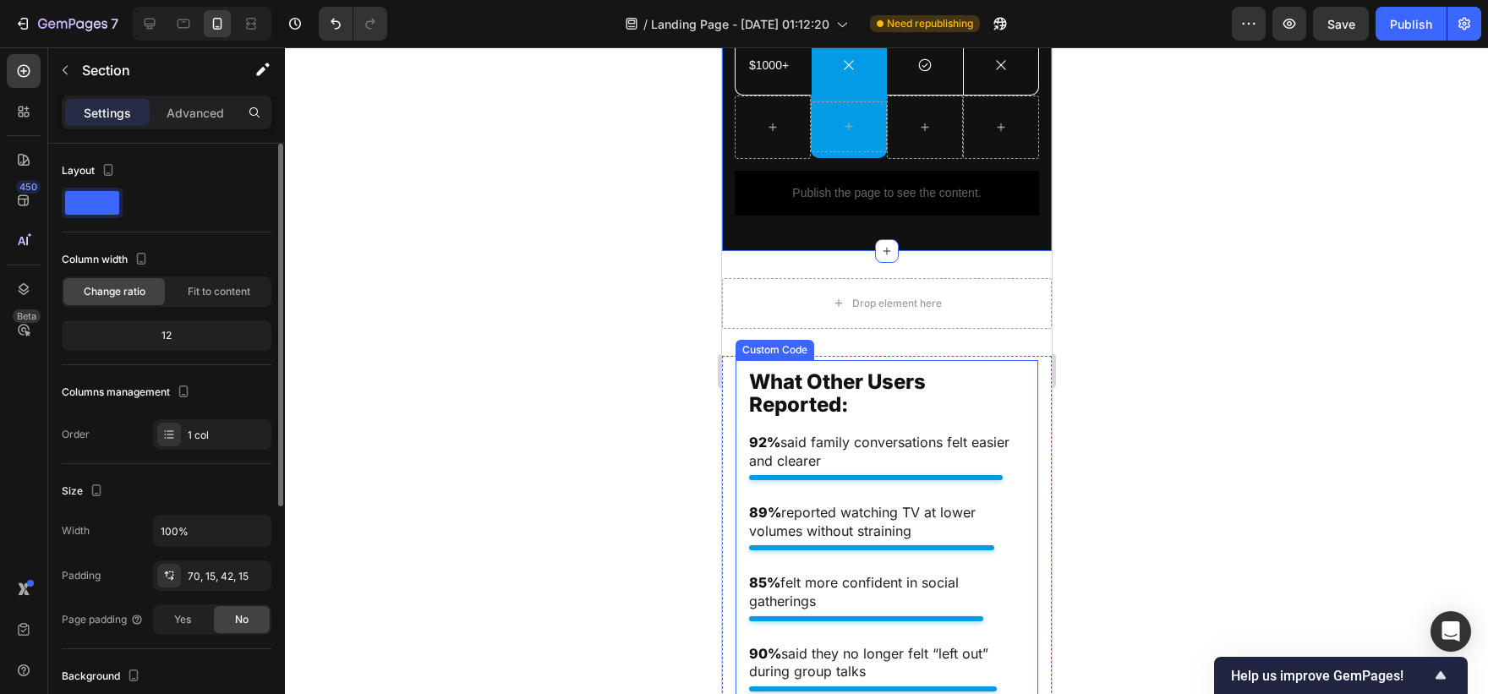
scroll to position [146, 0]
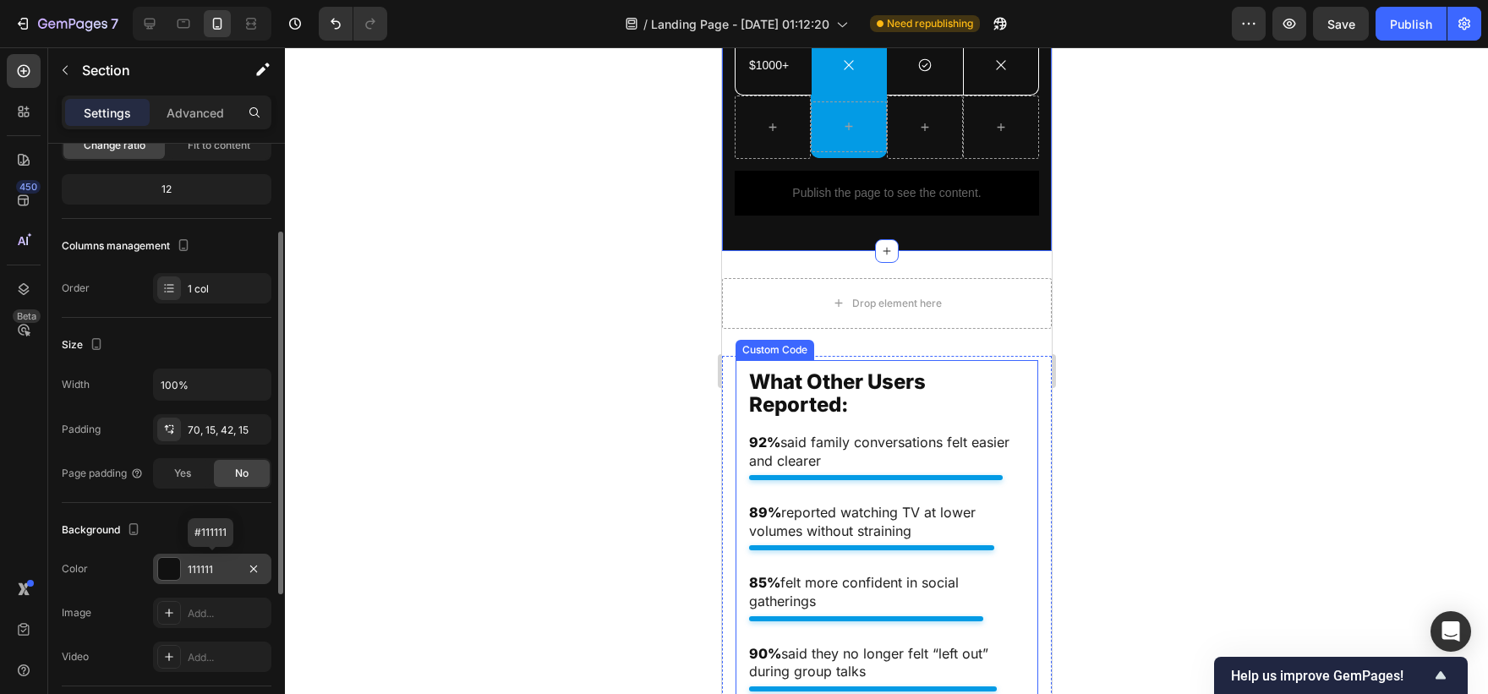
click at [232, 571] on div "111111" at bounding box center [212, 569] width 49 height 15
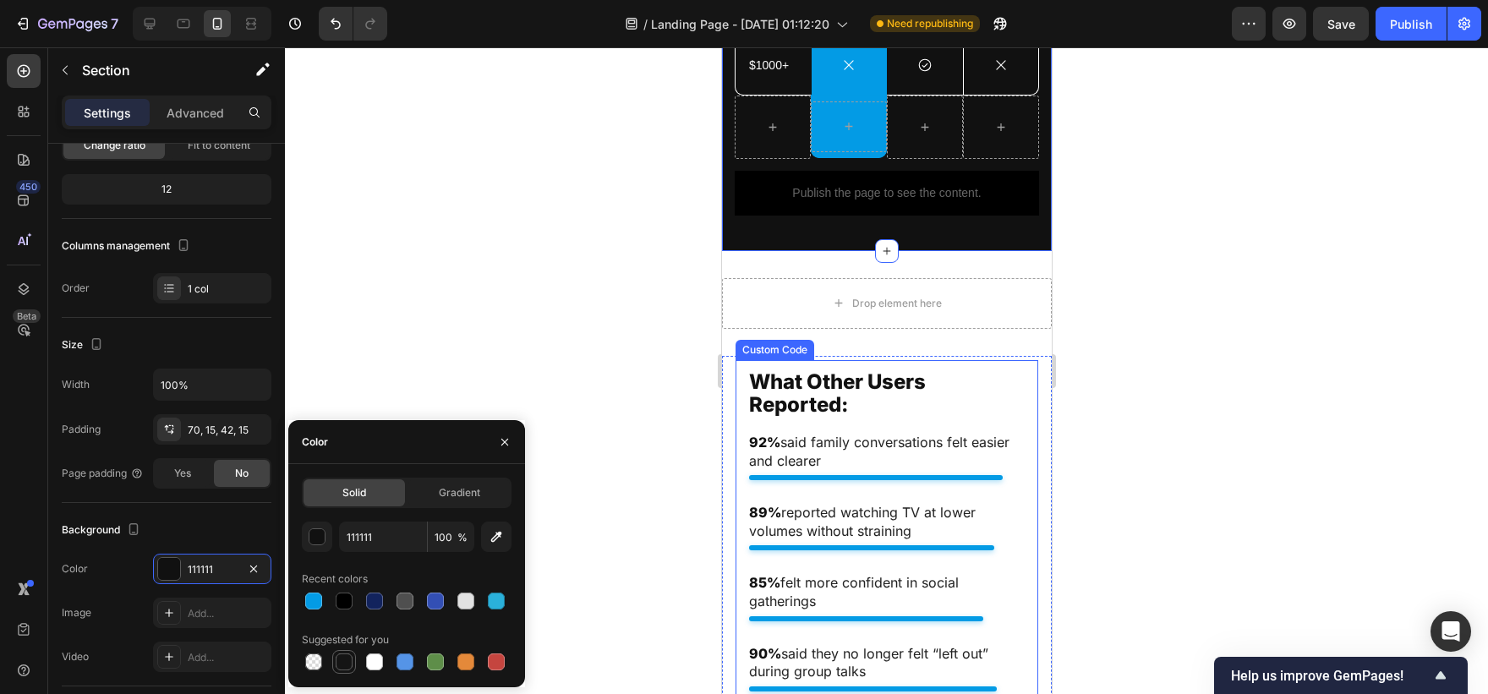
click at [344, 670] on div at bounding box center [344, 661] width 17 height 17
click at [346, 599] on div at bounding box center [344, 601] width 17 height 17
type input "000000"
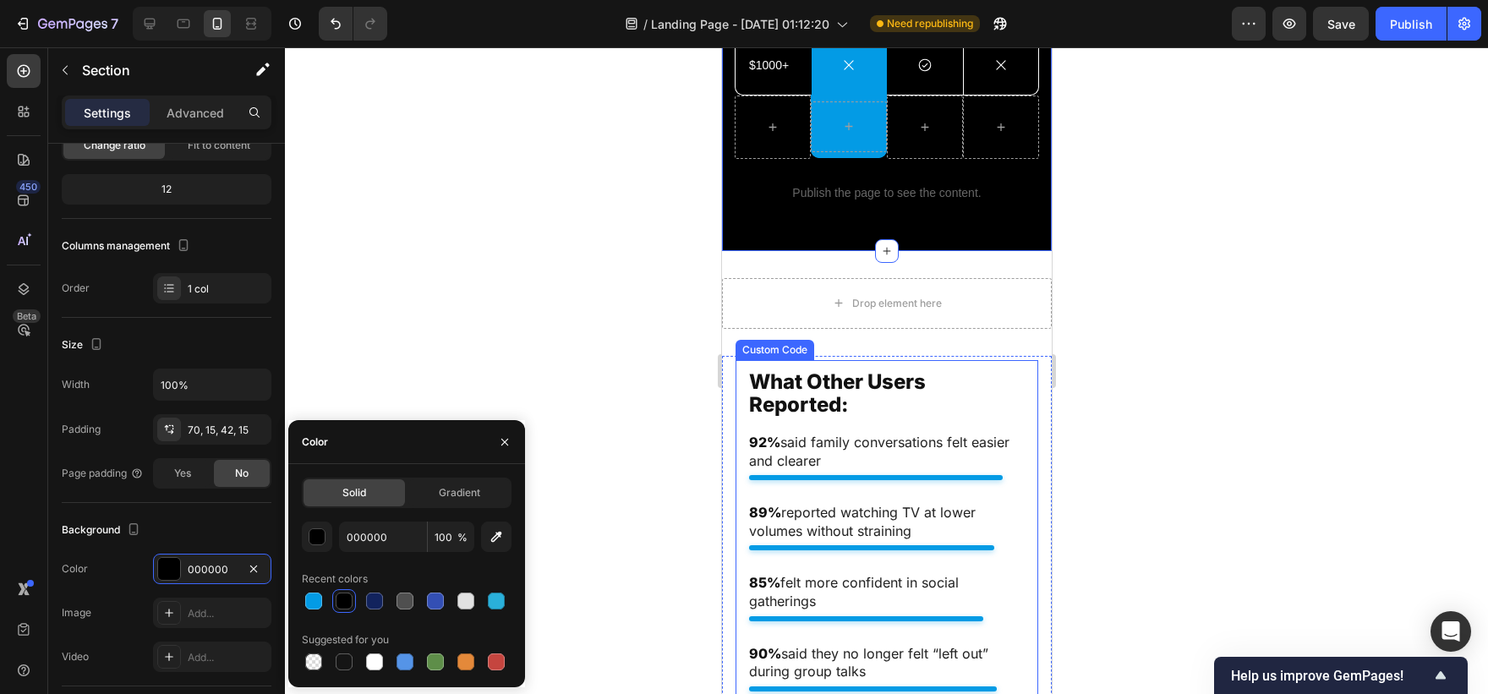
click at [585, 516] on div at bounding box center [886, 370] width 1203 height 647
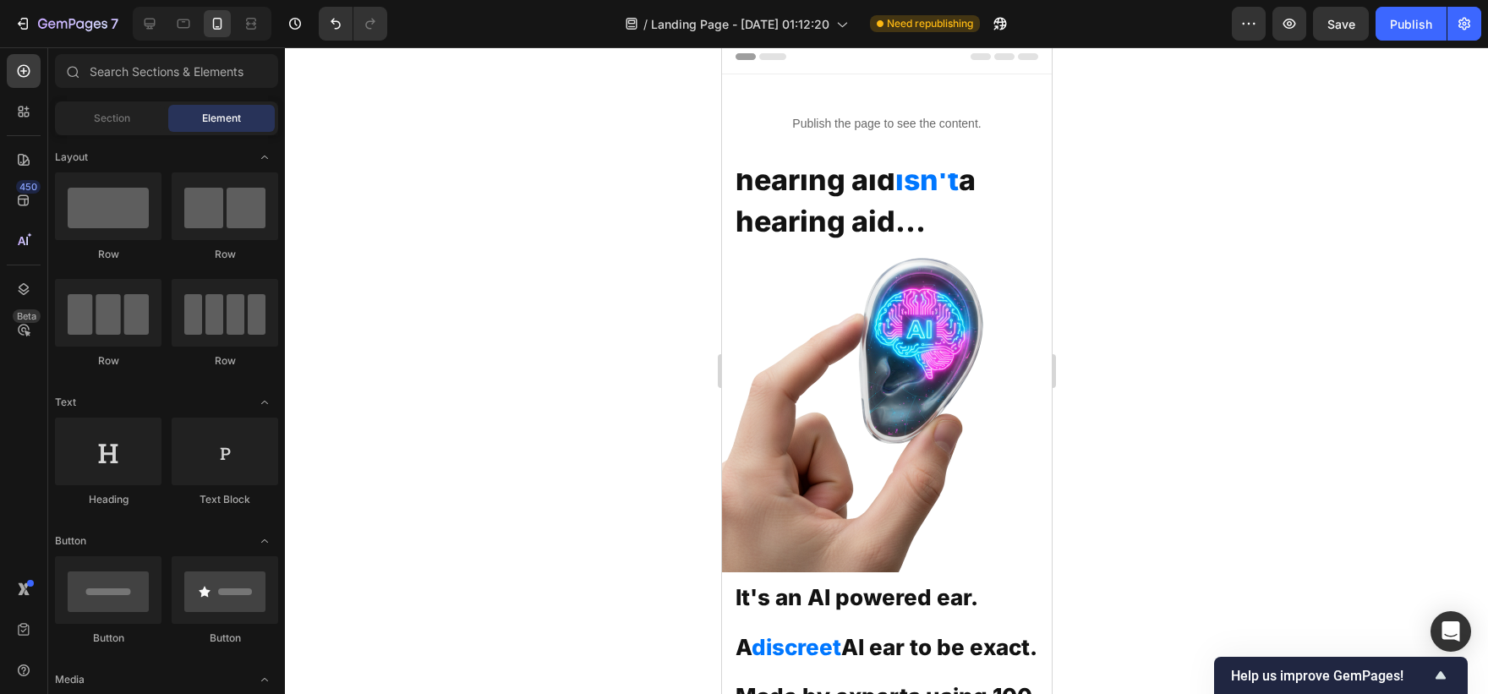
scroll to position [0, 0]
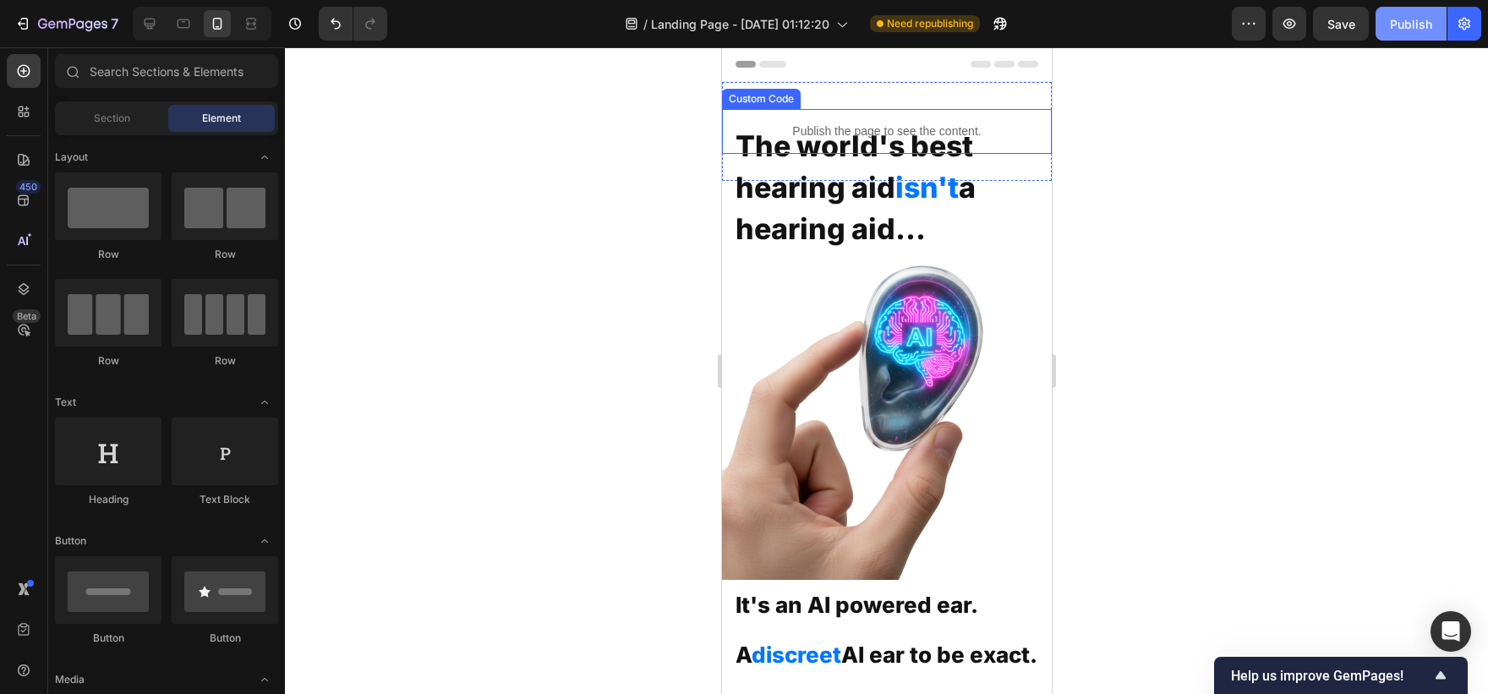
click at [1386, 36] on button "Publish" at bounding box center [1410, 24] width 71 height 34
